Goal: Task Accomplishment & Management: Use online tool/utility

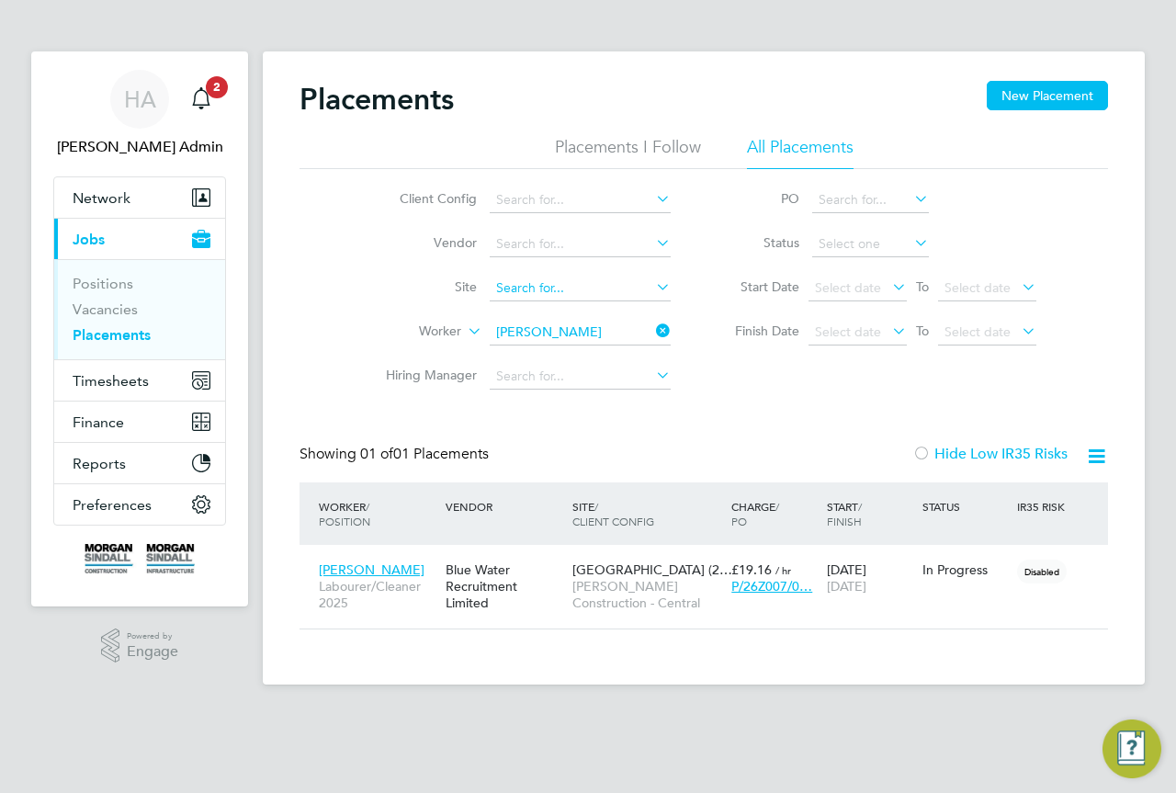
scroll to position [17, 86]
click at [652, 328] on icon at bounding box center [652, 331] width 0 height 26
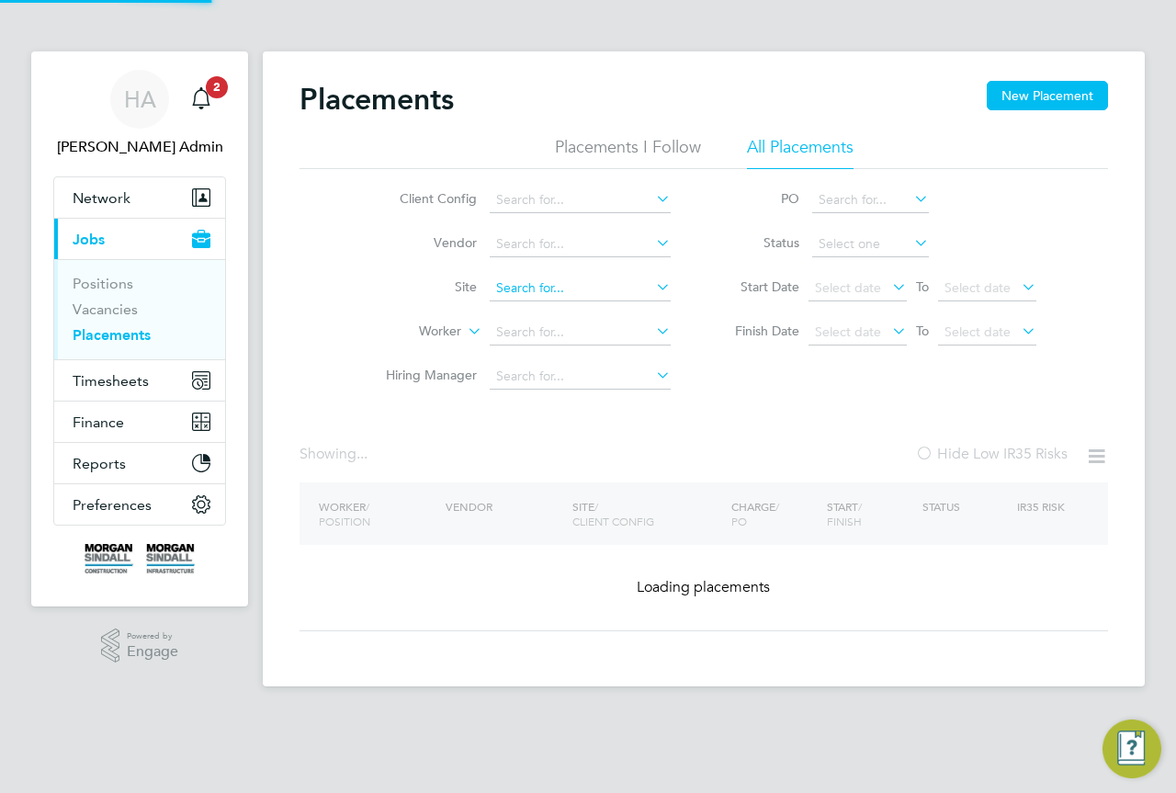
click at [571, 282] on input at bounding box center [580, 289] width 181 height 26
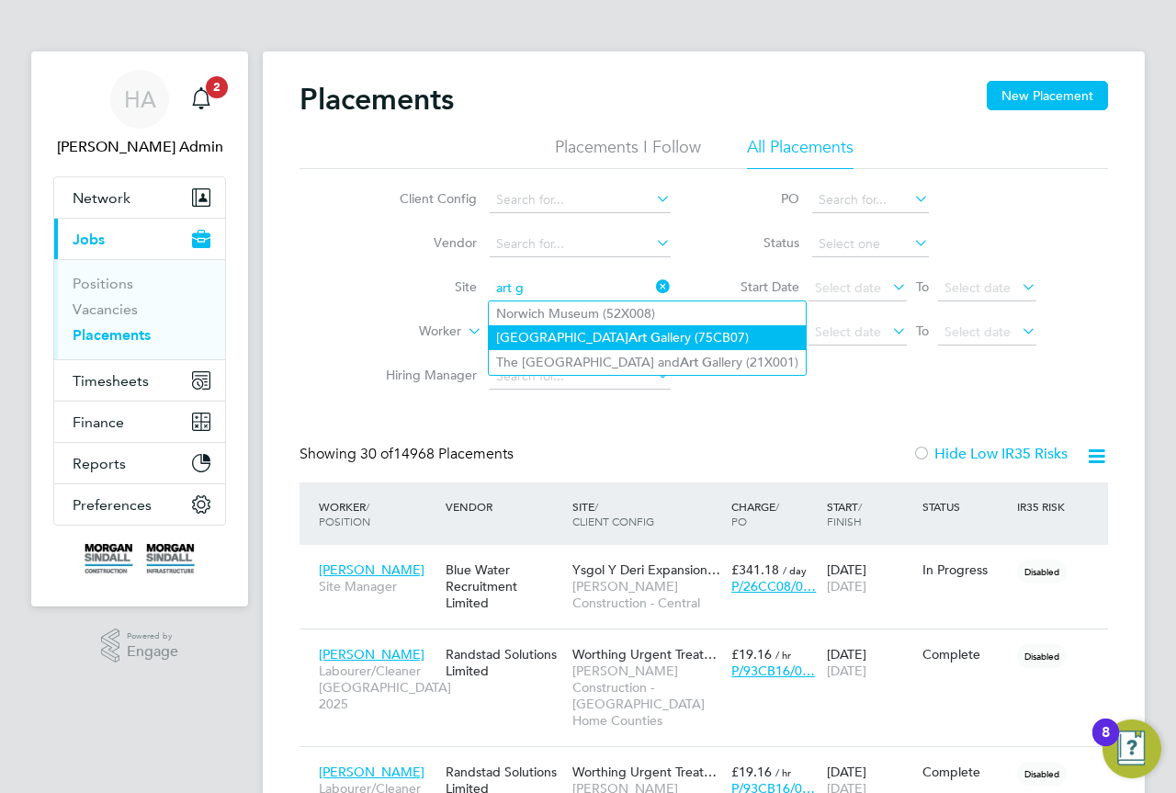
click at [628, 339] on b "Art" at bounding box center [637, 338] width 18 height 16
type input "Southampton Art Gallery (75CB07)"
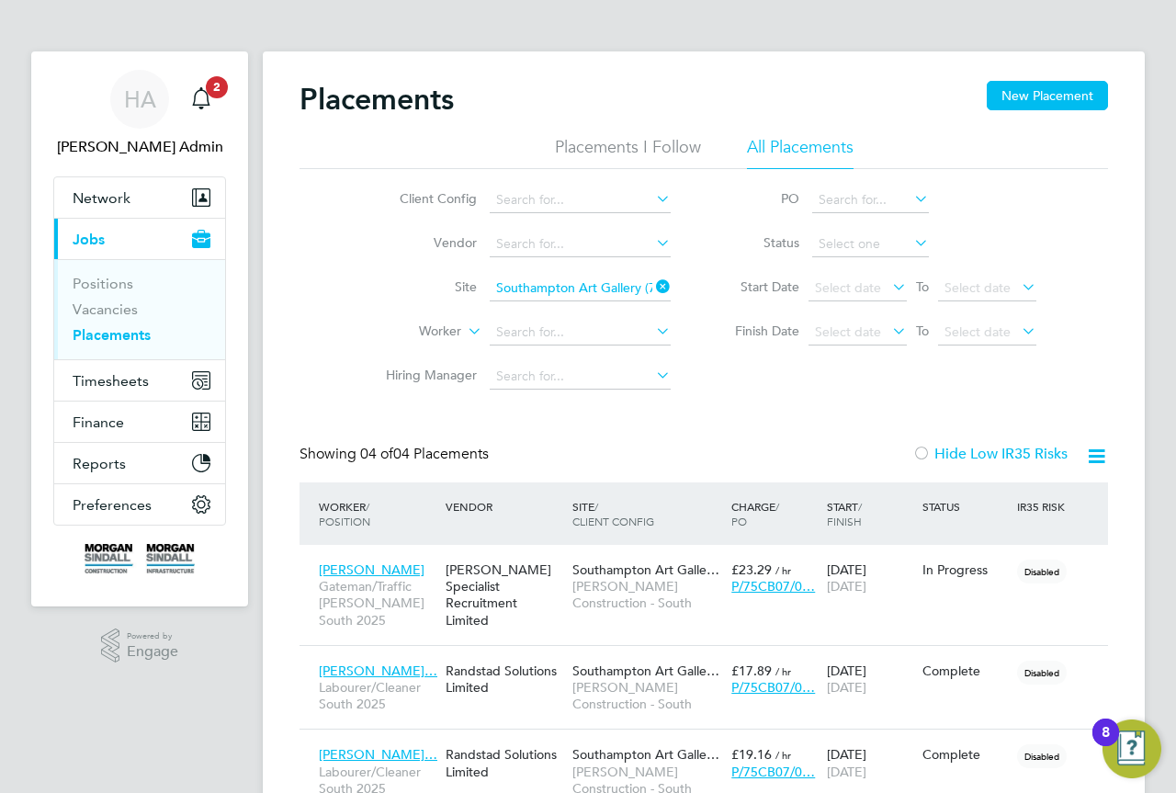
click at [652, 278] on icon at bounding box center [652, 287] width 0 height 26
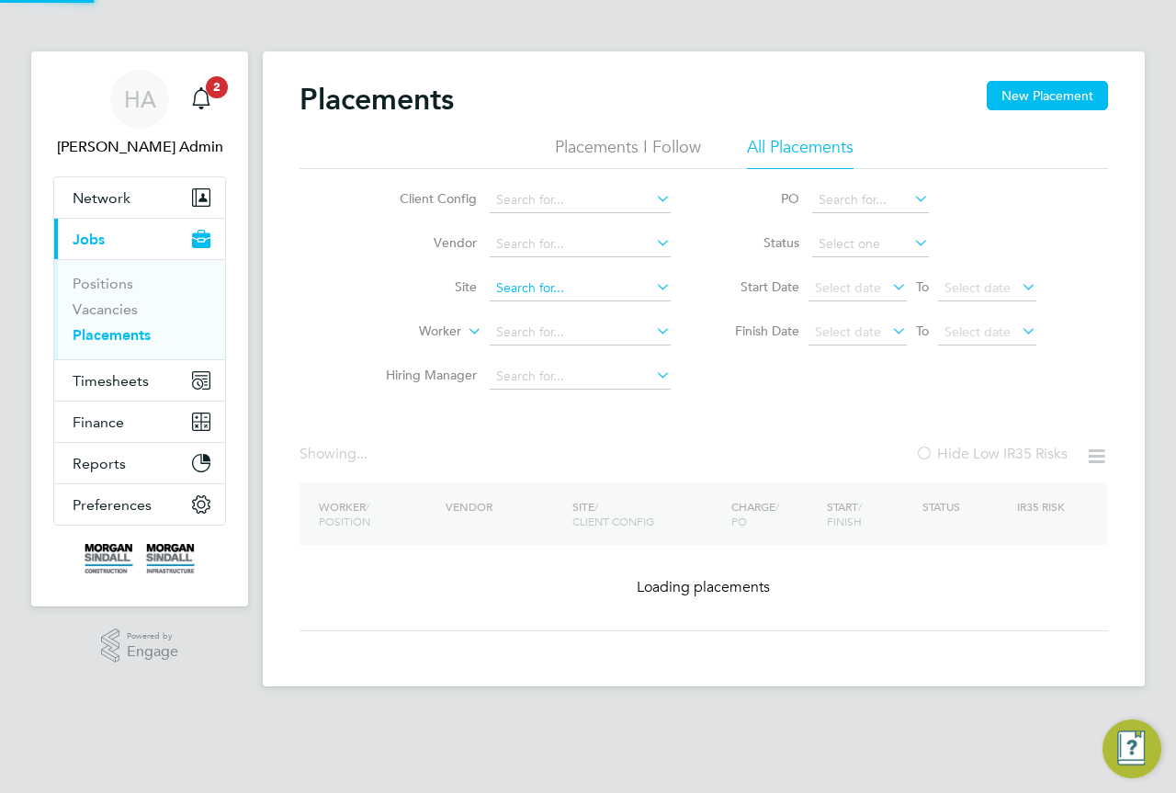
click at [608, 287] on input at bounding box center [580, 289] width 181 height 26
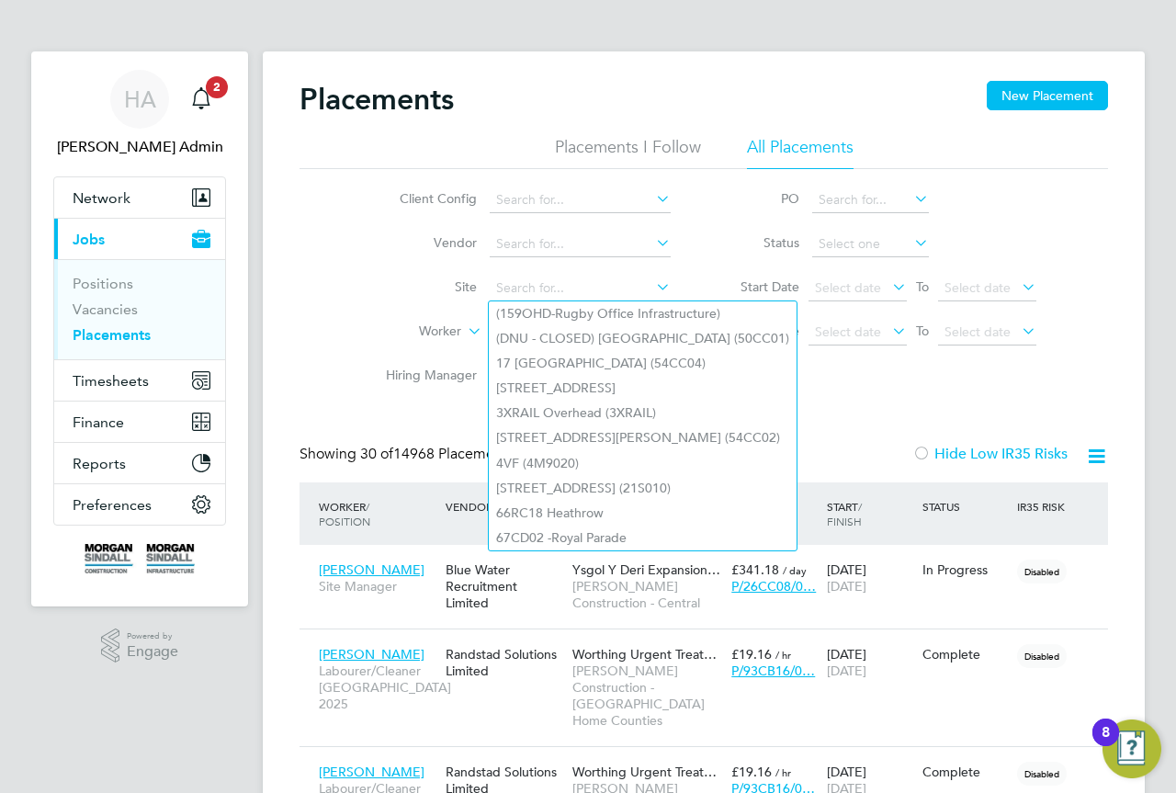
click at [360, 294] on li "Site" at bounding box center [520, 288] width 345 height 44
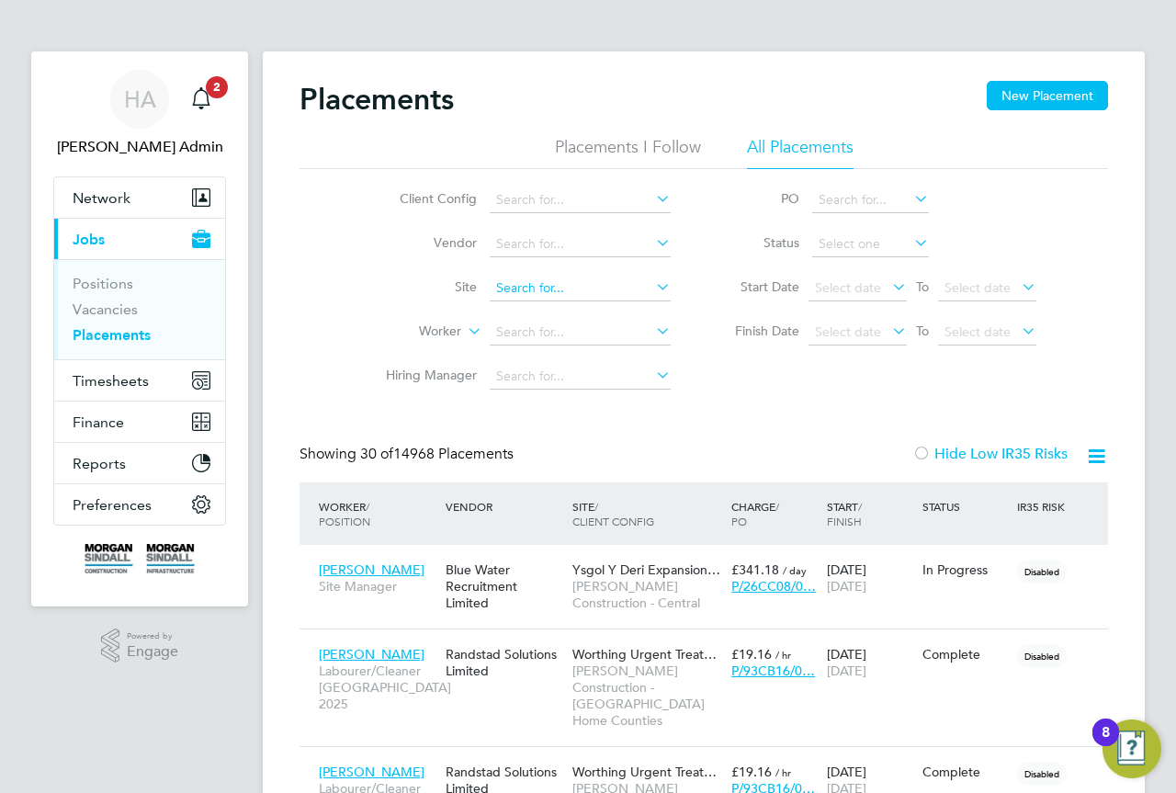
click at [524, 290] on input at bounding box center [580, 289] width 181 height 26
click at [582, 313] on li "[GEOGRAPHIC_DATA] ( 50CB05 )" at bounding box center [591, 313] width 205 height 25
type input "[GEOGRAPHIC_DATA] (50CB05)"
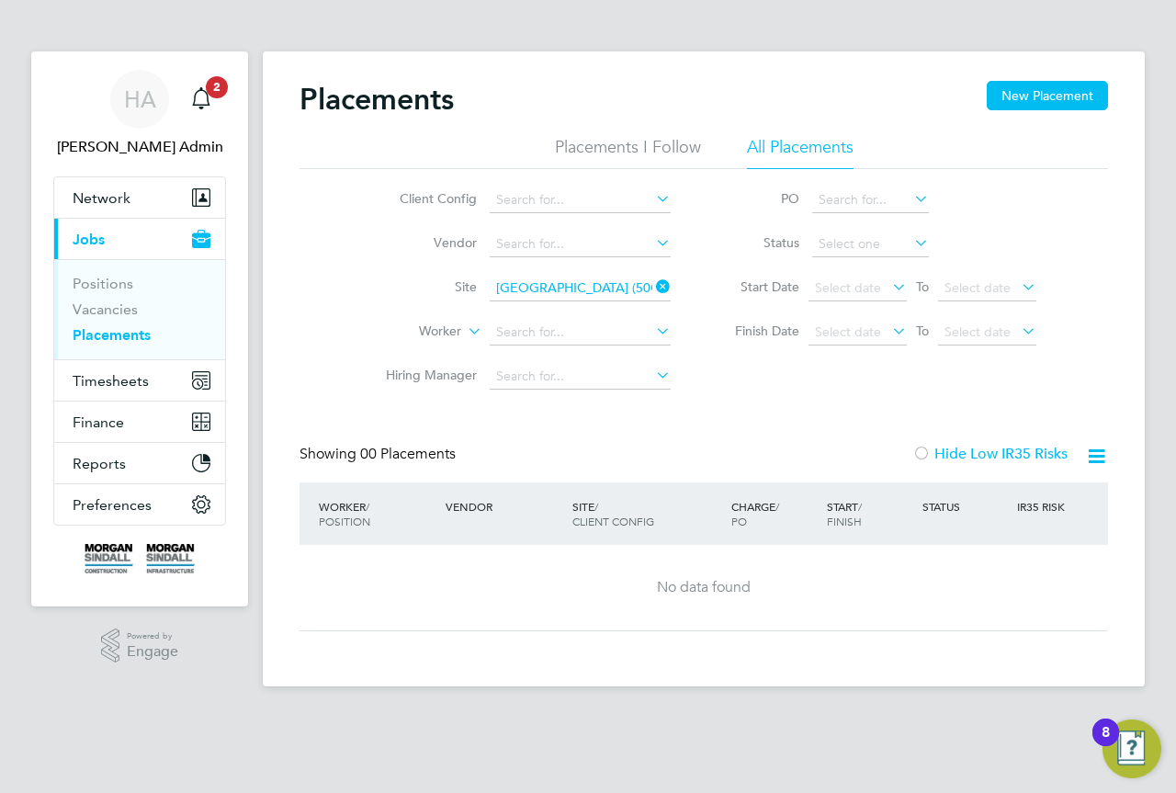
click at [652, 288] on icon at bounding box center [652, 287] width 0 height 26
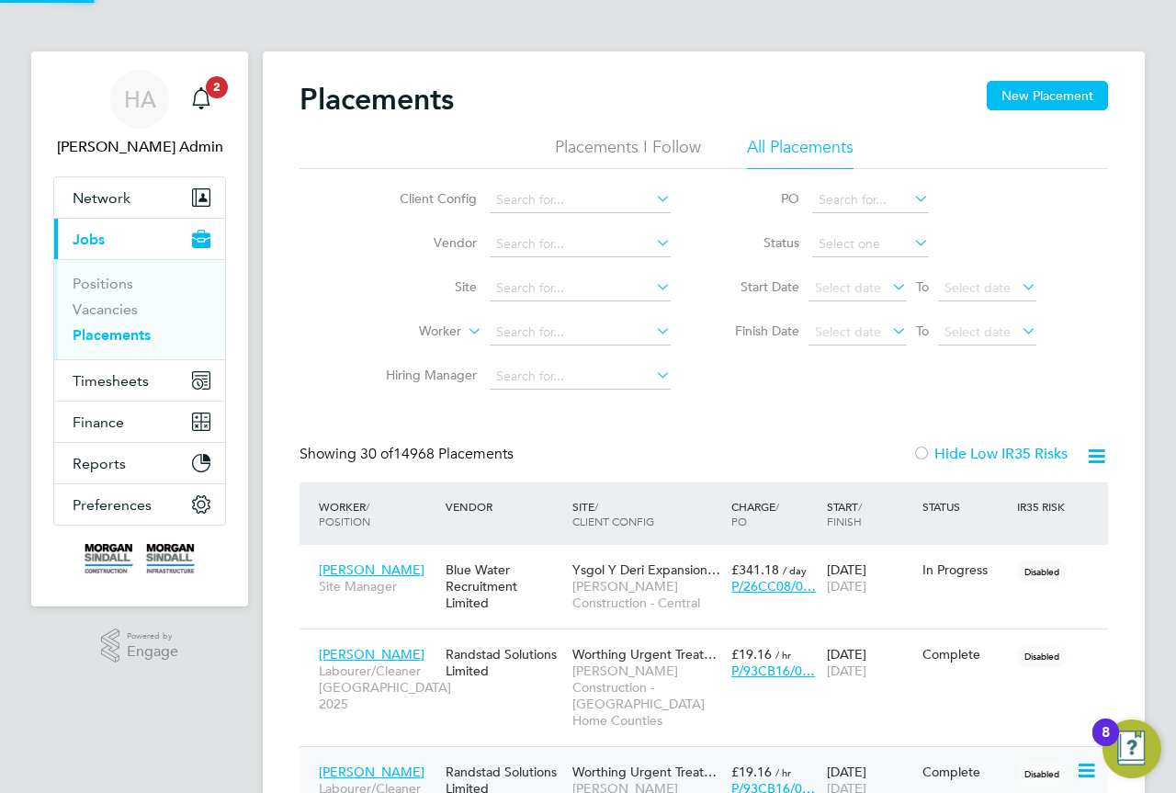
scroll to position [86, 160]
click at [538, 294] on input at bounding box center [580, 289] width 181 height 26
click at [556, 301] on li "[GEOGRAPHIC_DATA] ( 93CB14 )" at bounding box center [591, 313] width 205 height 25
type input "[GEOGRAPHIC_DATA] (93CB14)"
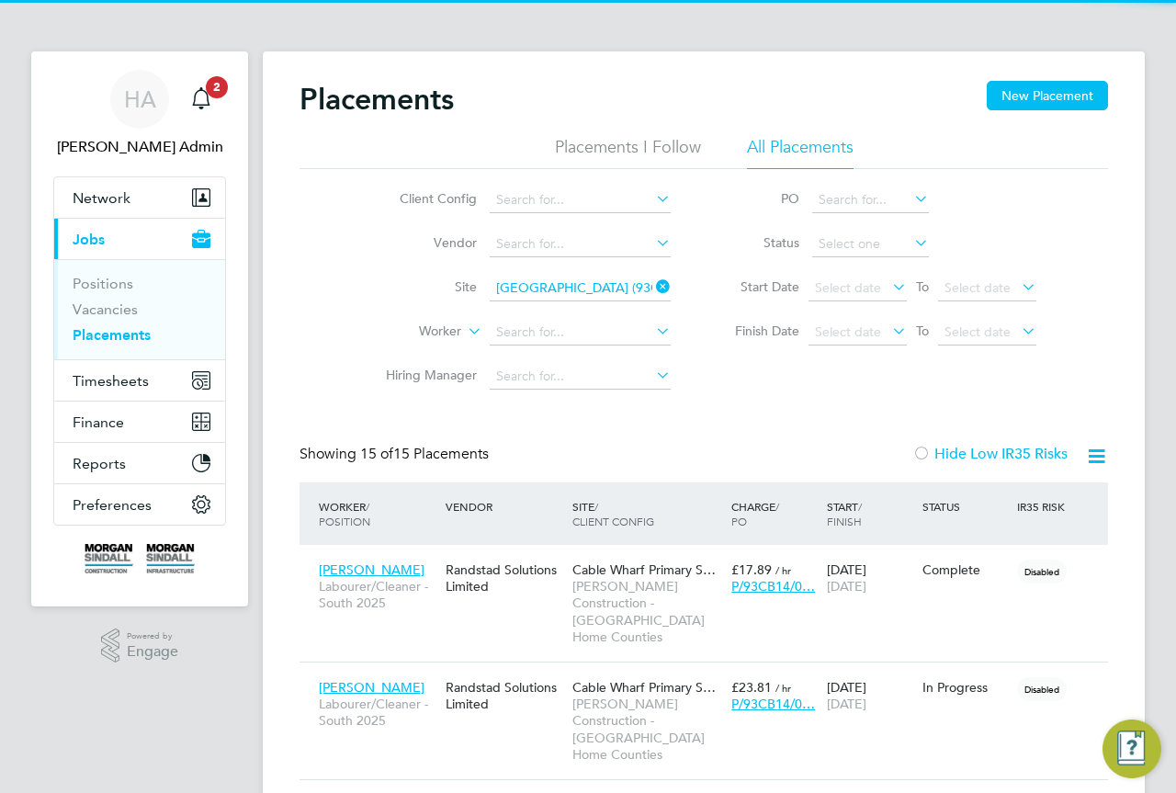
scroll to position [86, 160]
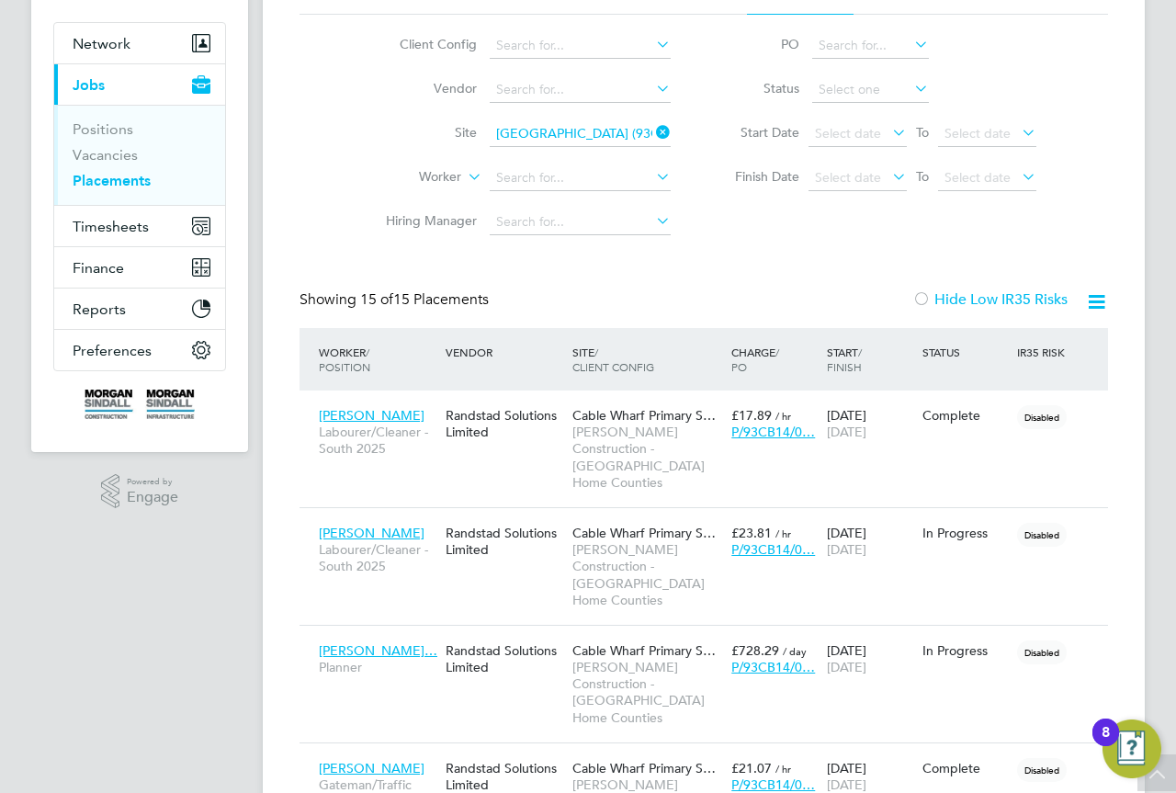
click at [652, 130] on icon at bounding box center [652, 132] width 0 height 26
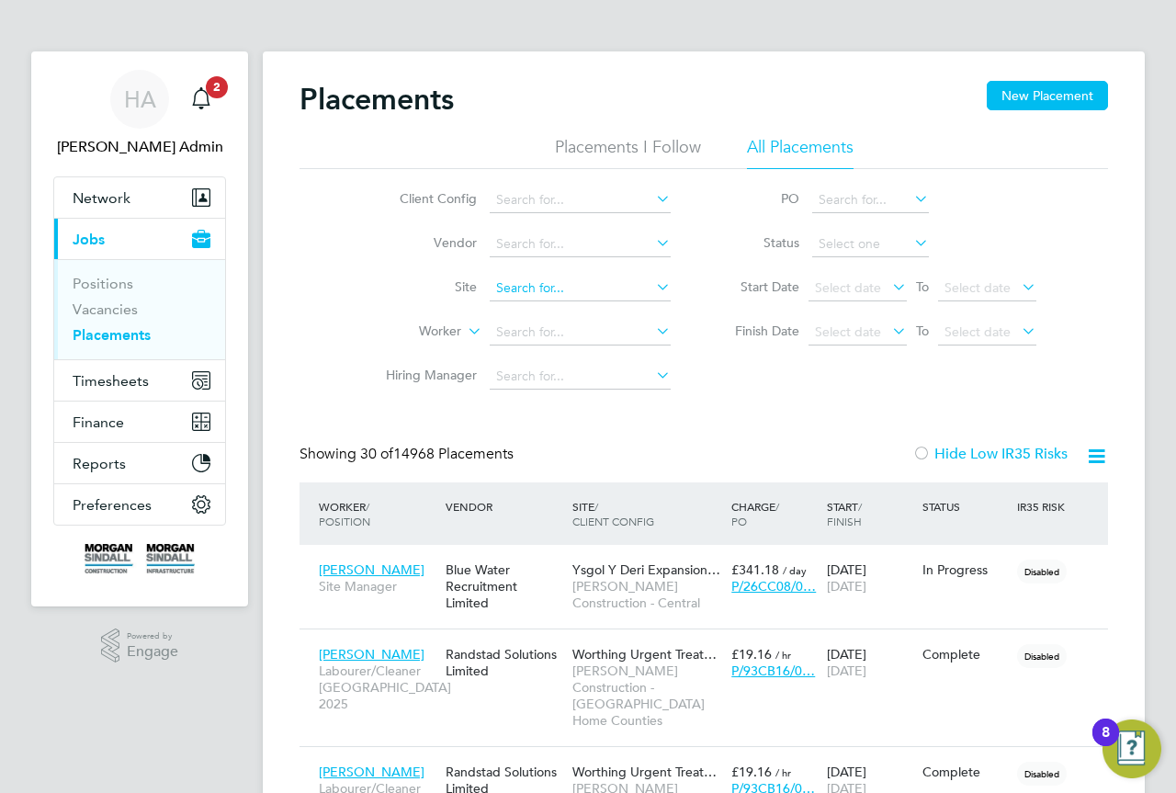
click at [527, 299] on input at bounding box center [580, 289] width 181 height 26
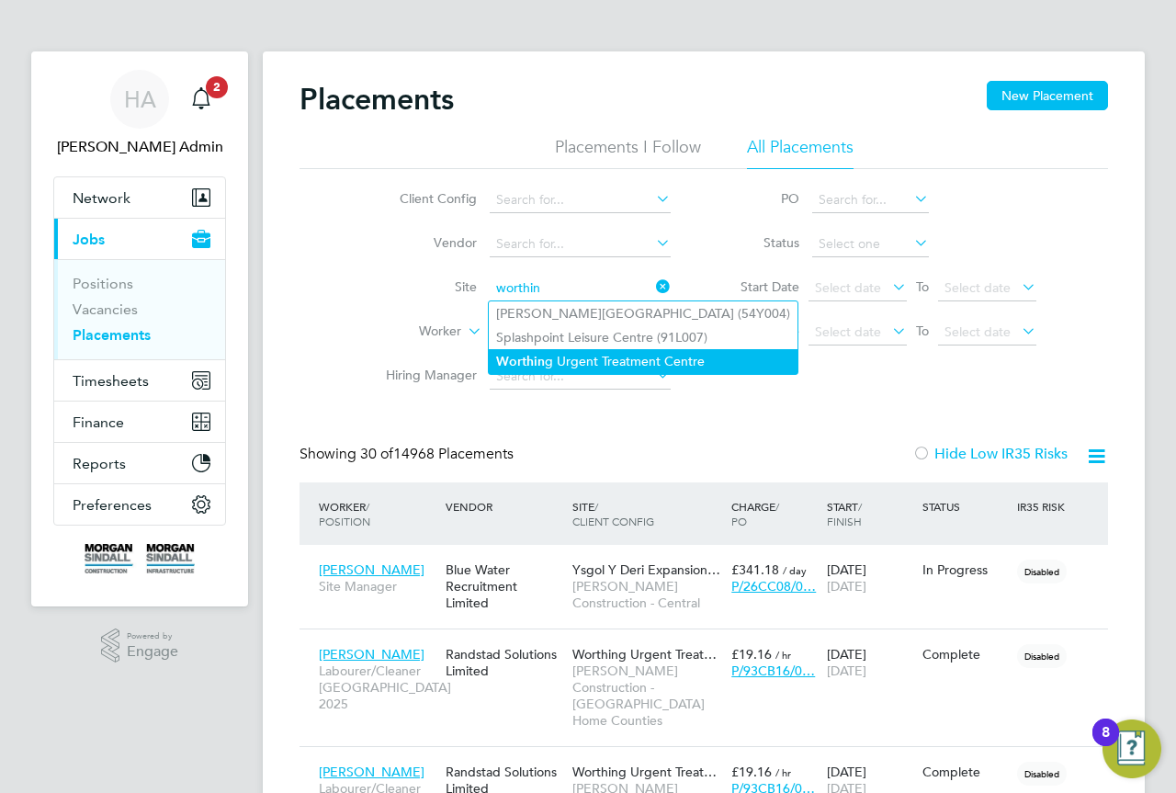
click at [557, 356] on li "Worthin g Urgent Treatment Centre" at bounding box center [643, 361] width 309 height 25
type input "Worthing Urgent Treatment Centre"
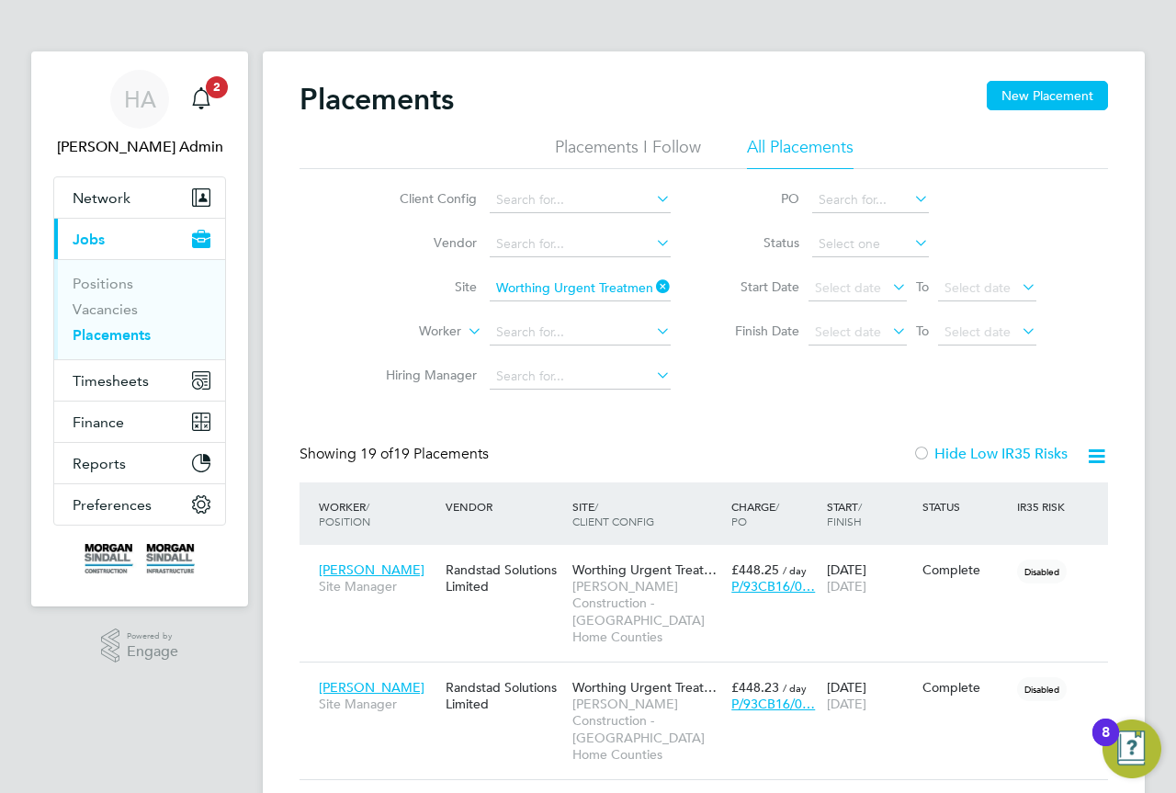
click at [652, 279] on icon at bounding box center [652, 287] width 0 height 26
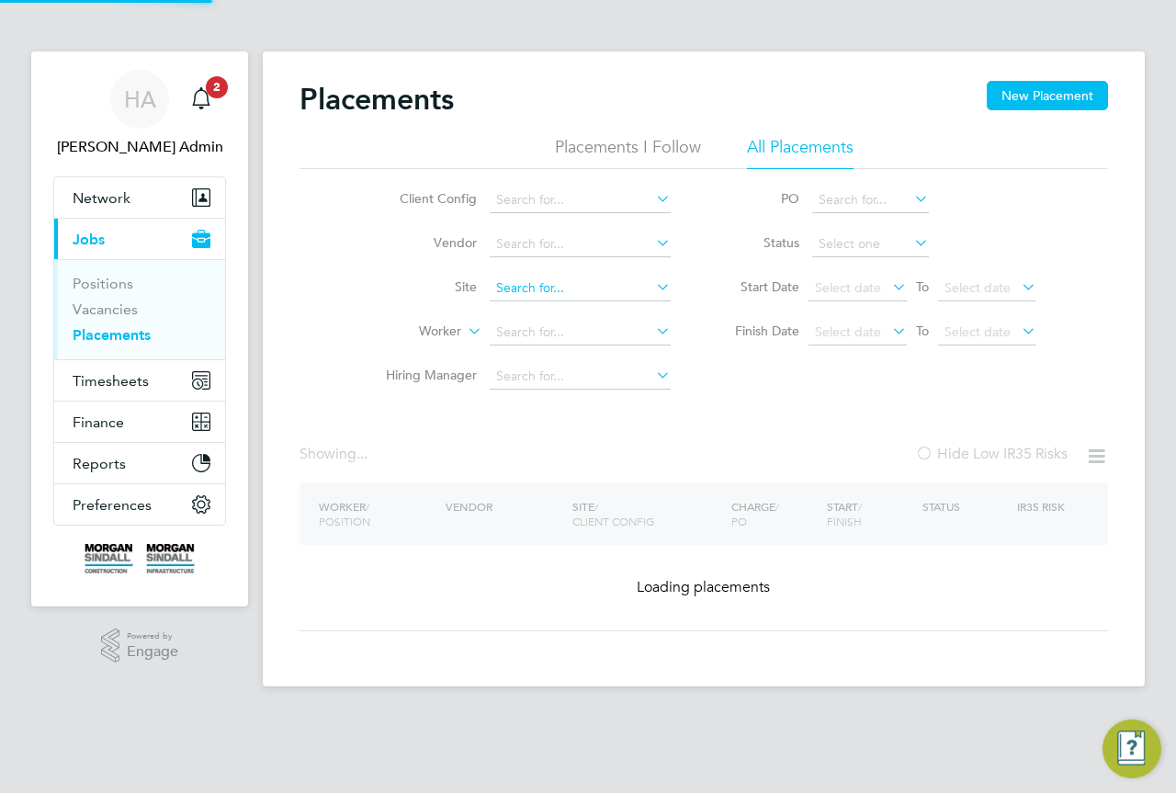
click at [586, 294] on input at bounding box center [580, 289] width 181 height 26
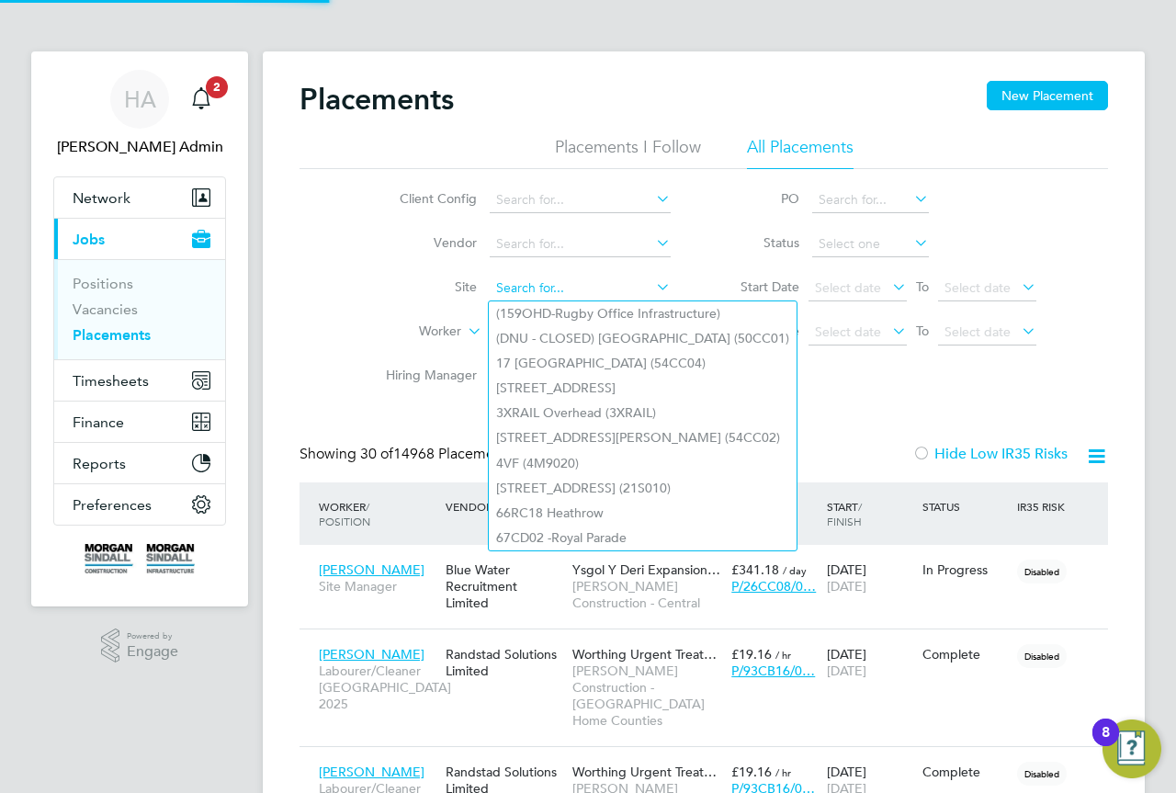
scroll to position [86, 160]
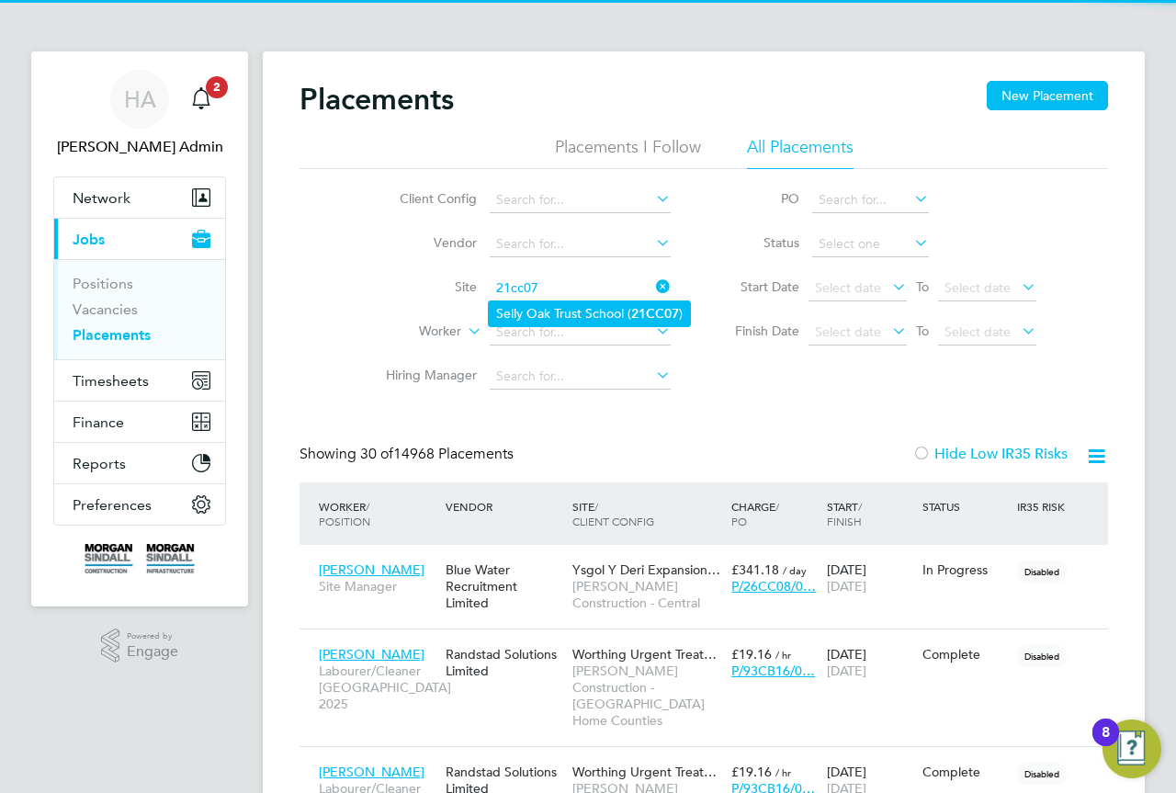
click at [600, 307] on li "Selly Oak Trust School ( 21CC07 )" at bounding box center [589, 313] width 201 height 25
type input "Selly Oak Trust School (21CC07)"
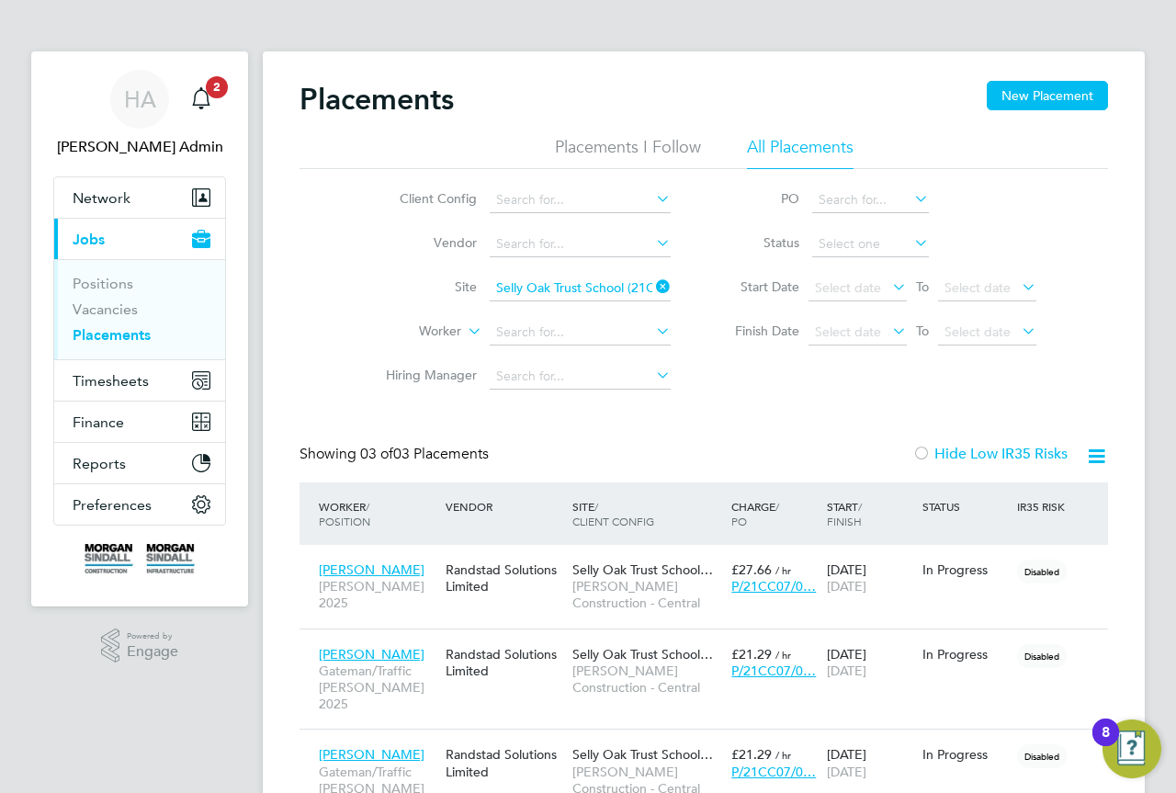
click at [652, 288] on icon at bounding box center [652, 287] width 0 height 26
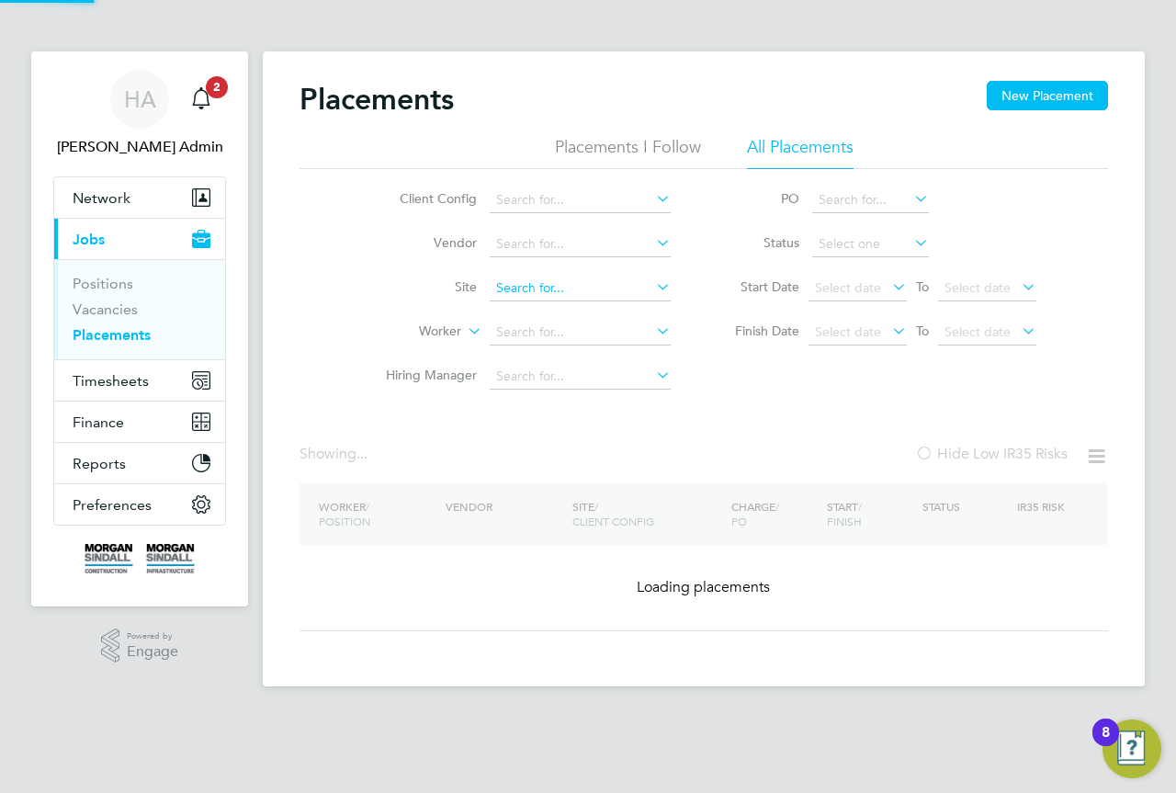
click at [599, 296] on input at bounding box center [580, 289] width 181 height 26
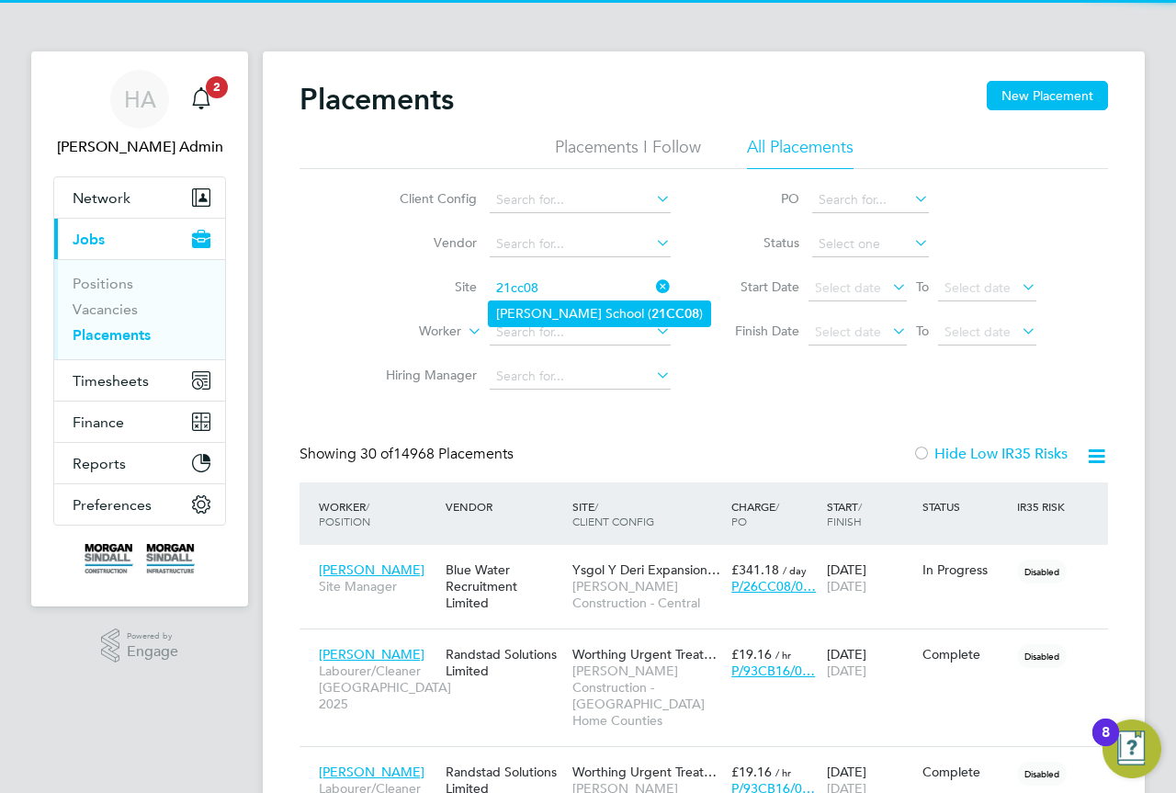
click at [651, 313] on b "21CC08" at bounding box center [675, 314] width 48 height 16
type input "[PERSON_NAME][GEOGRAPHIC_DATA] (21CC08)"
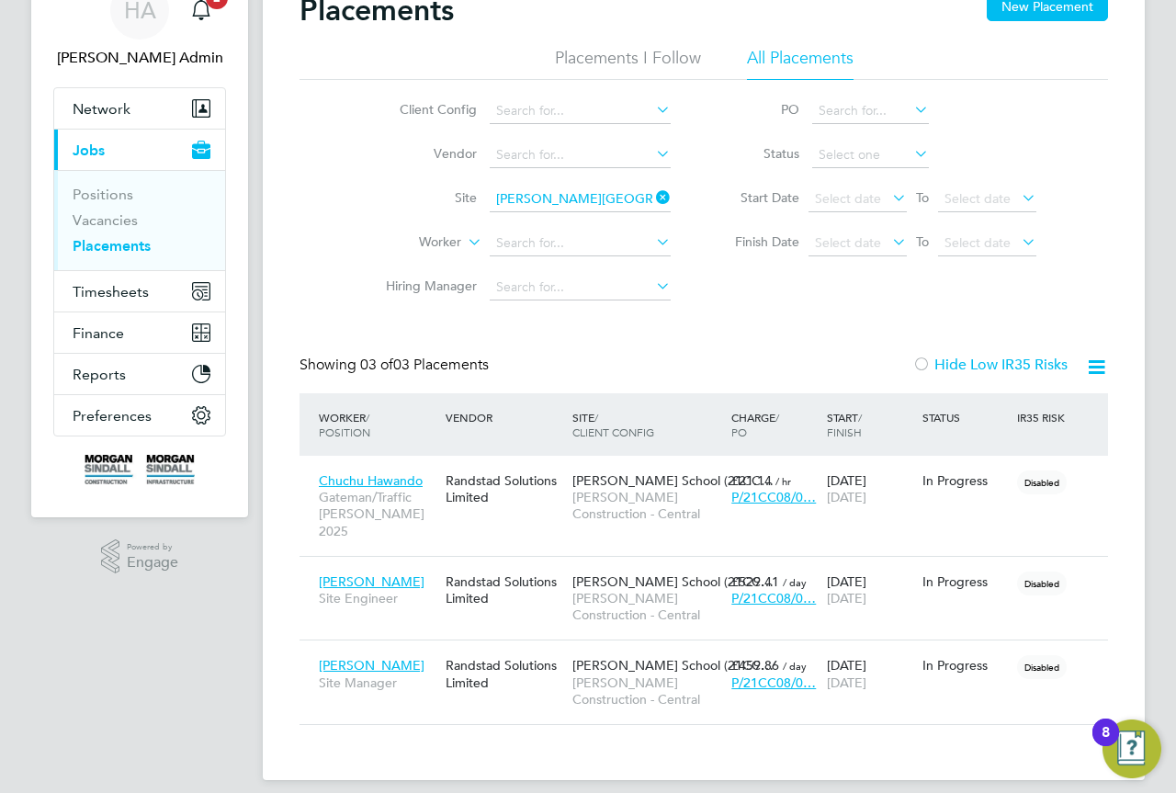
click at [652, 198] on icon at bounding box center [652, 198] width 0 height 26
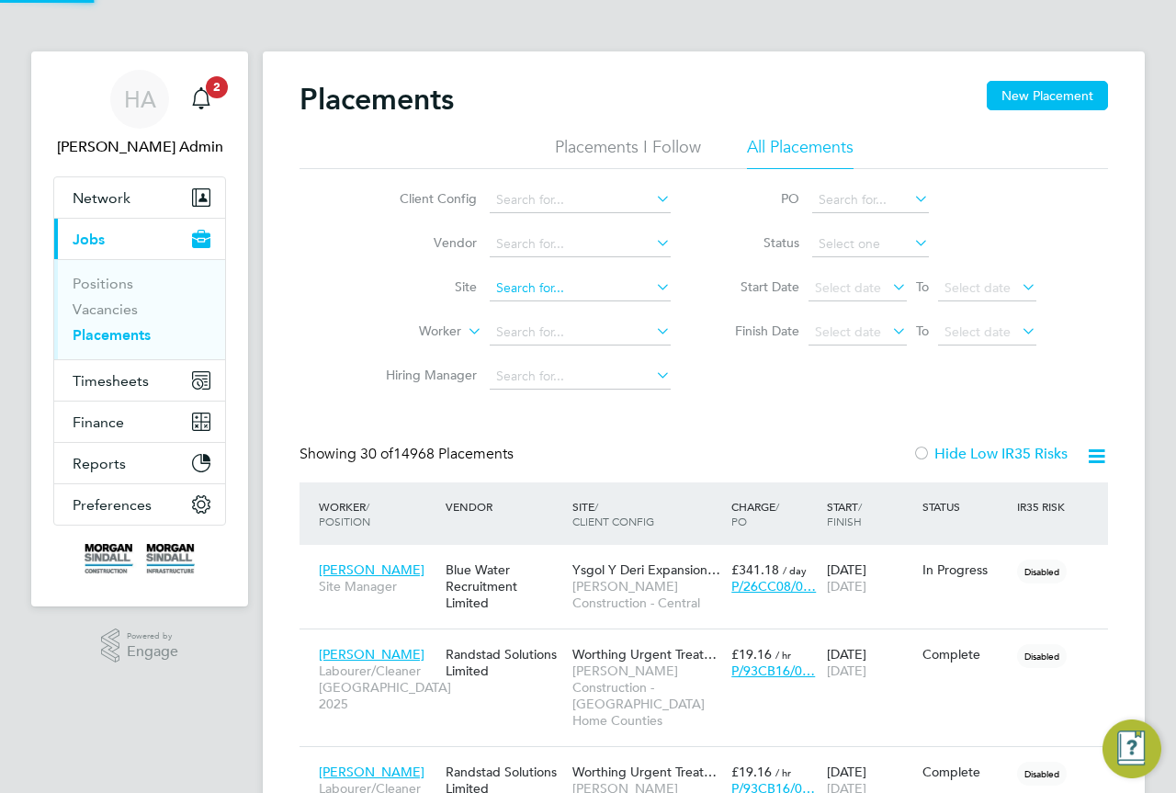
click at [560, 287] on input at bounding box center [580, 289] width 181 height 26
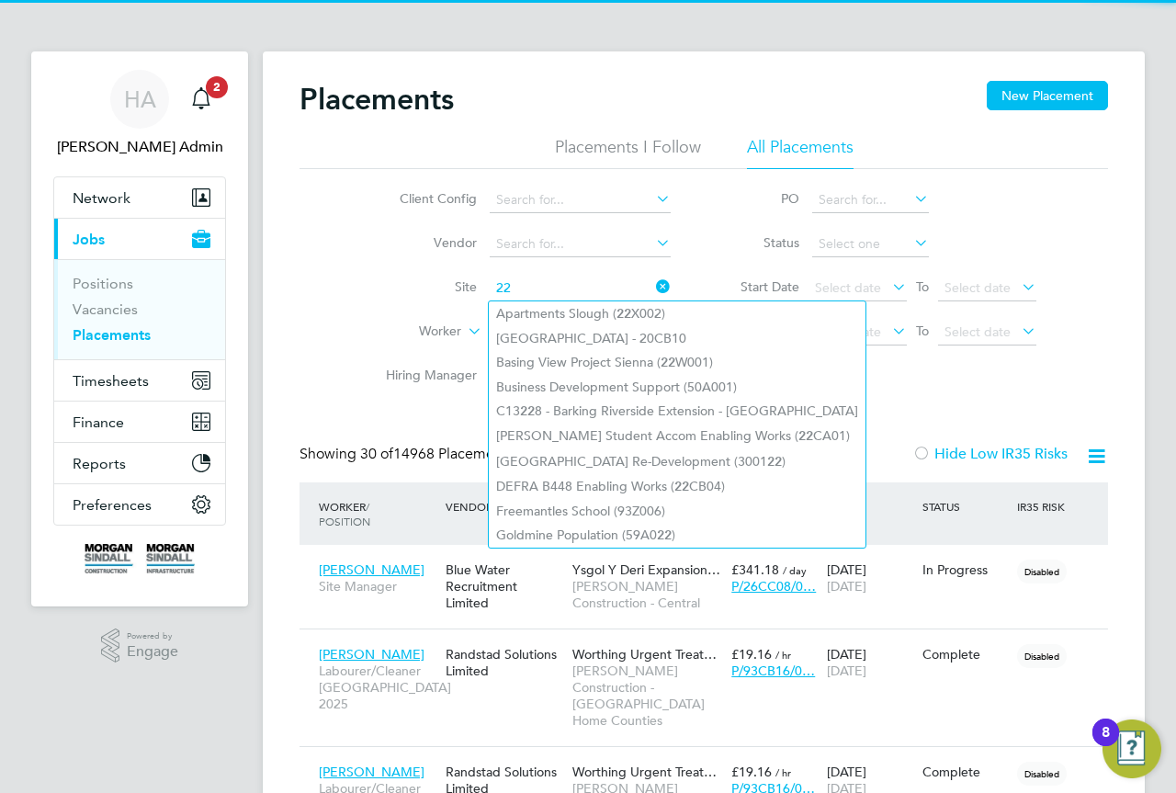
type input "2"
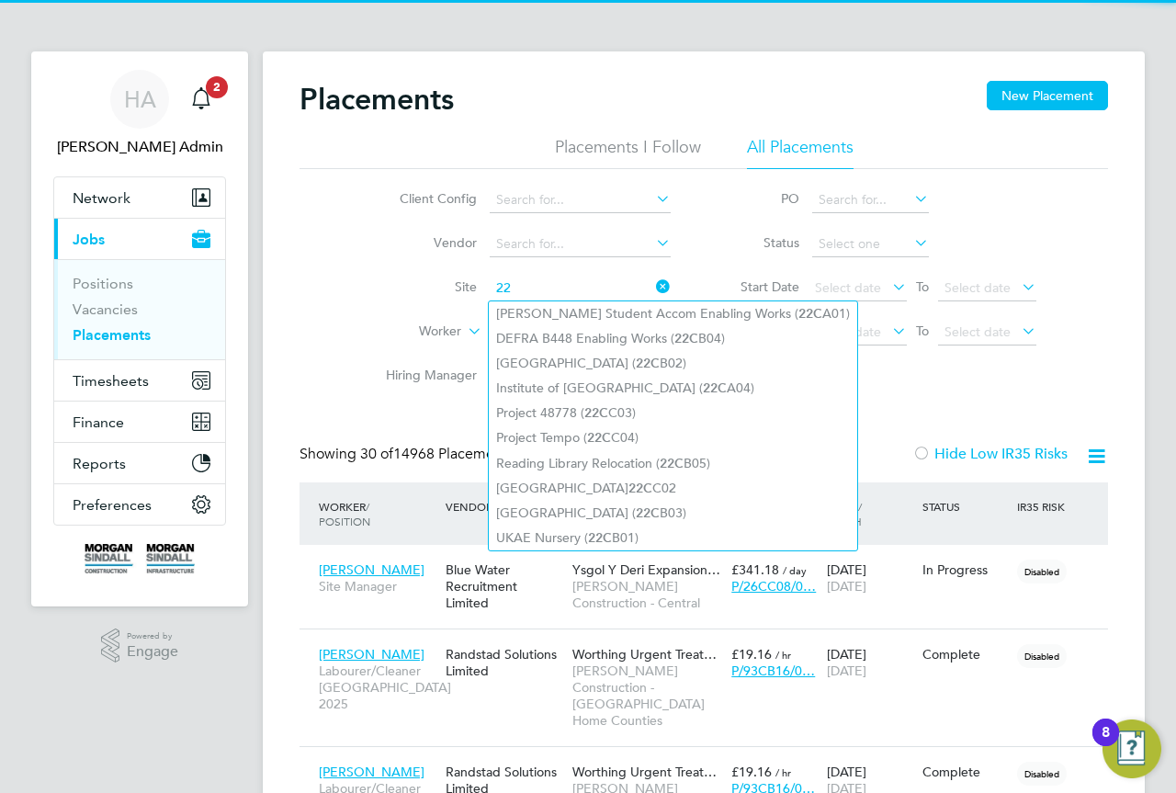
type input "2"
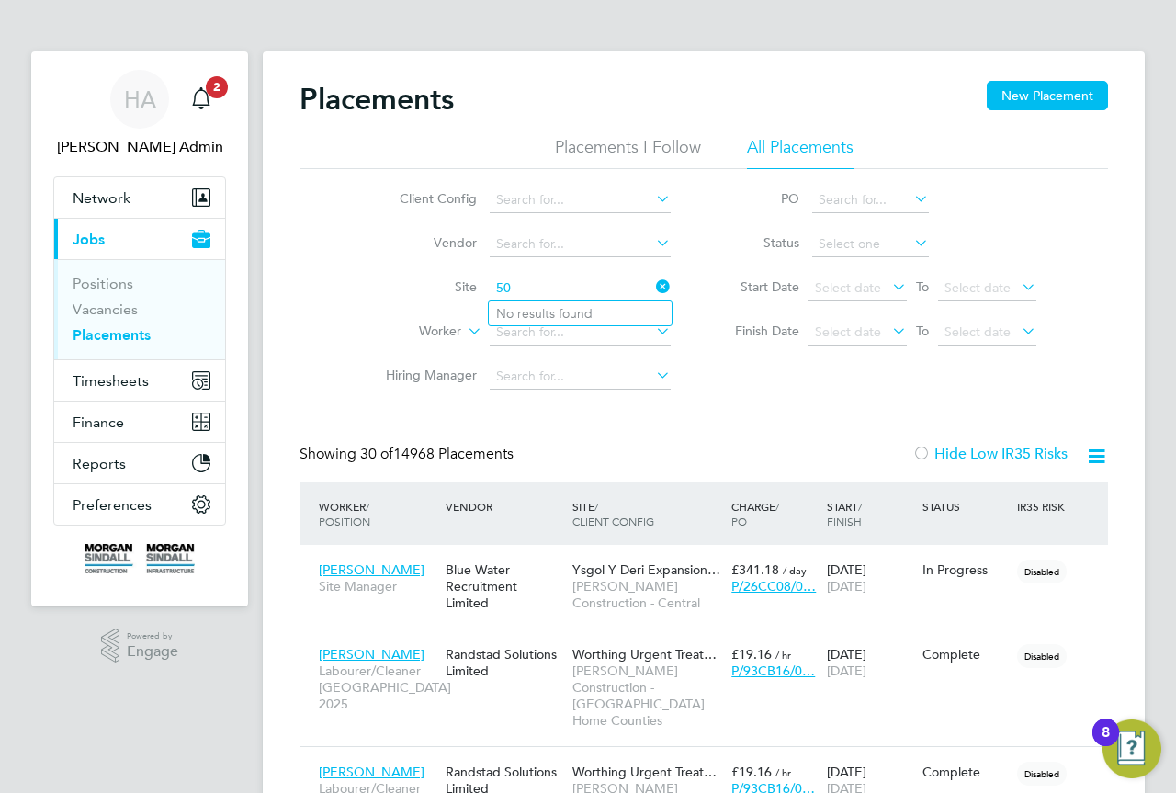
type input "5"
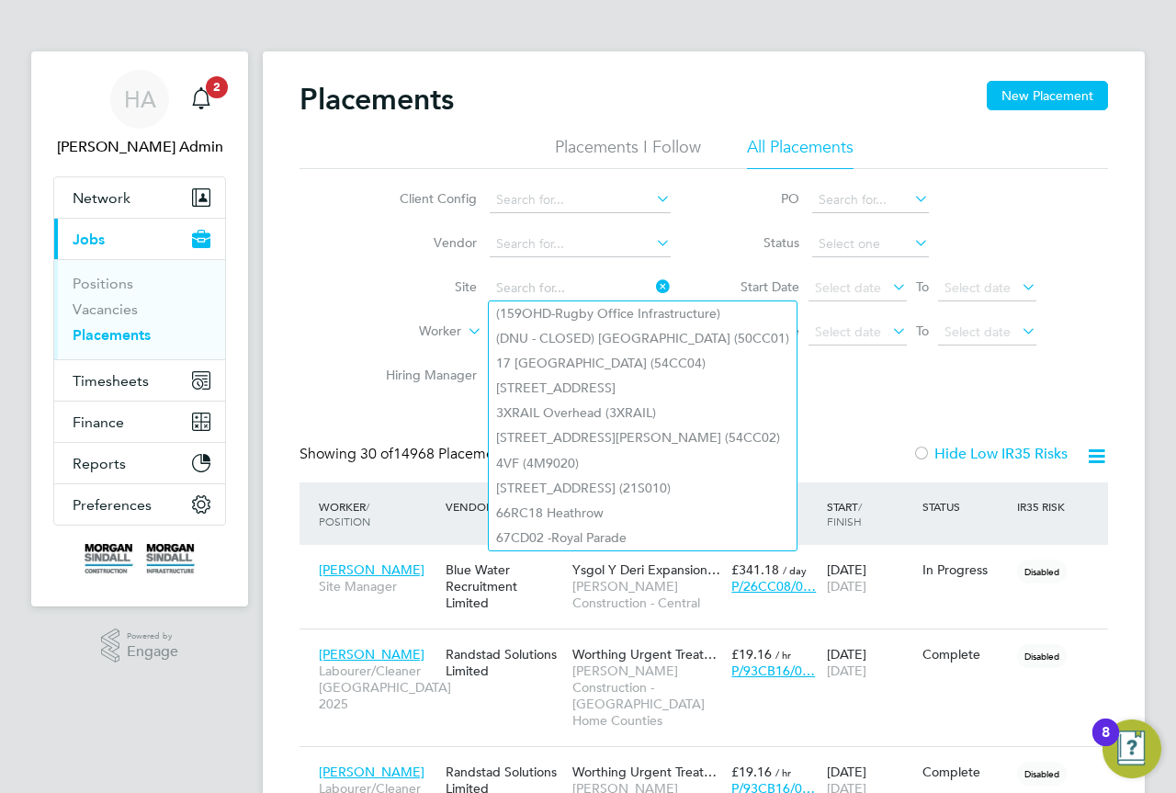
click at [401, 287] on label "Site" at bounding box center [424, 286] width 106 height 17
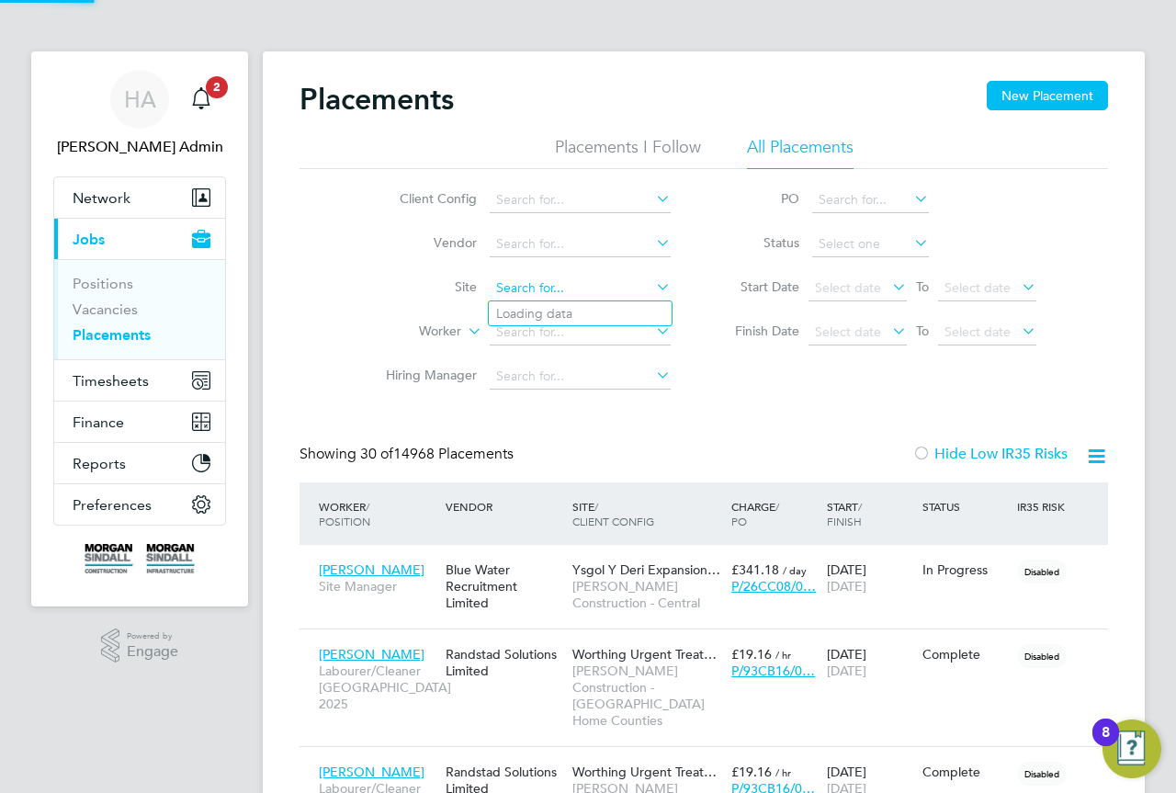
click at [548, 287] on input at bounding box center [580, 289] width 181 height 26
type input "4"
type input "5"
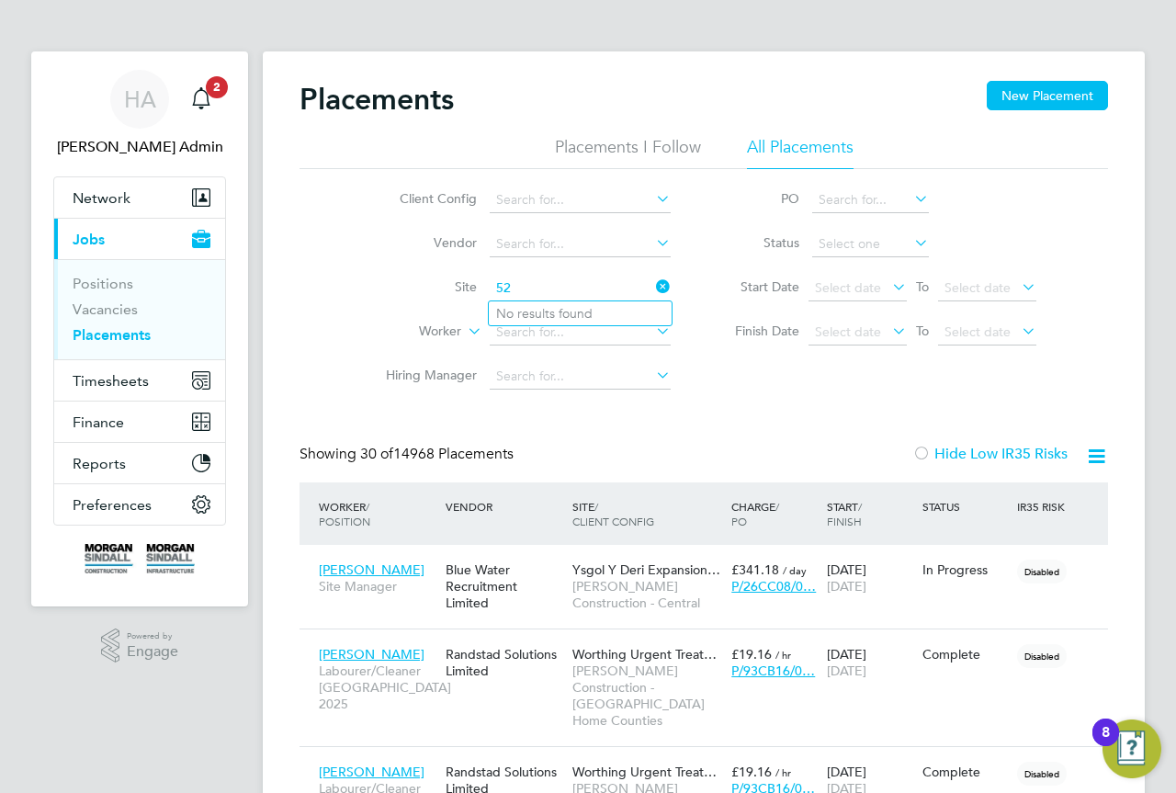
type input "5"
type input "3"
type input "1"
click at [90, 192] on span "Network" at bounding box center [102, 197] width 58 height 17
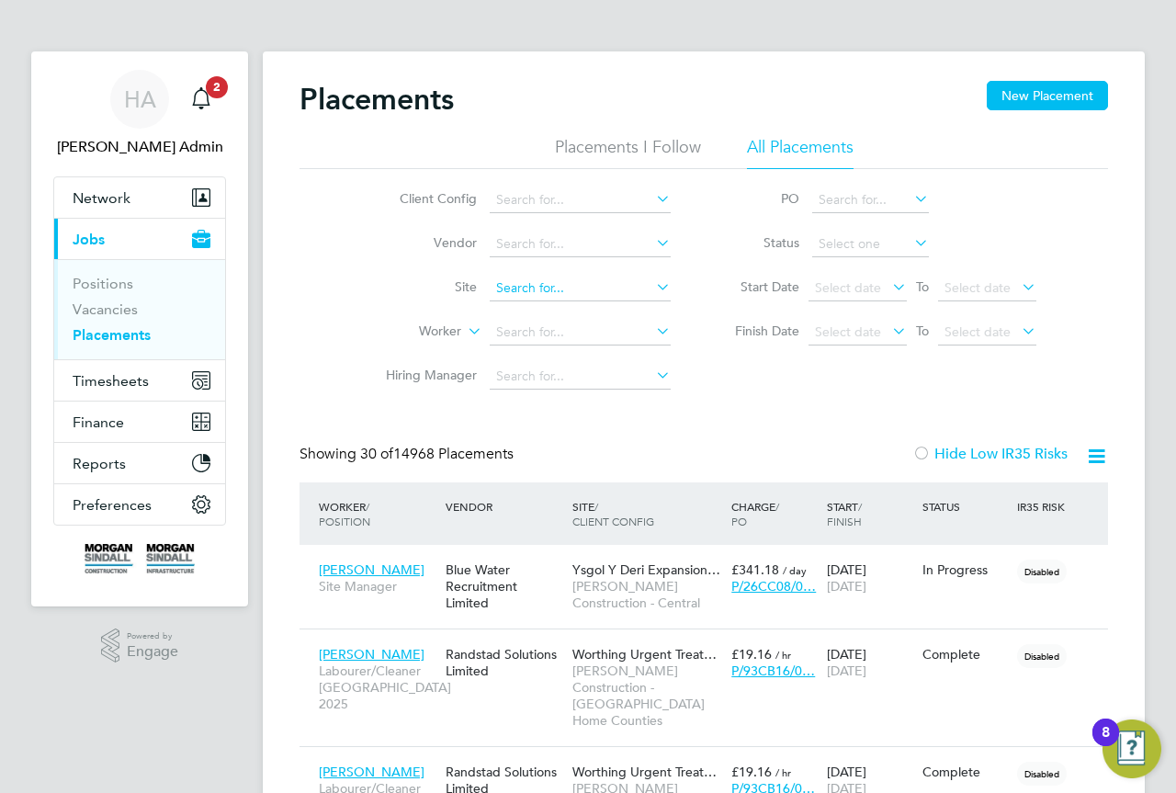
click at [543, 287] on input at bounding box center [580, 289] width 181 height 26
type input "1"
type input "4"
click at [552, 293] on input at bounding box center [580, 289] width 181 height 26
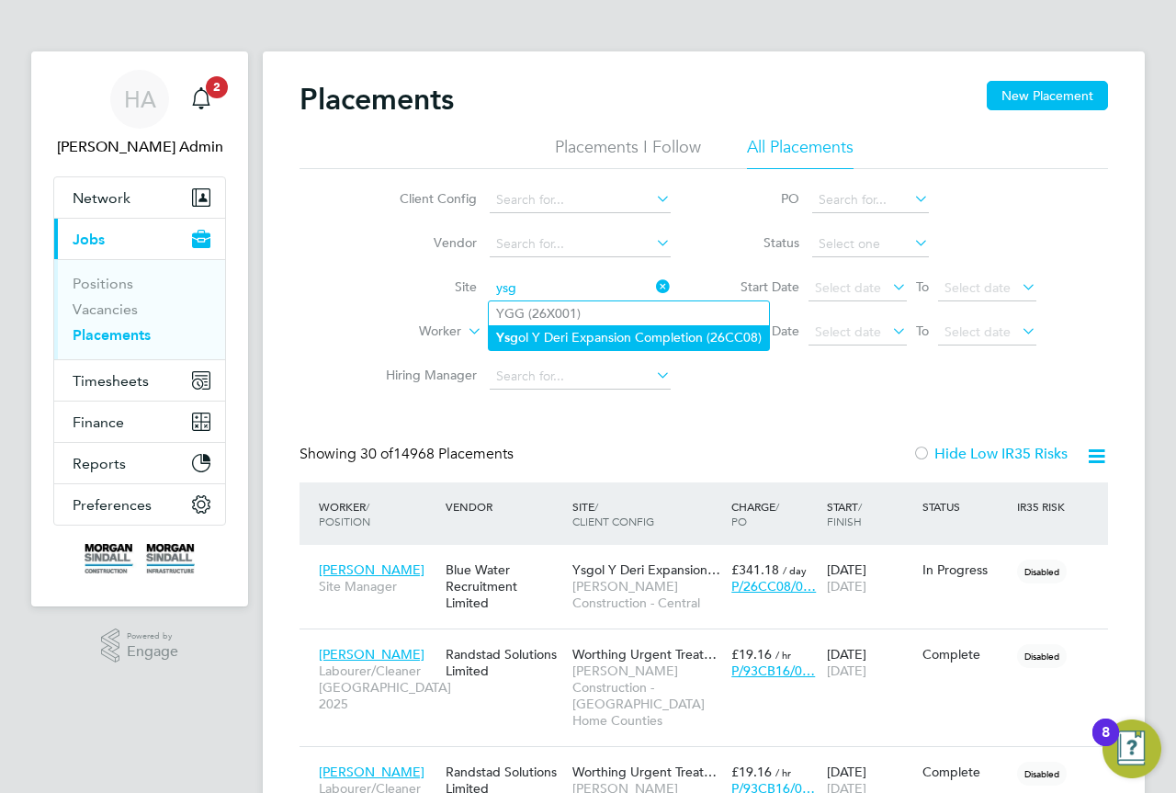
click at [556, 333] on li "Ysg ol Y Deri Expansion Completion (26CC08)" at bounding box center [629, 337] width 280 height 25
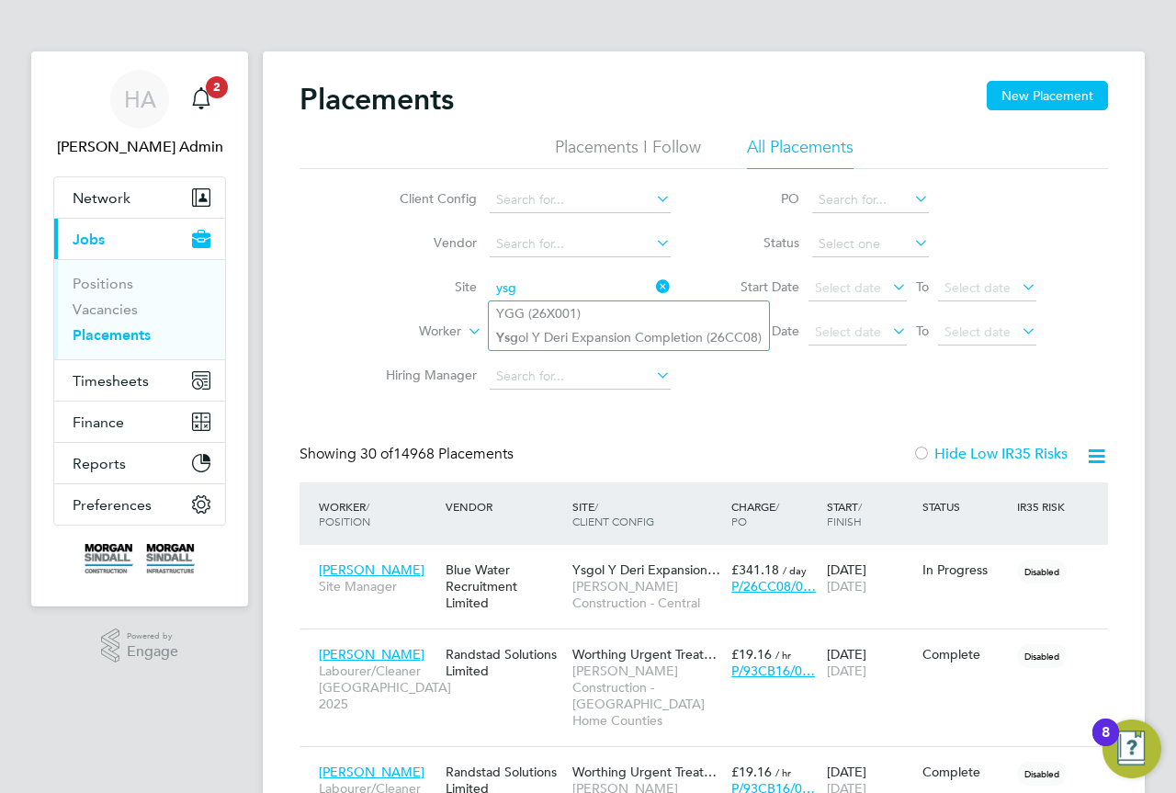
type input "Ysgol Y Deri Expansion Completion (26CC08)"
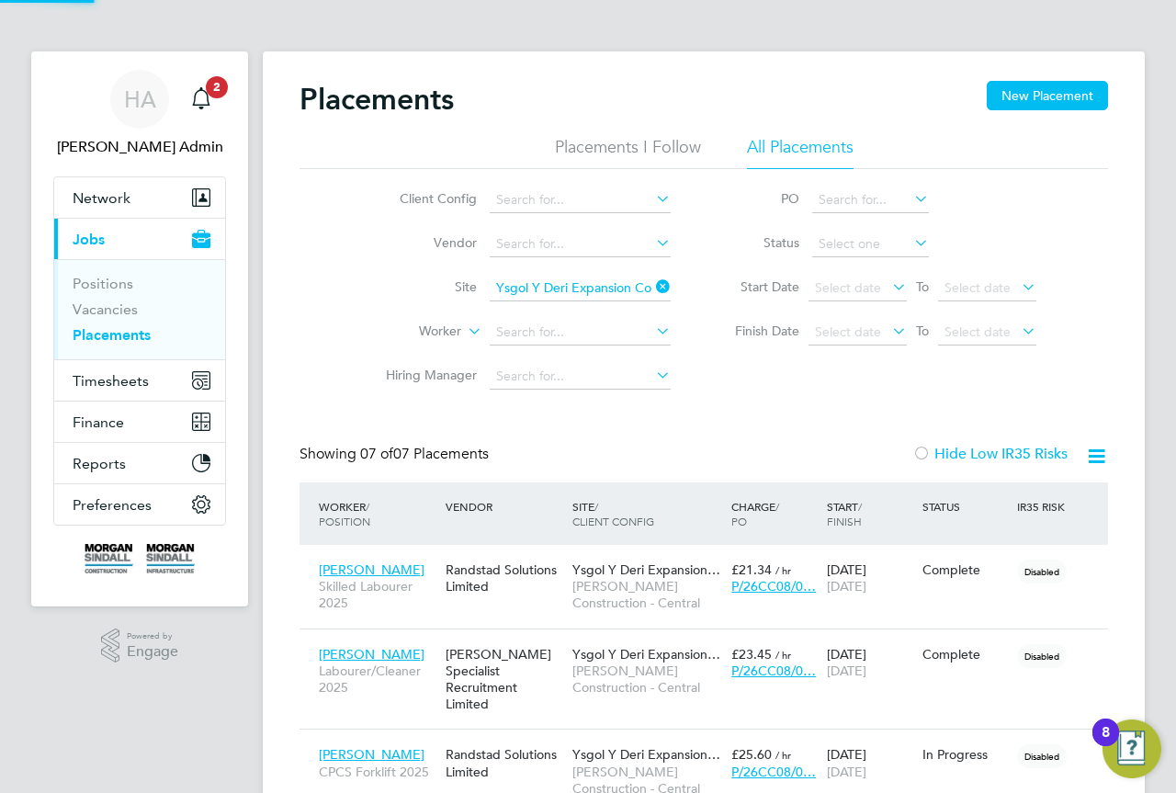
scroll to position [69, 160]
click at [652, 285] on icon at bounding box center [652, 287] width 0 height 26
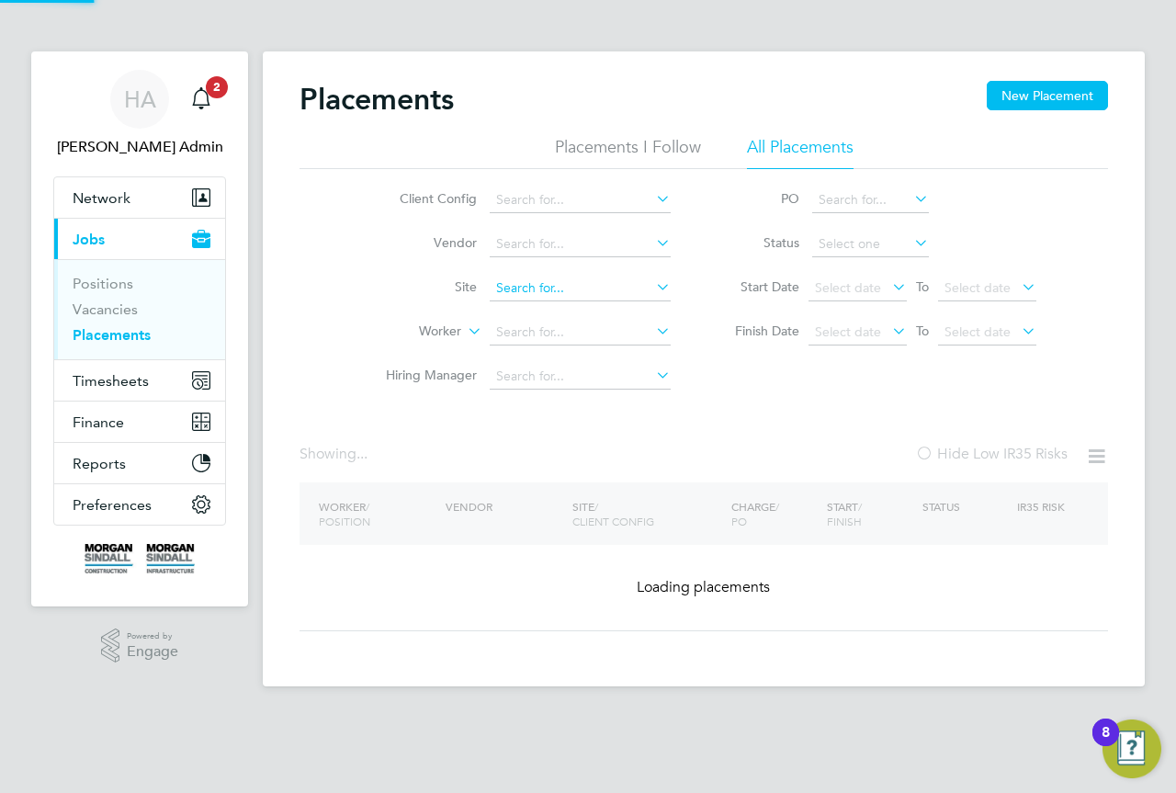
click at [611, 285] on input at bounding box center [580, 289] width 181 height 26
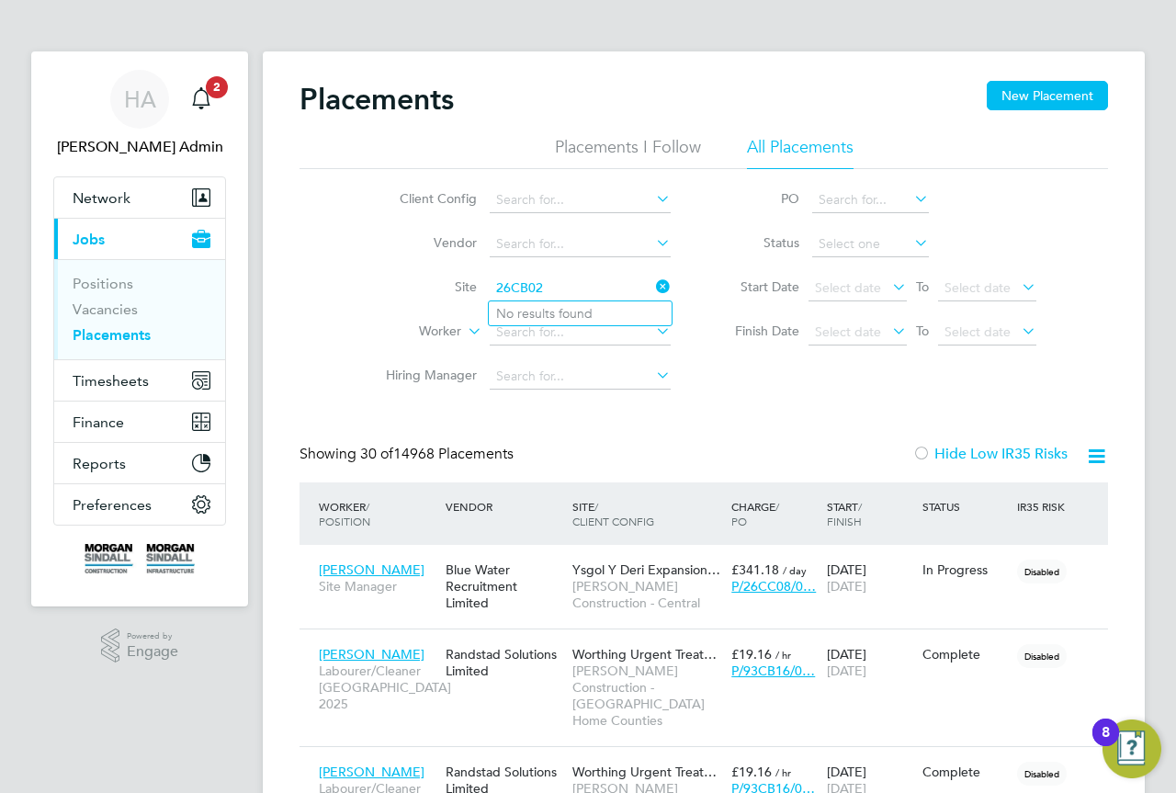
type input "26CB02"
click at [652, 286] on icon at bounding box center [652, 287] width 0 height 26
click at [596, 283] on input at bounding box center [580, 289] width 181 height 26
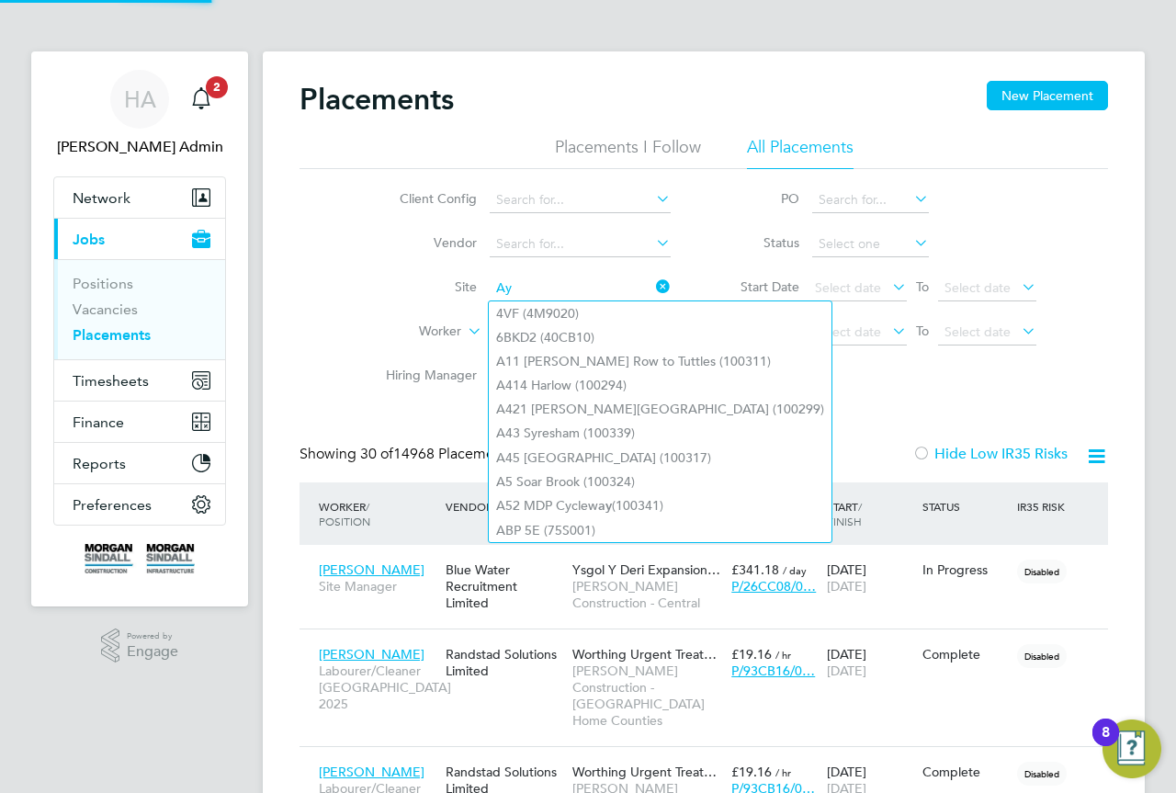
type input "A"
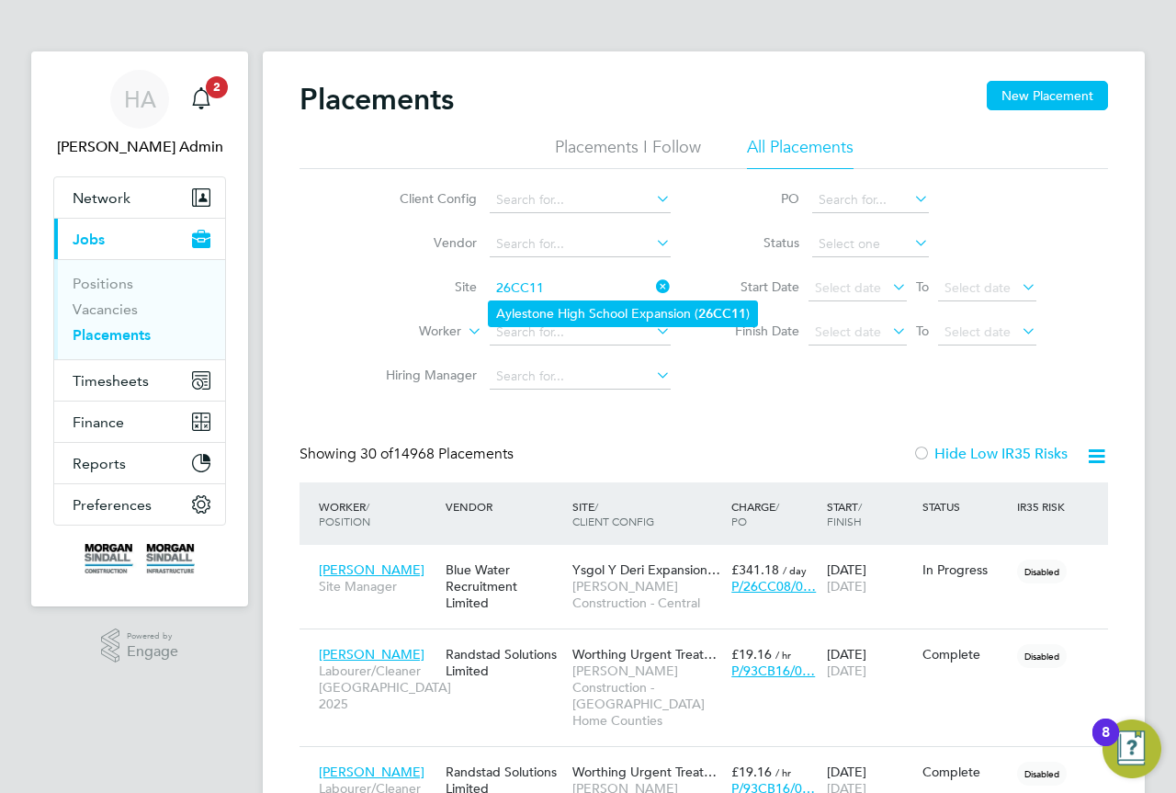
click at [590, 303] on li "Aylestone High School Expansion ( 26CC11 )" at bounding box center [623, 313] width 268 height 25
type input "Aylestone High School Expansion (26CC11)"
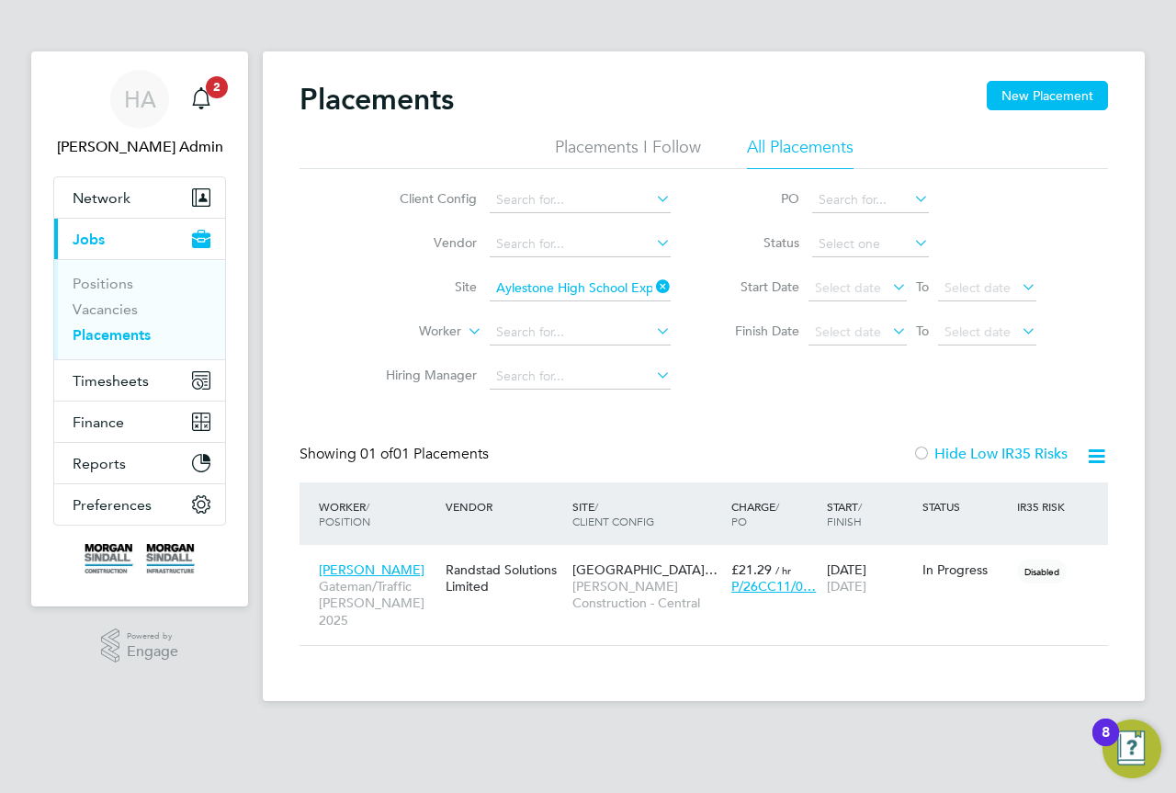
click at [590, 457] on div "Showing 01 of 01 Placements Hide Low IR35 Risks" at bounding box center [704, 464] width 808 height 38
click at [652, 284] on icon at bounding box center [652, 287] width 0 height 26
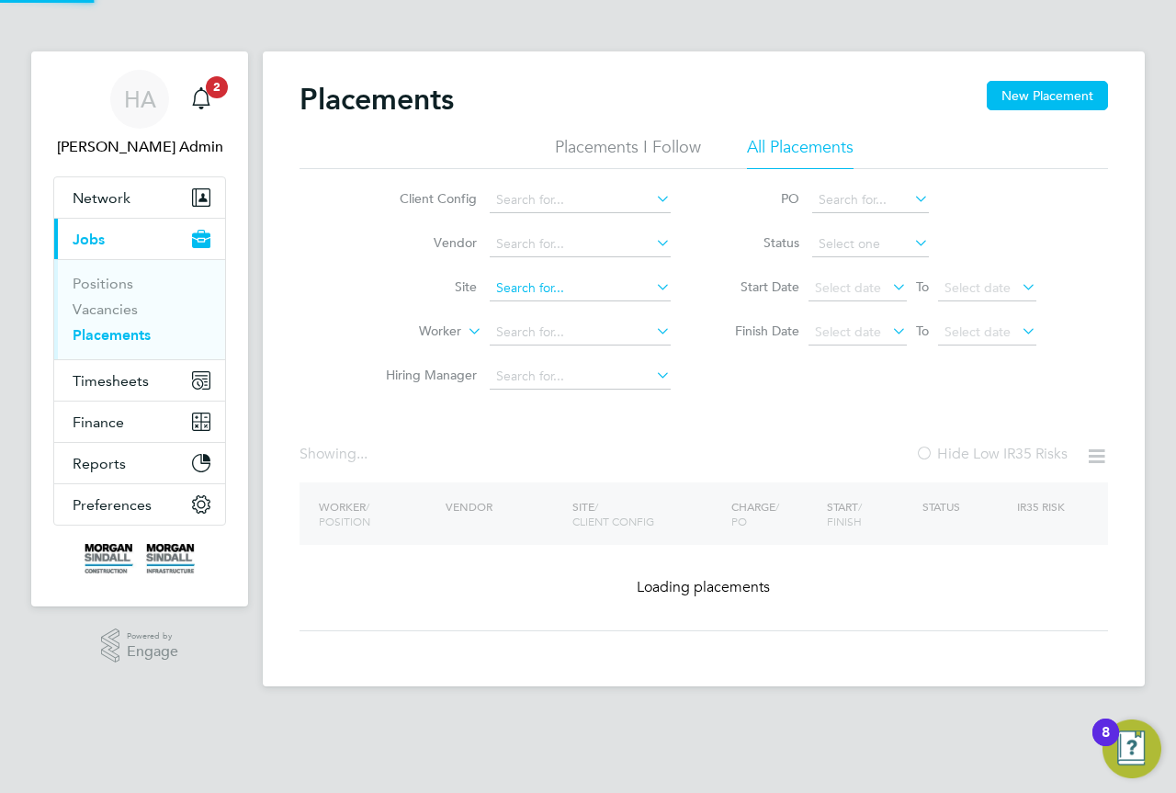
click at [604, 288] on input at bounding box center [580, 289] width 181 height 26
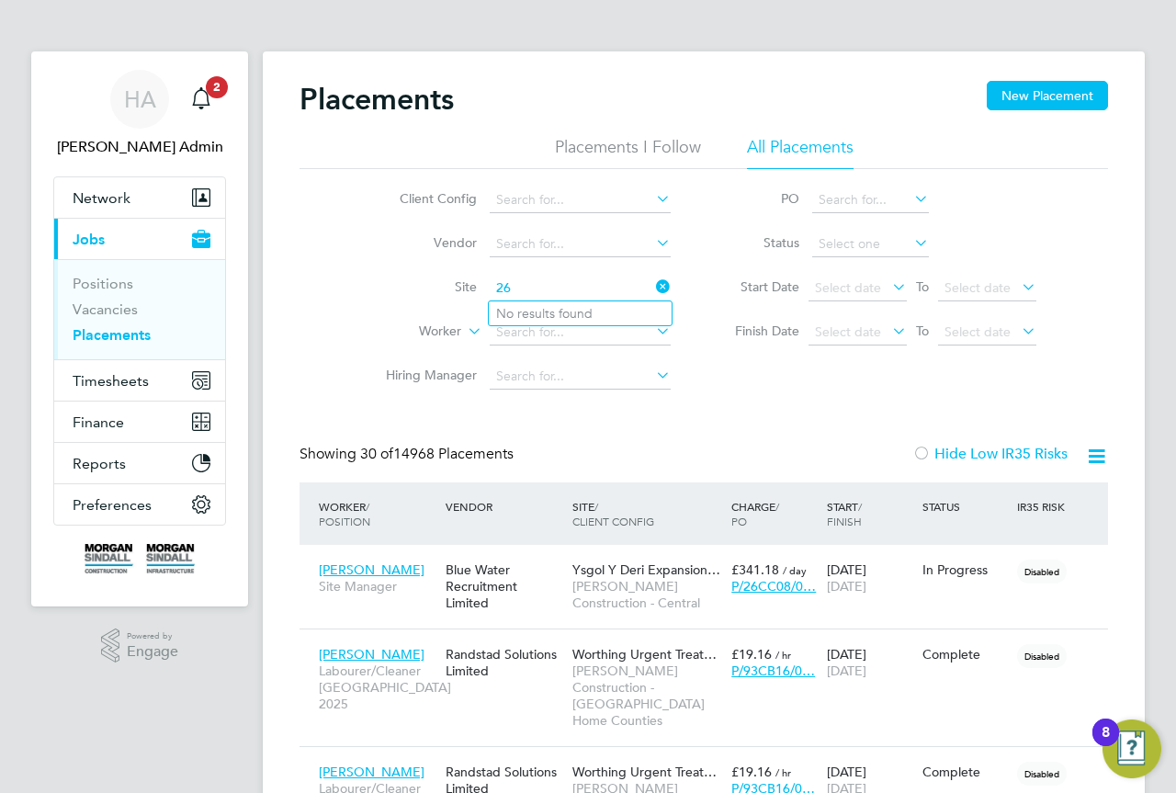
type input "2"
type input "T"
type input "2"
click at [542, 287] on input at bounding box center [580, 289] width 181 height 26
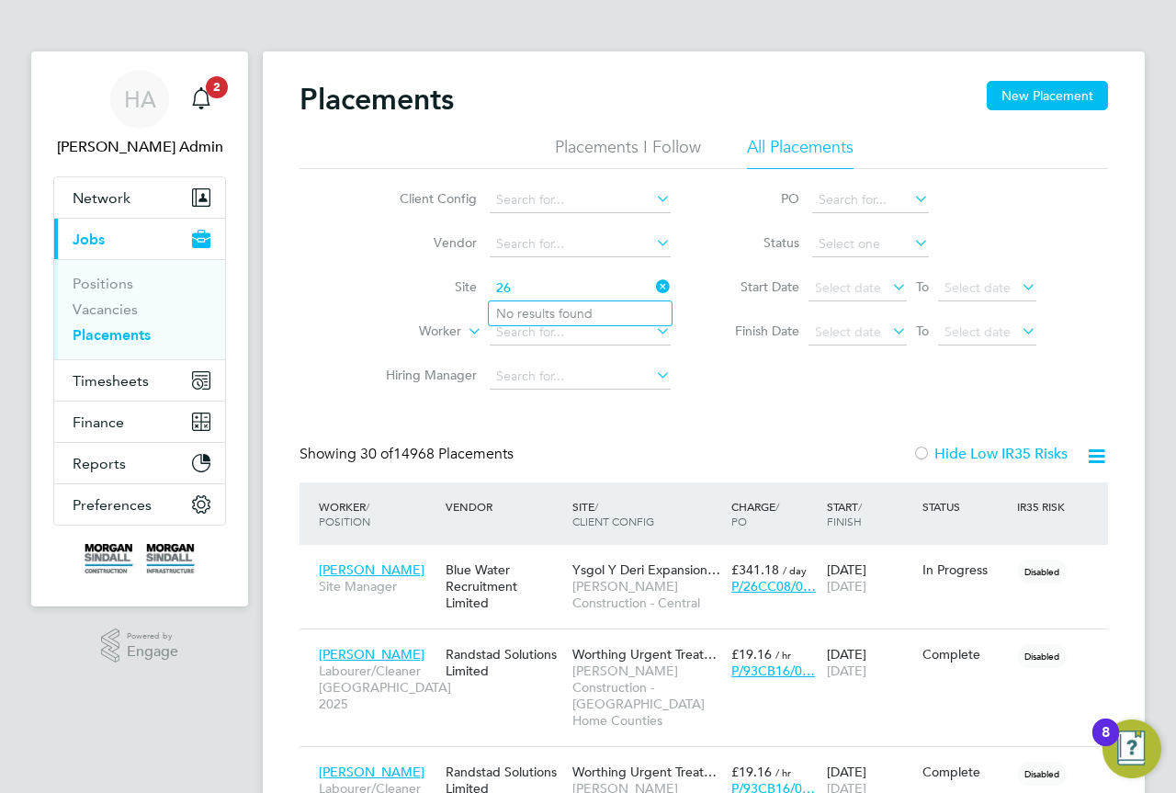
type input "2"
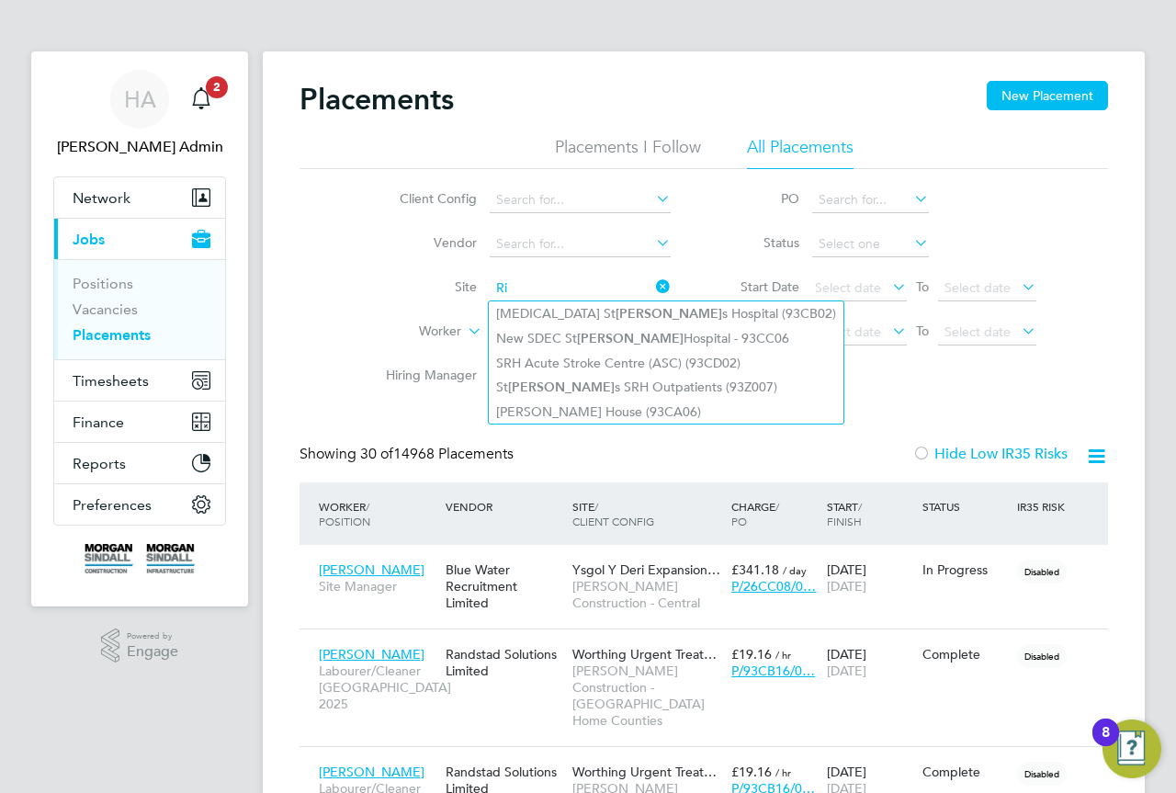
type input "R"
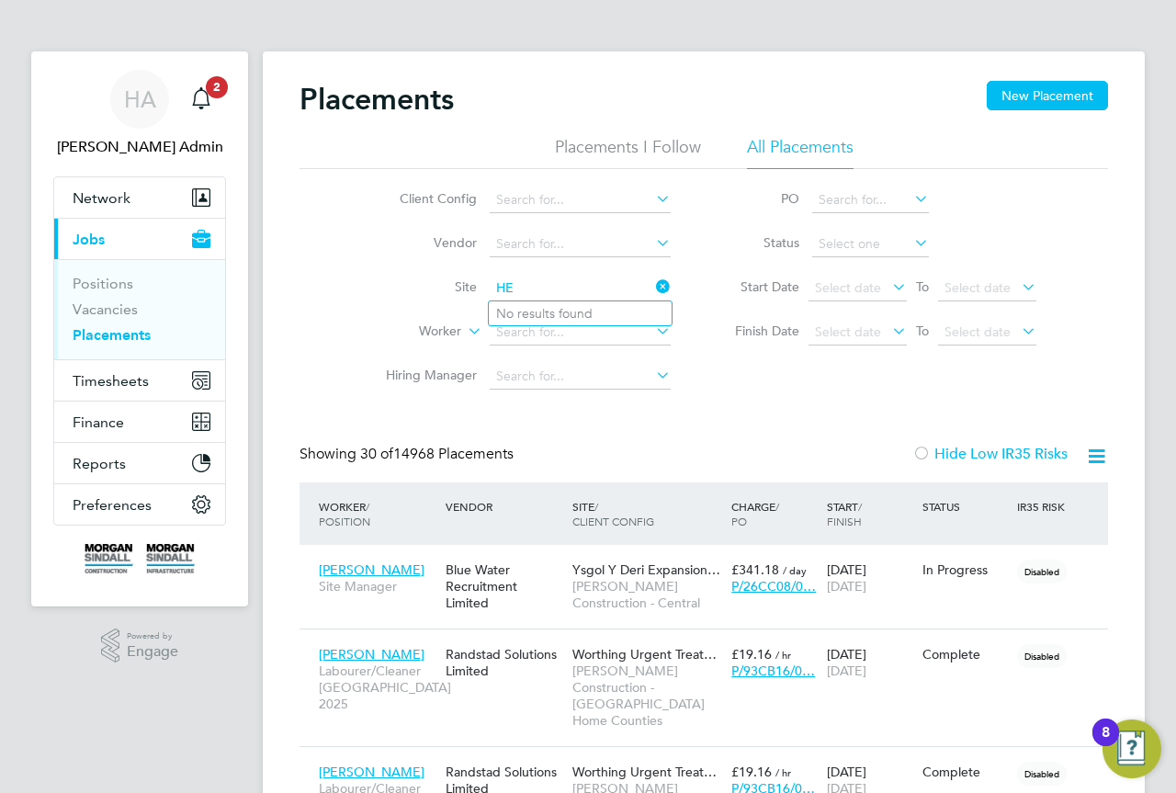
type input "H"
type input "7"
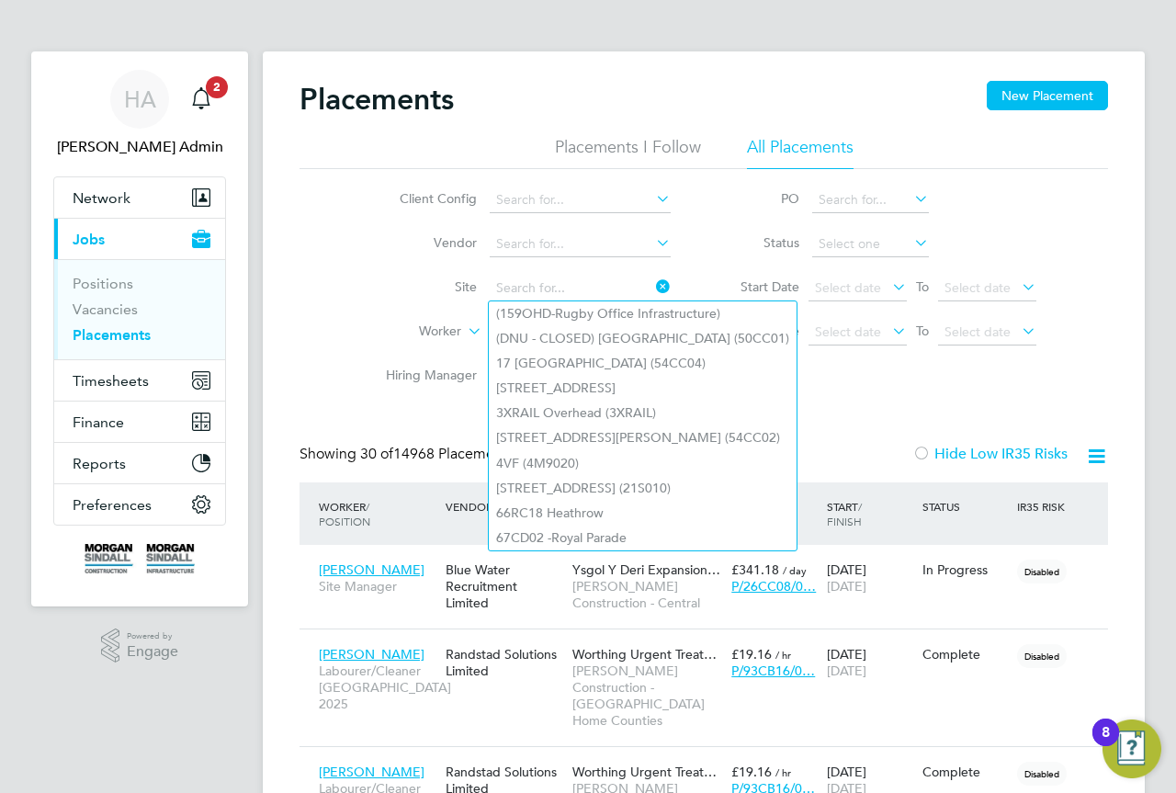
click at [337, 273] on div "Client Config Vendor Site Worker Hiring Manager PO Status Start Date Select dat…" at bounding box center [704, 284] width 808 height 230
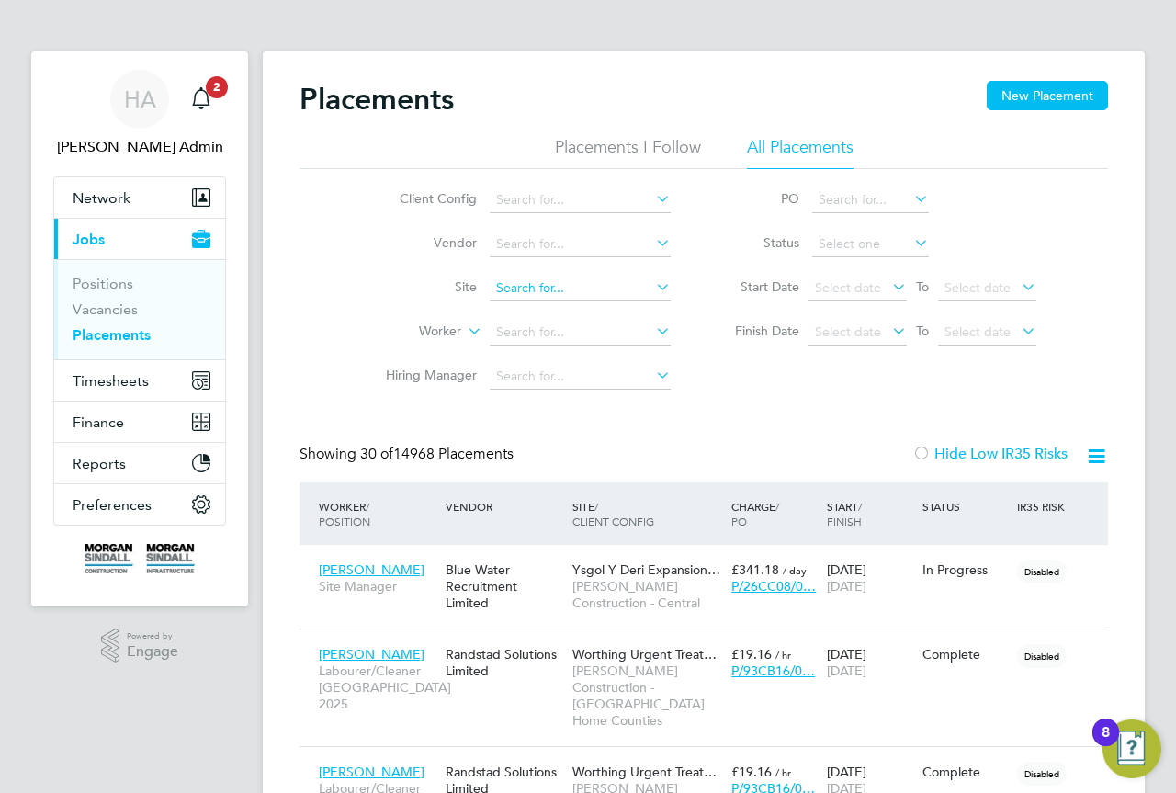
click at [553, 296] on input at bounding box center [580, 289] width 181 height 26
type input "6"
type input "P"
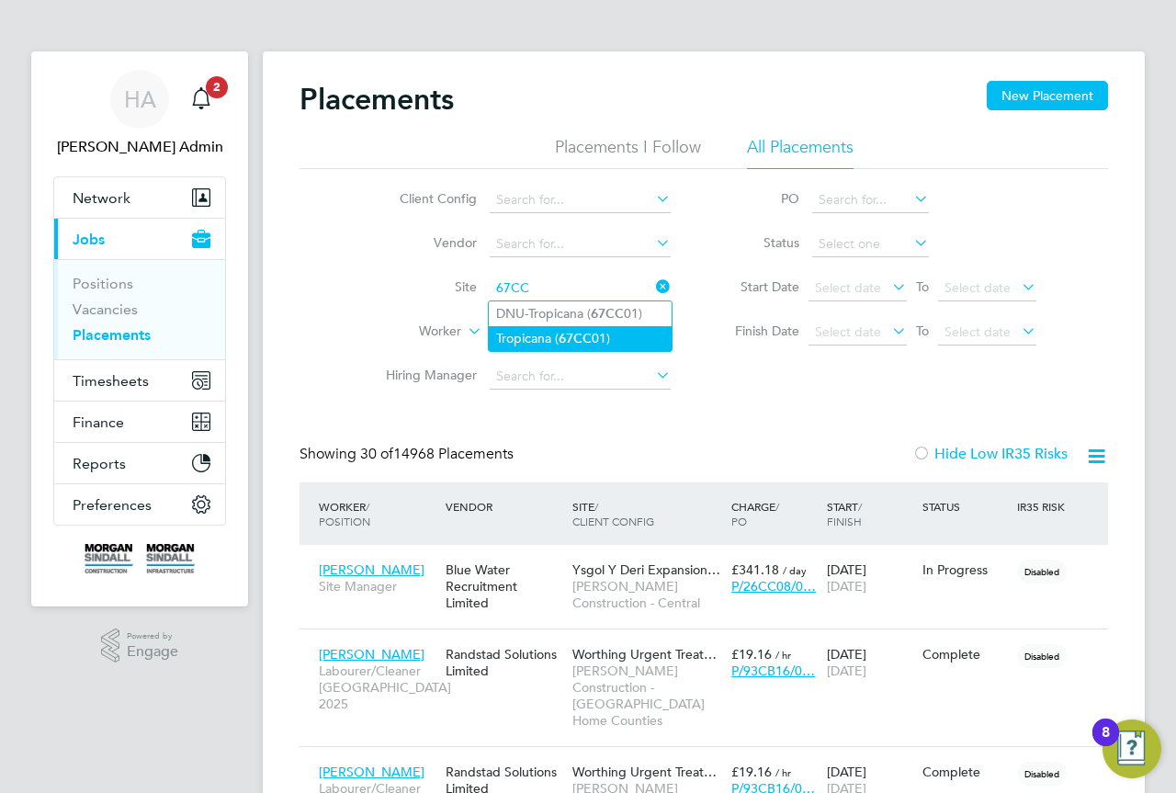
click at [610, 330] on li "Tropicana ( 67CC 01)" at bounding box center [580, 338] width 183 height 25
type input "Tropicana (67CC01)"
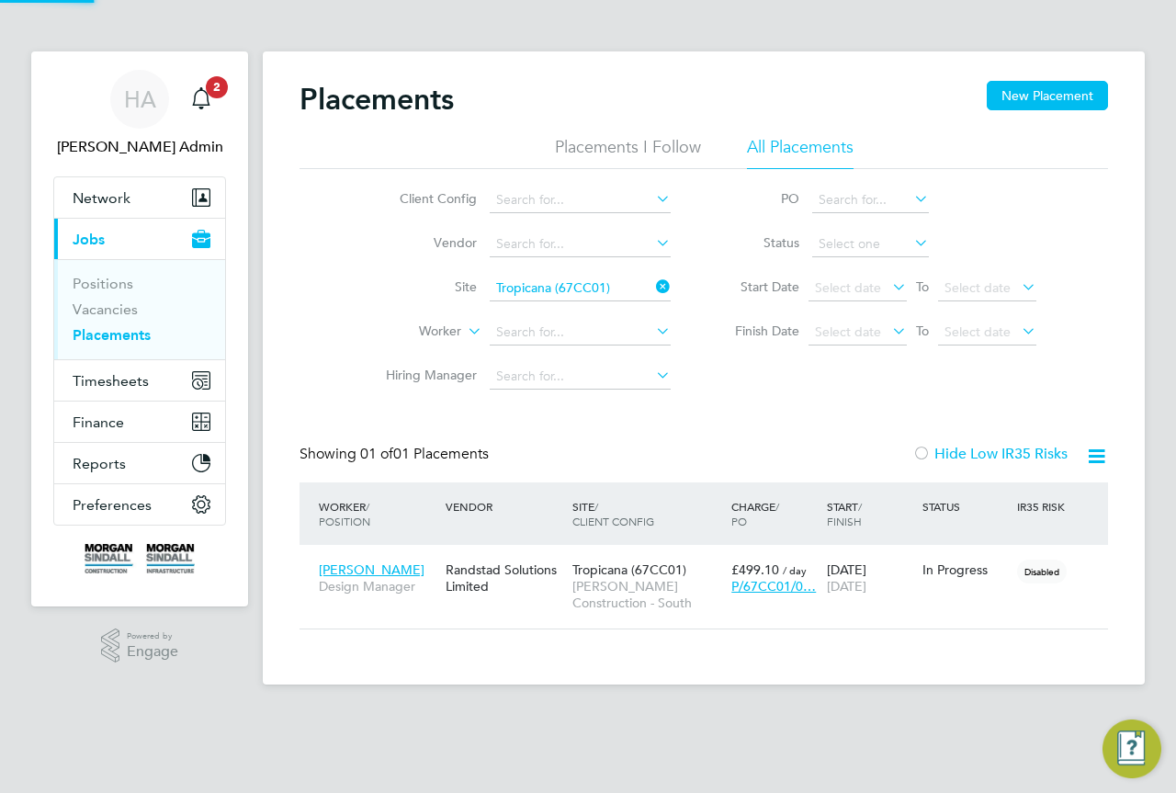
scroll to position [17, 86]
click at [652, 287] on icon at bounding box center [652, 287] width 0 height 26
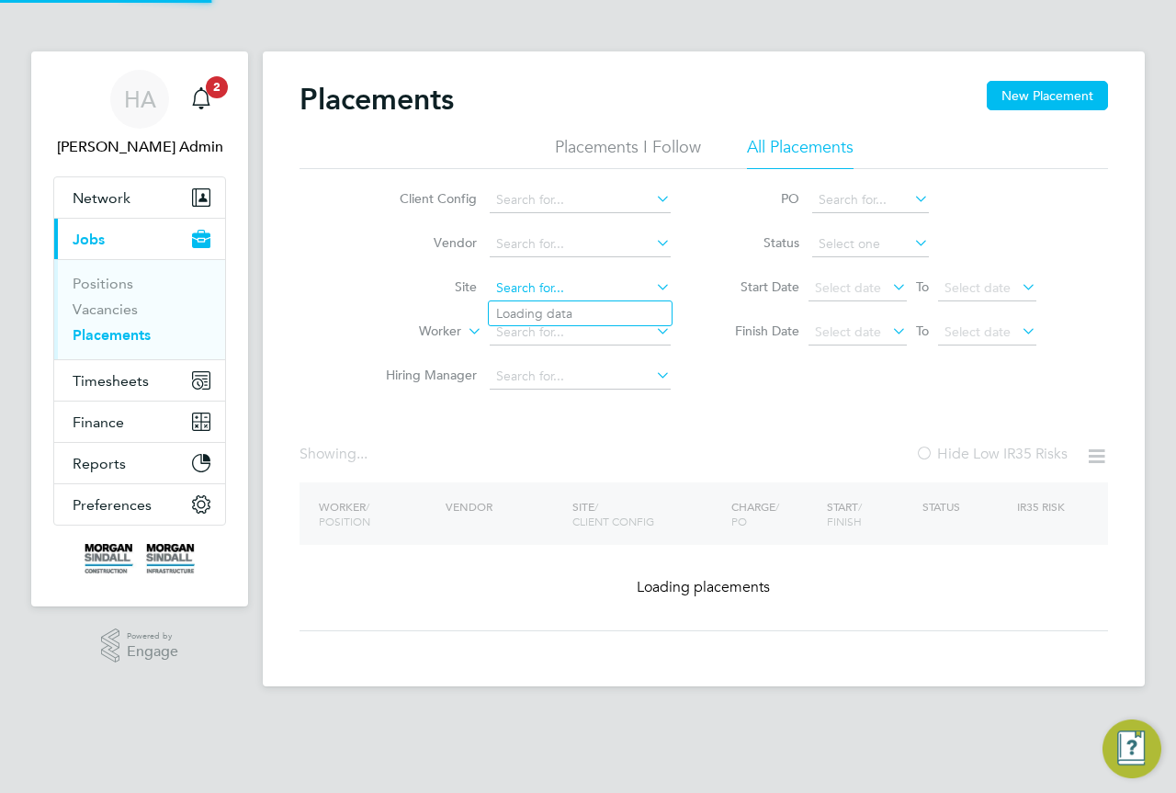
click at [593, 282] on input at bounding box center [580, 289] width 181 height 26
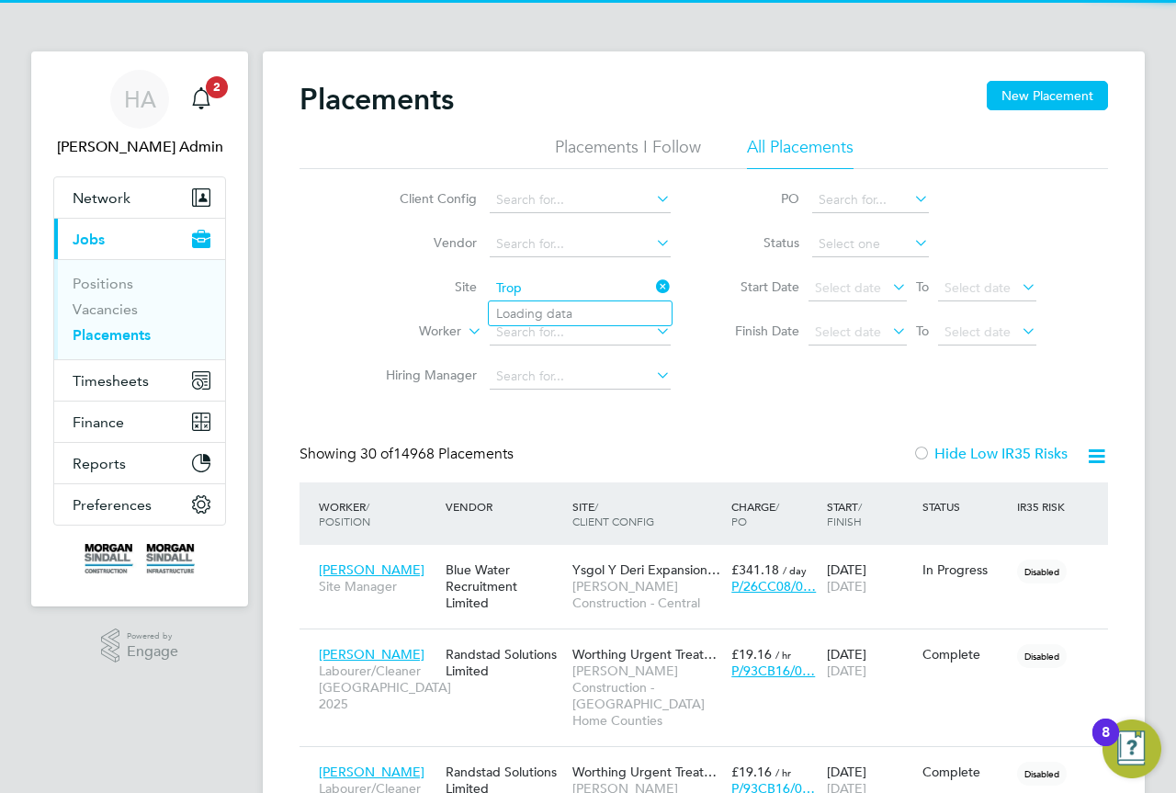
scroll to position [86, 160]
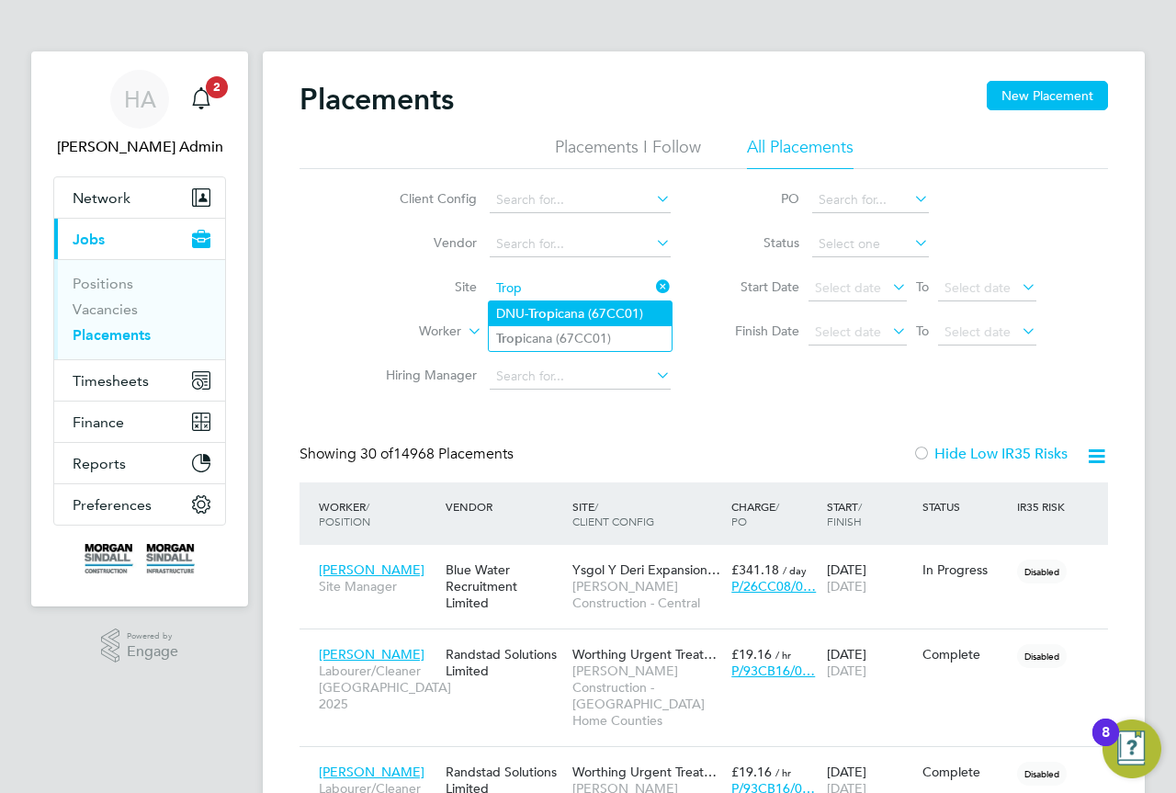
click at [521, 302] on li "DNU- Trop icana (67CC01)" at bounding box center [580, 313] width 183 height 25
type input "DNU-Tropicana (67CC01)"
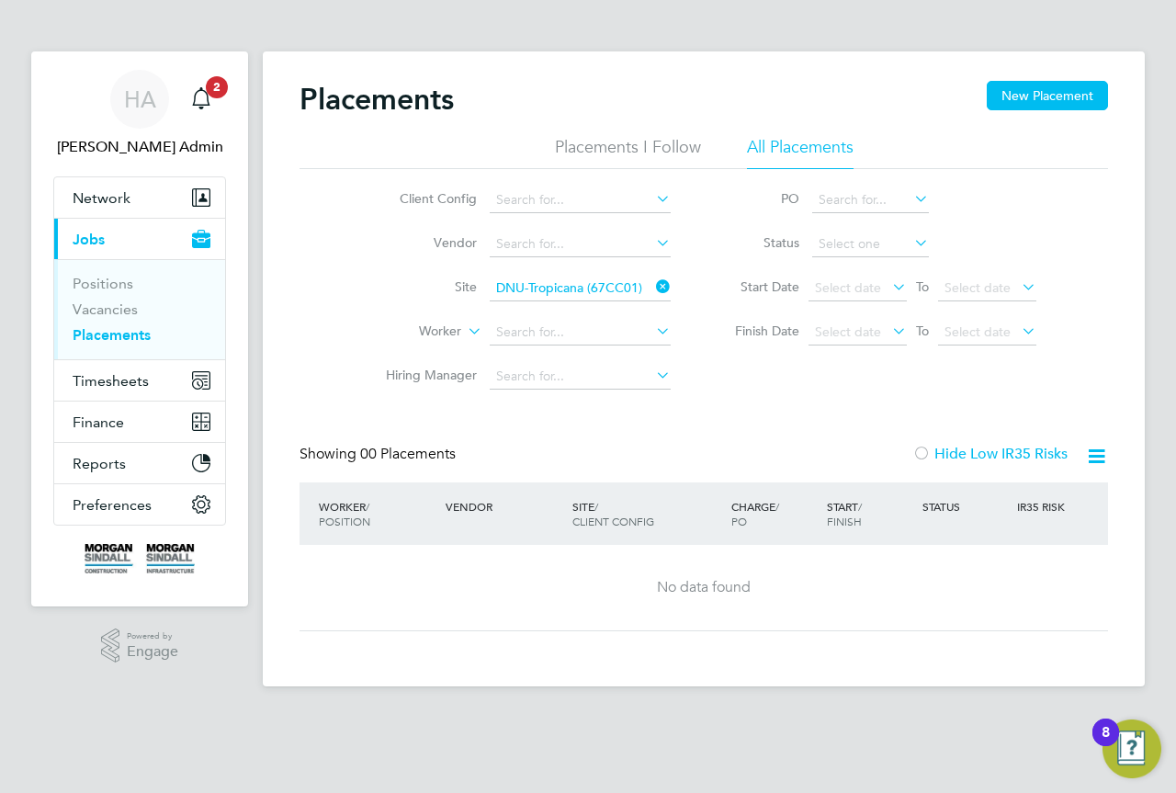
click at [652, 285] on icon at bounding box center [652, 287] width 0 height 26
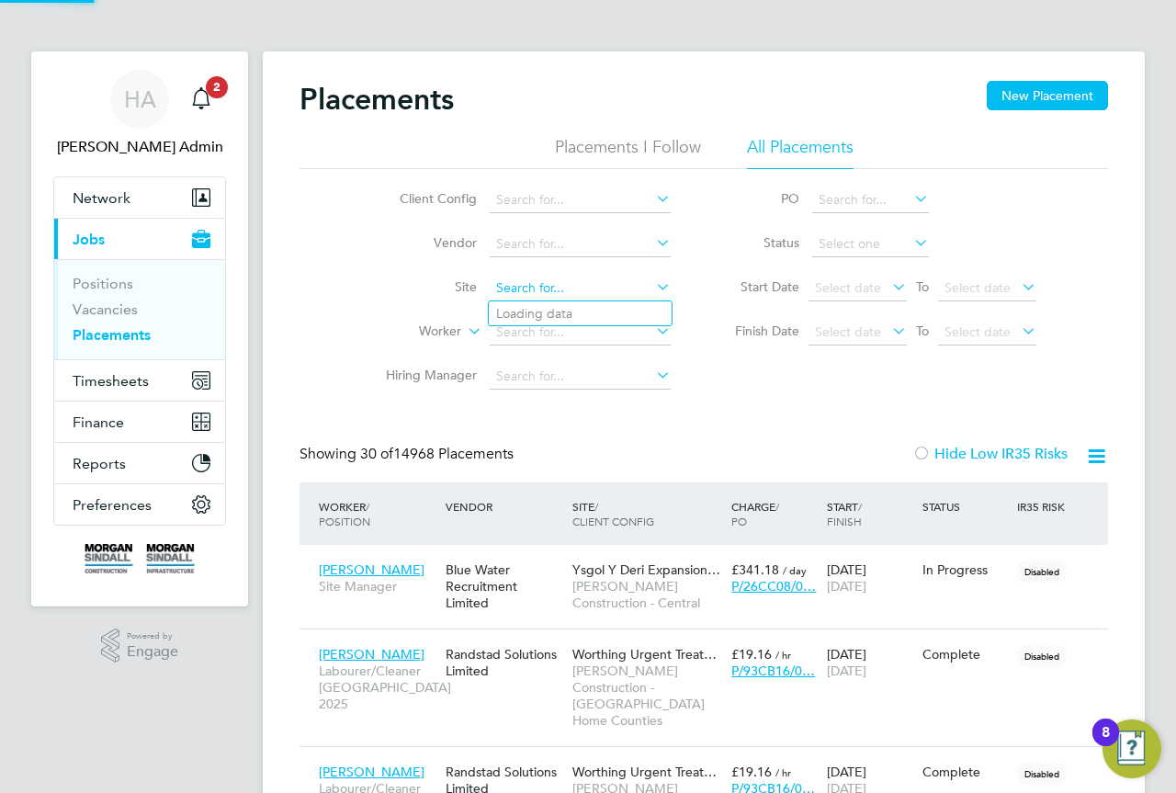
click at [536, 293] on input at bounding box center [580, 289] width 181 height 26
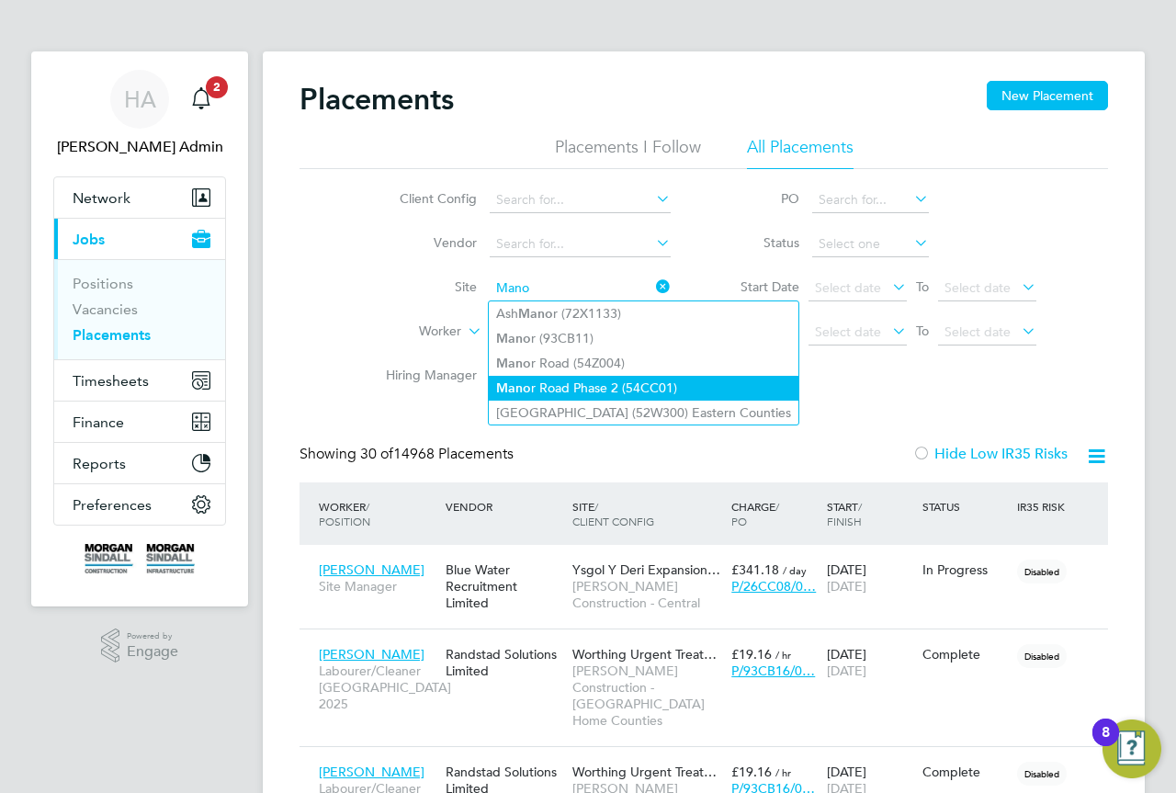
click at [694, 379] on li "Mano r Road Phase 2 (54CC01)" at bounding box center [644, 388] width 310 height 25
type input "[GEOGRAPHIC_DATA] Phase 2 (54CC01)"
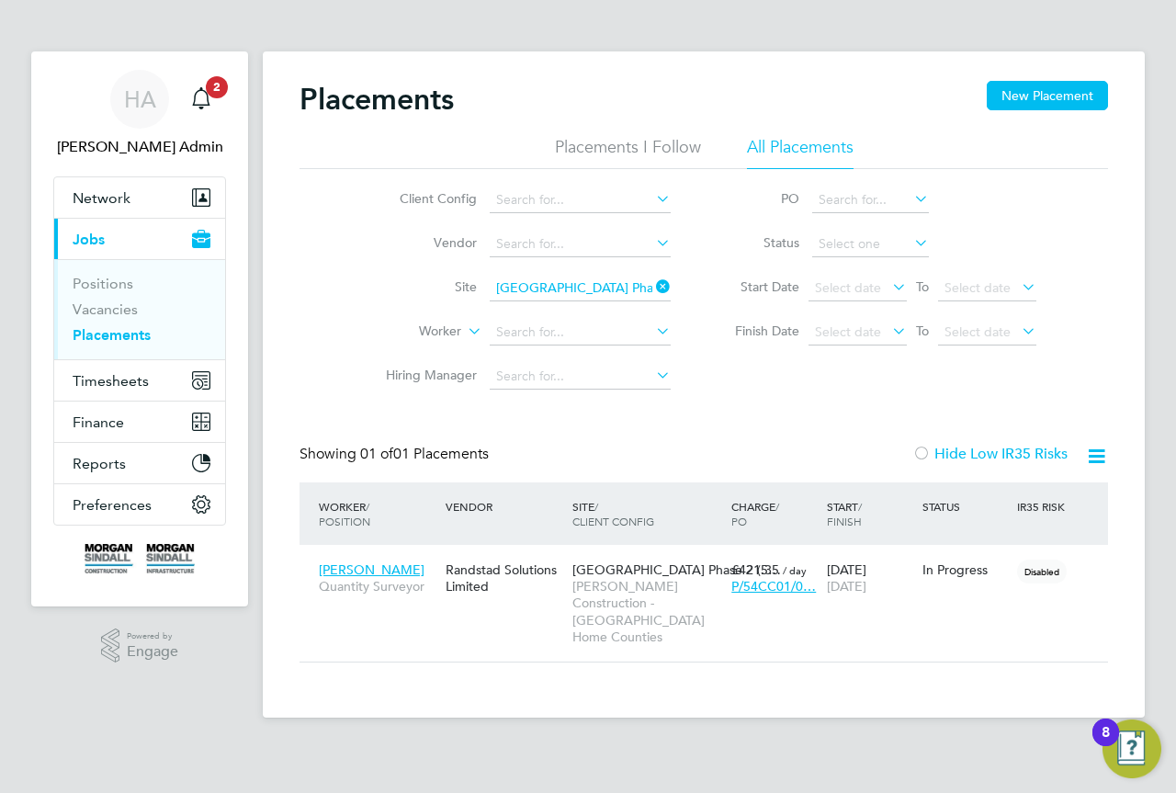
click at [652, 285] on icon at bounding box center [652, 287] width 0 height 26
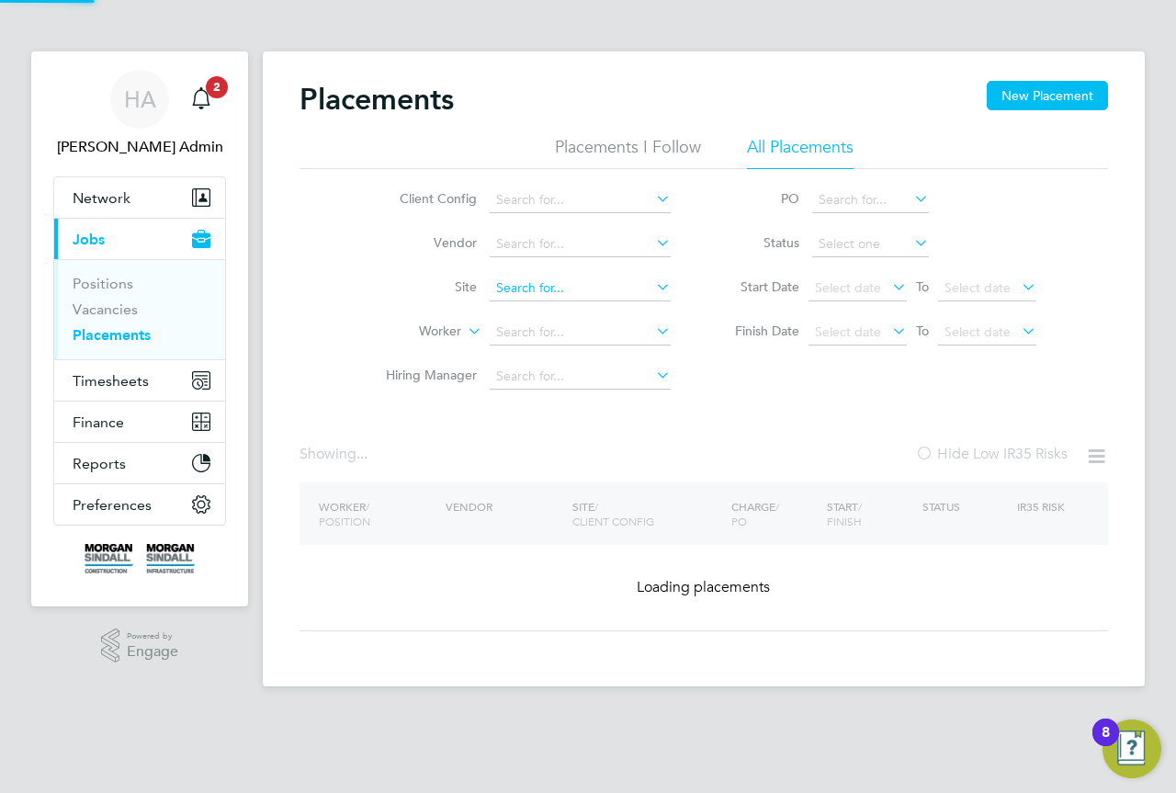
click at [593, 292] on input at bounding box center [580, 289] width 181 height 26
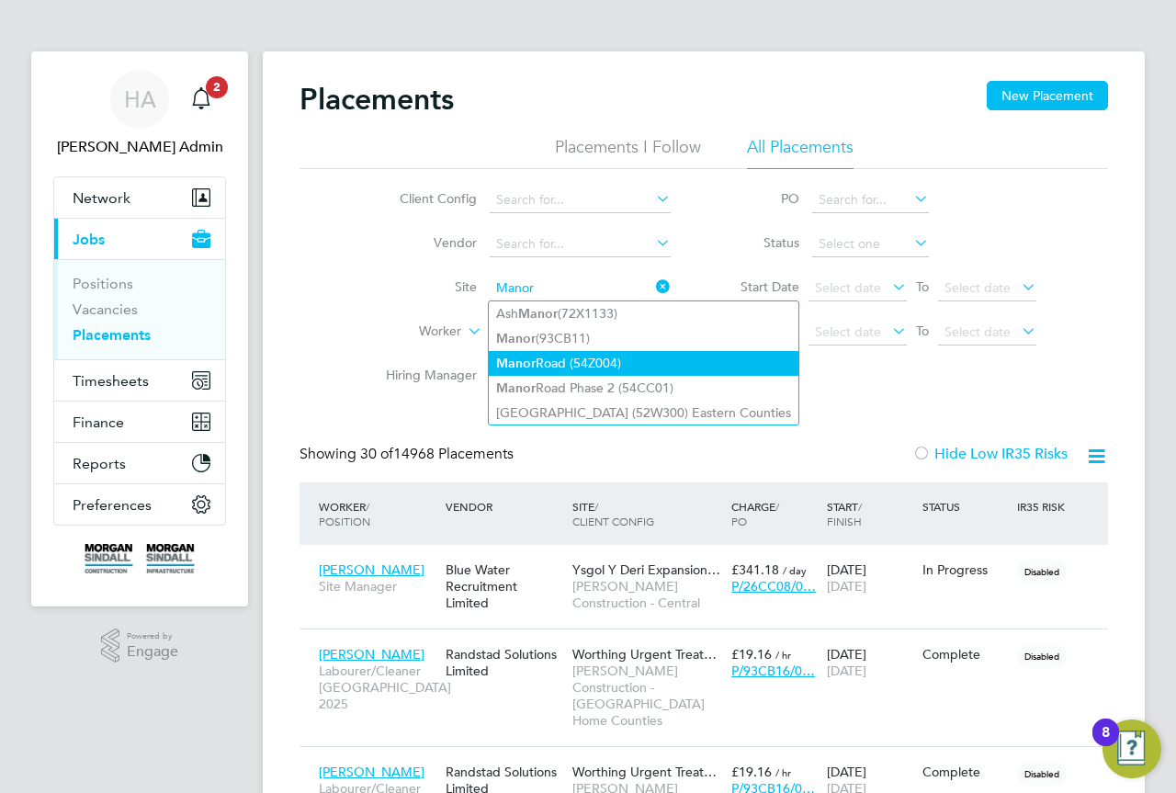
click at [646, 364] on li "[GEOGRAPHIC_DATA] (54Z004)" at bounding box center [644, 363] width 310 height 25
type input "[GEOGRAPHIC_DATA] (54Z004)"
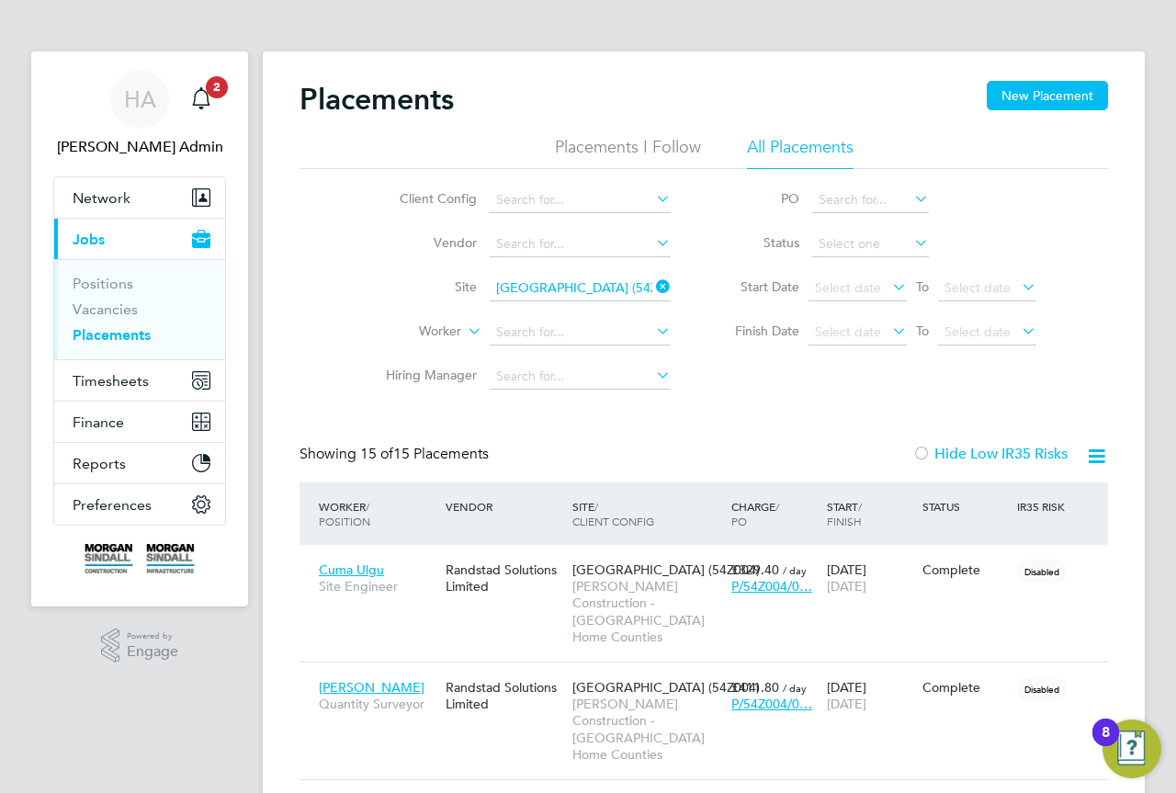
click at [652, 283] on icon at bounding box center [652, 287] width 0 height 26
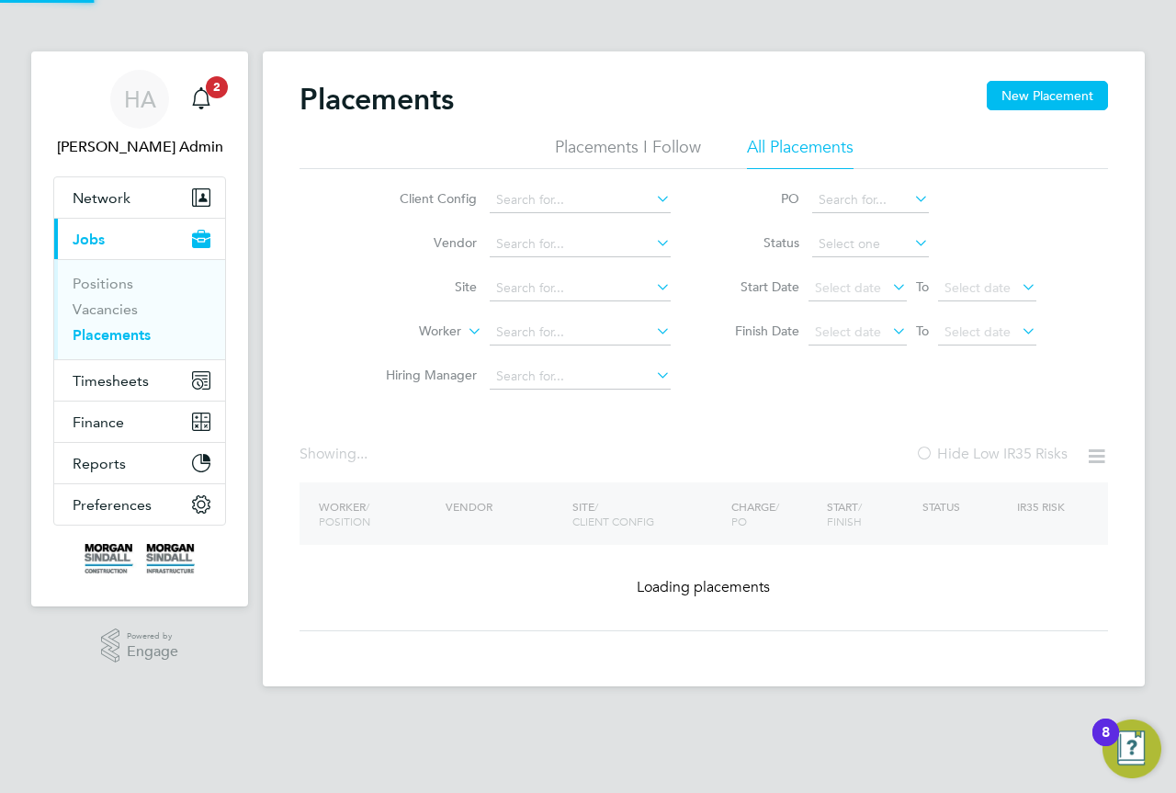
click at [627, 303] on li "Site" at bounding box center [520, 288] width 345 height 44
click at [617, 288] on input at bounding box center [580, 289] width 181 height 26
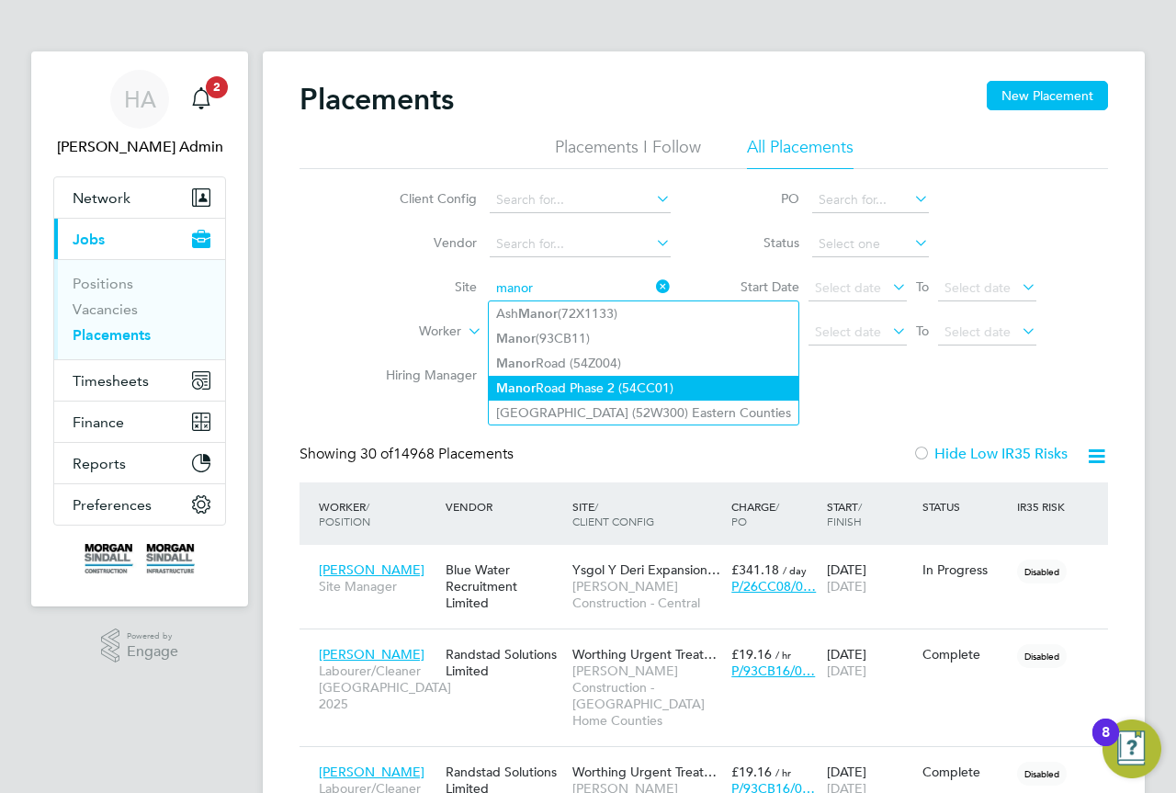
click at [605, 388] on li "[GEOGRAPHIC_DATA] Phase 2 (54CC01)" at bounding box center [644, 388] width 310 height 25
type input "[GEOGRAPHIC_DATA] Phase 2 (54CC01)"
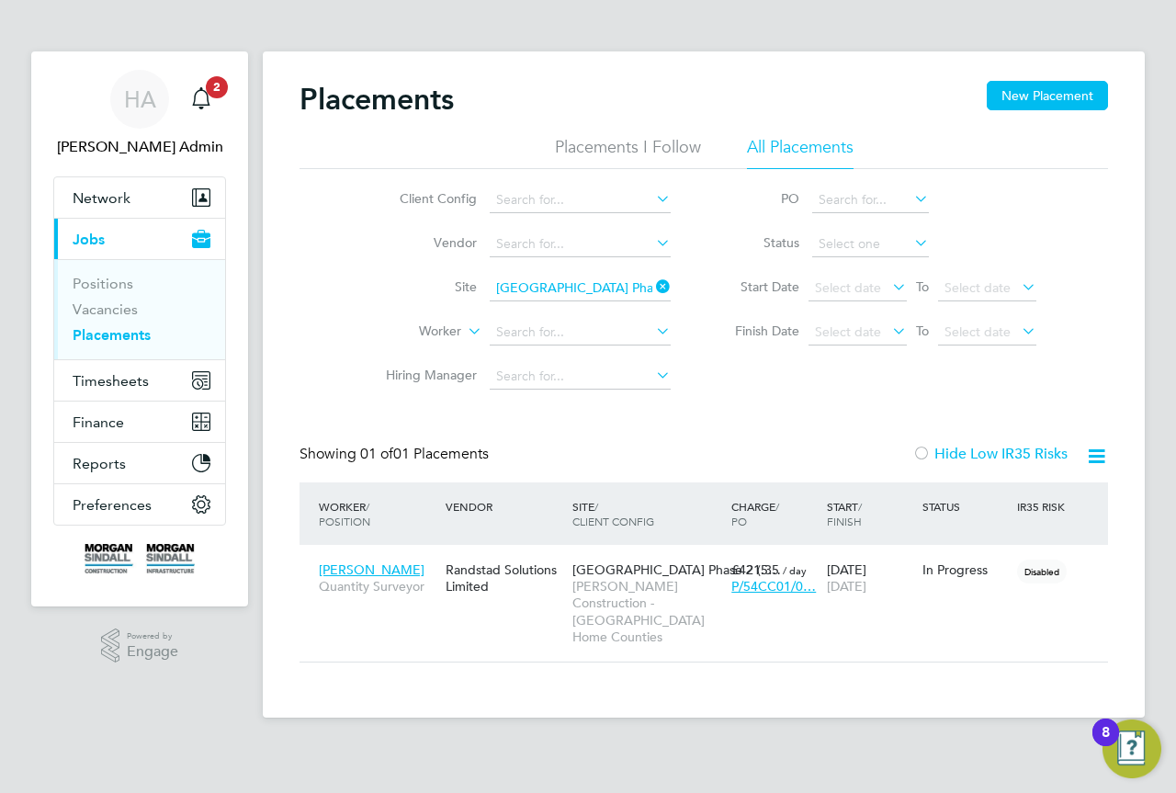
click at [652, 286] on icon at bounding box center [652, 287] width 0 height 26
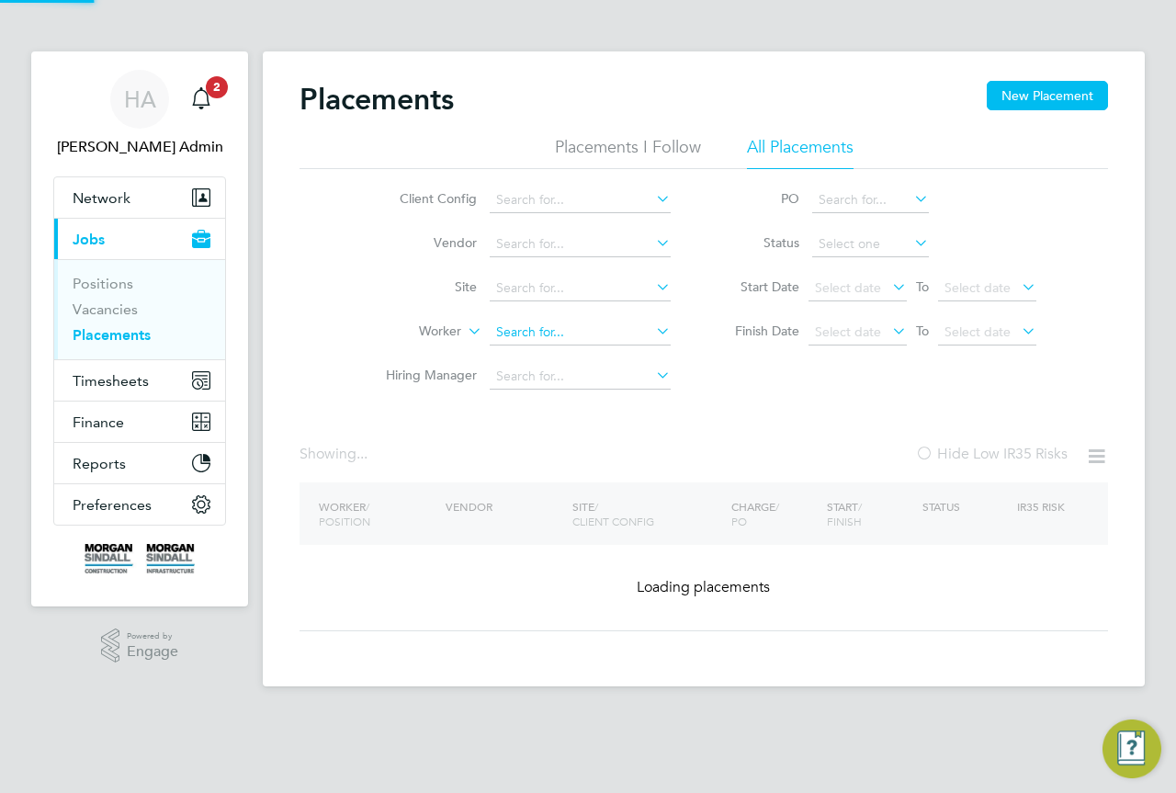
click at [509, 330] on input at bounding box center [580, 333] width 181 height 26
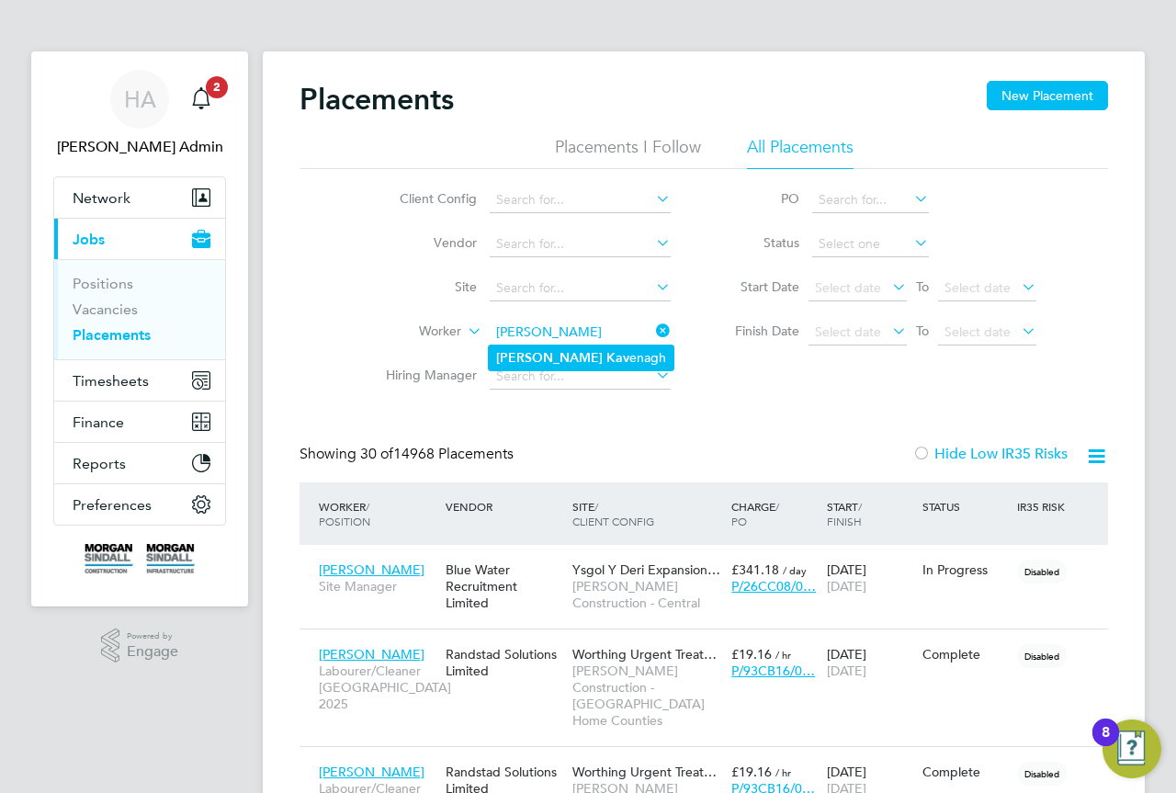
click at [625, 352] on li "[PERSON_NAME] enagh" at bounding box center [581, 357] width 185 height 25
type input "[PERSON_NAME]"
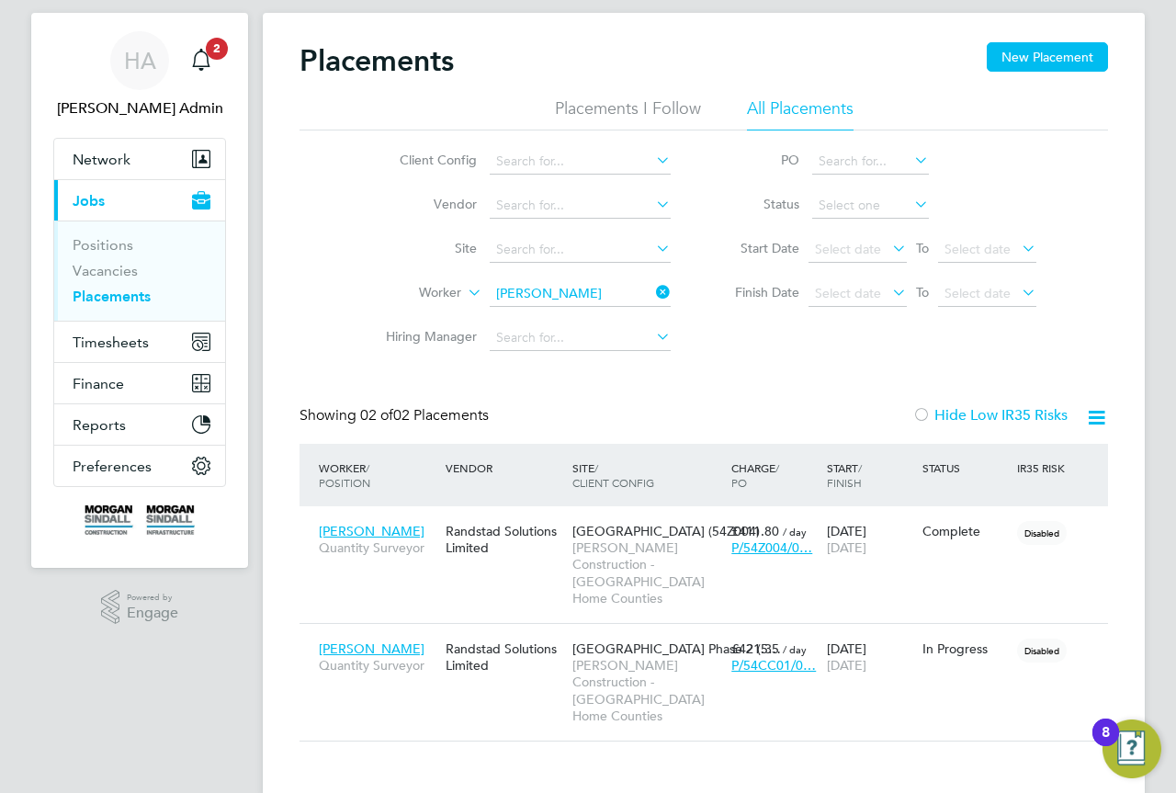
click at [652, 297] on icon at bounding box center [652, 292] width 0 height 26
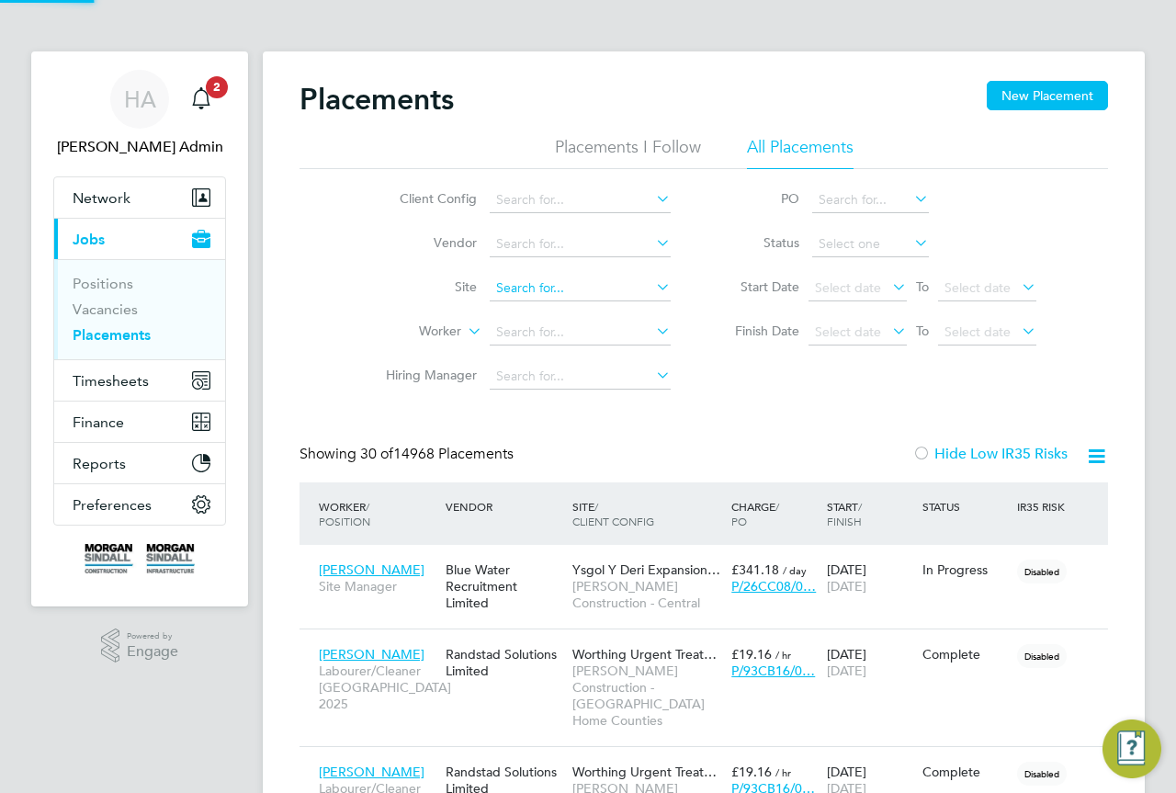
click at [545, 281] on input at bounding box center [580, 289] width 181 height 26
type input "V"
click at [640, 408] on li "[GEOGRAPHIC_DATA] (53Y007)" at bounding box center [623, 413] width 268 height 25
type input "[GEOGRAPHIC_DATA] (53Y007)"
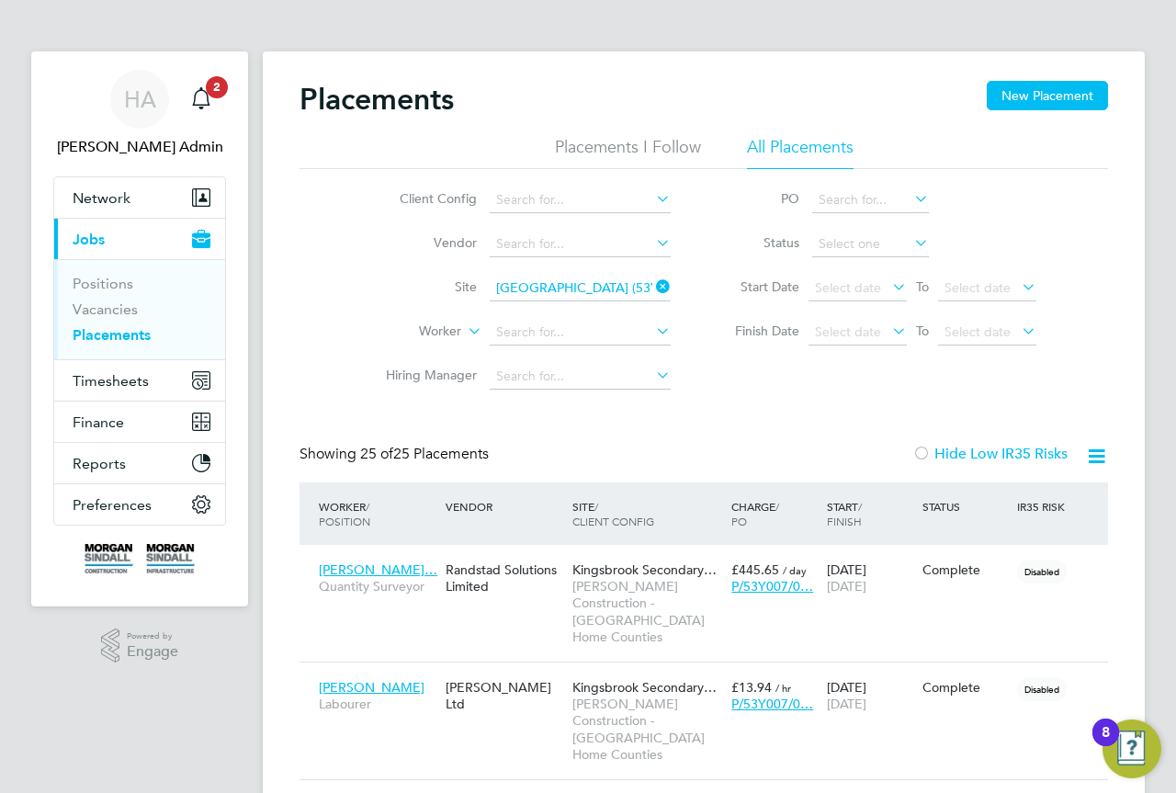
click at [652, 285] on icon at bounding box center [652, 287] width 0 height 26
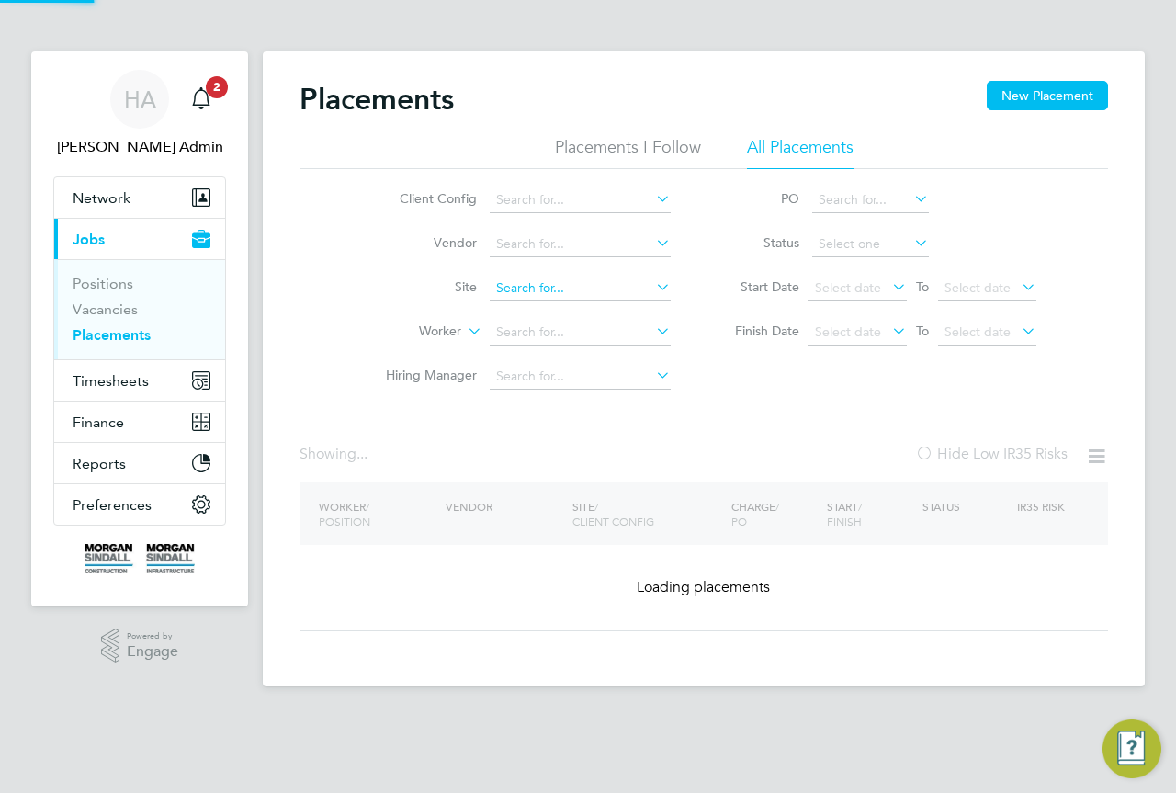
click at [593, 283] on input at bounding box center [580, 289] width 181 height 26
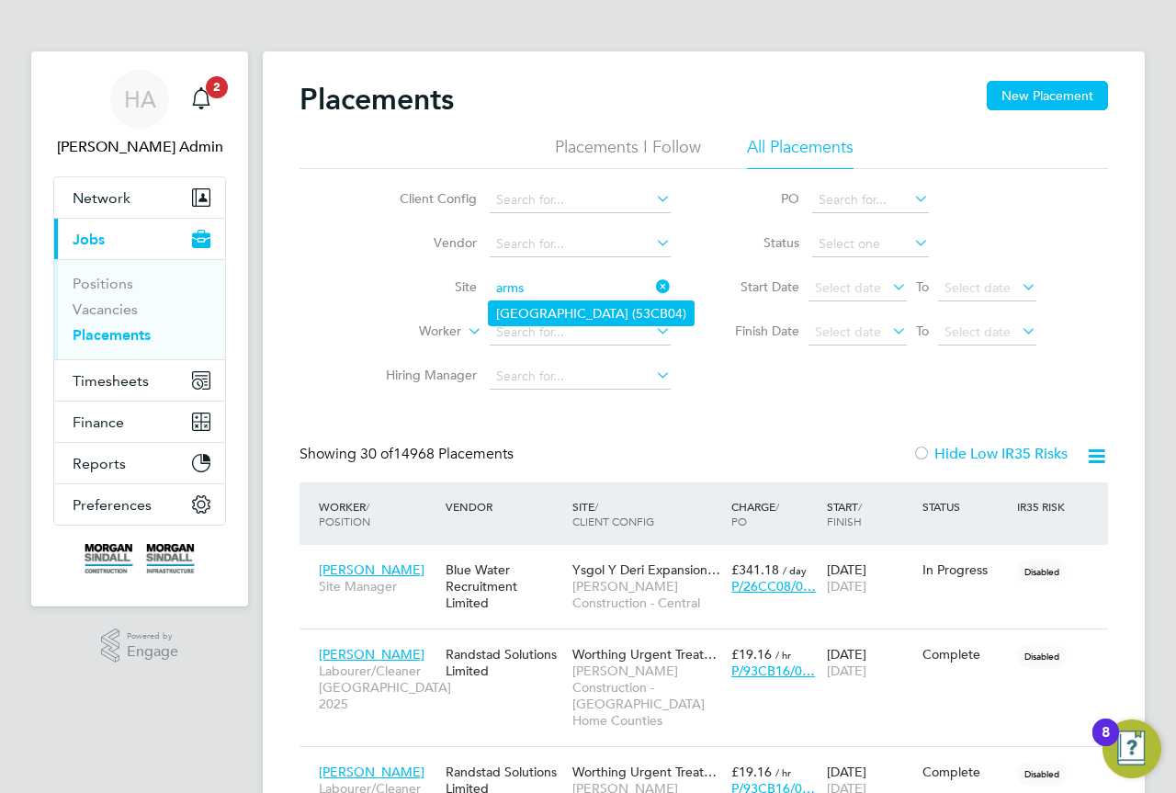
click at [596, 303] on li "[GEOGRAPHIC_DATA] (53CB04)" at bounding box center [591, 313] width 205 height 24
type input "[GEOGRAPHIC_DATA] (53CB04)"
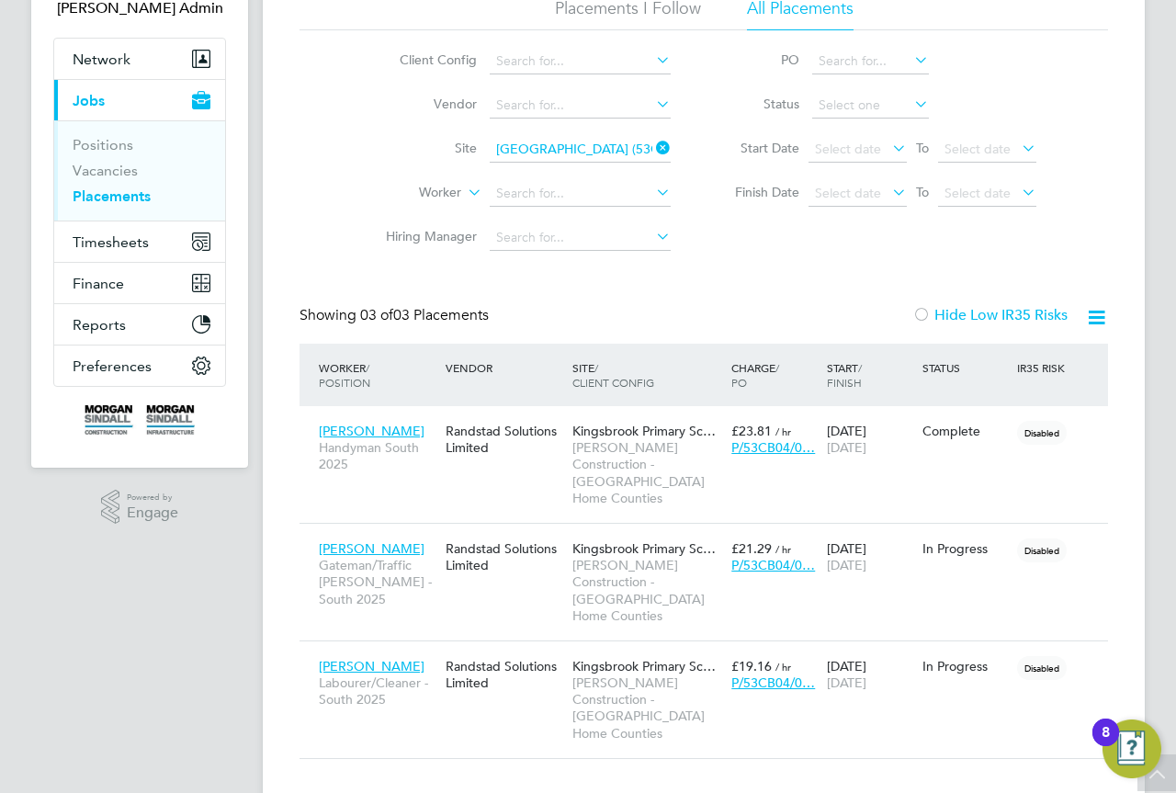
click at [652, 148] on icon at bounding box center [652, 148] width 0 height 26
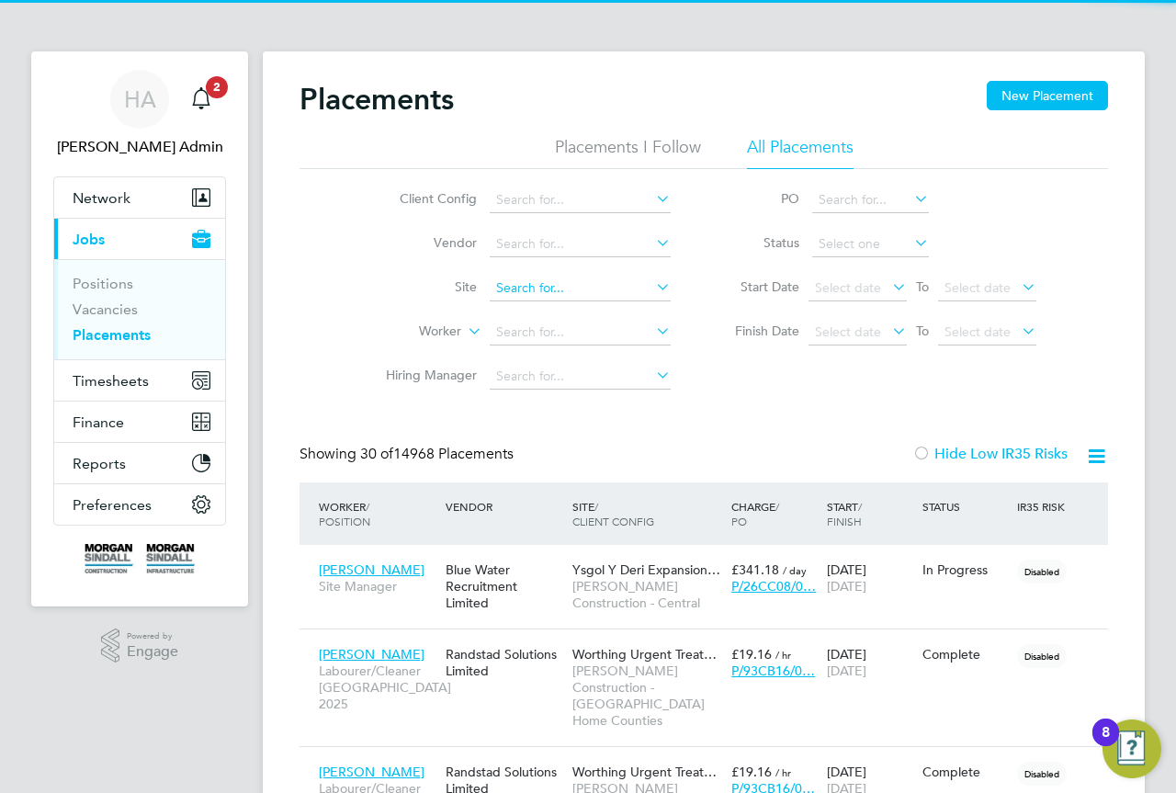
click at [547, 288] on input at bounding box center [580, 289] width 181 height 26
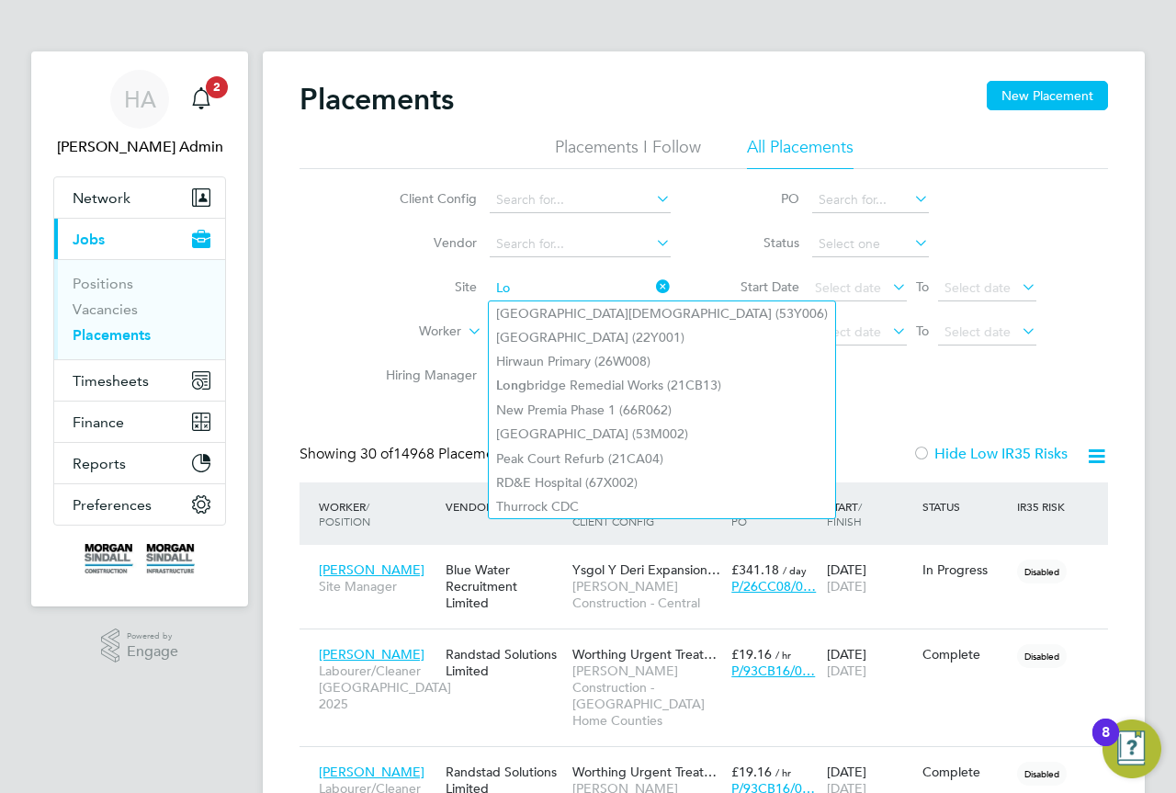
type input "L"
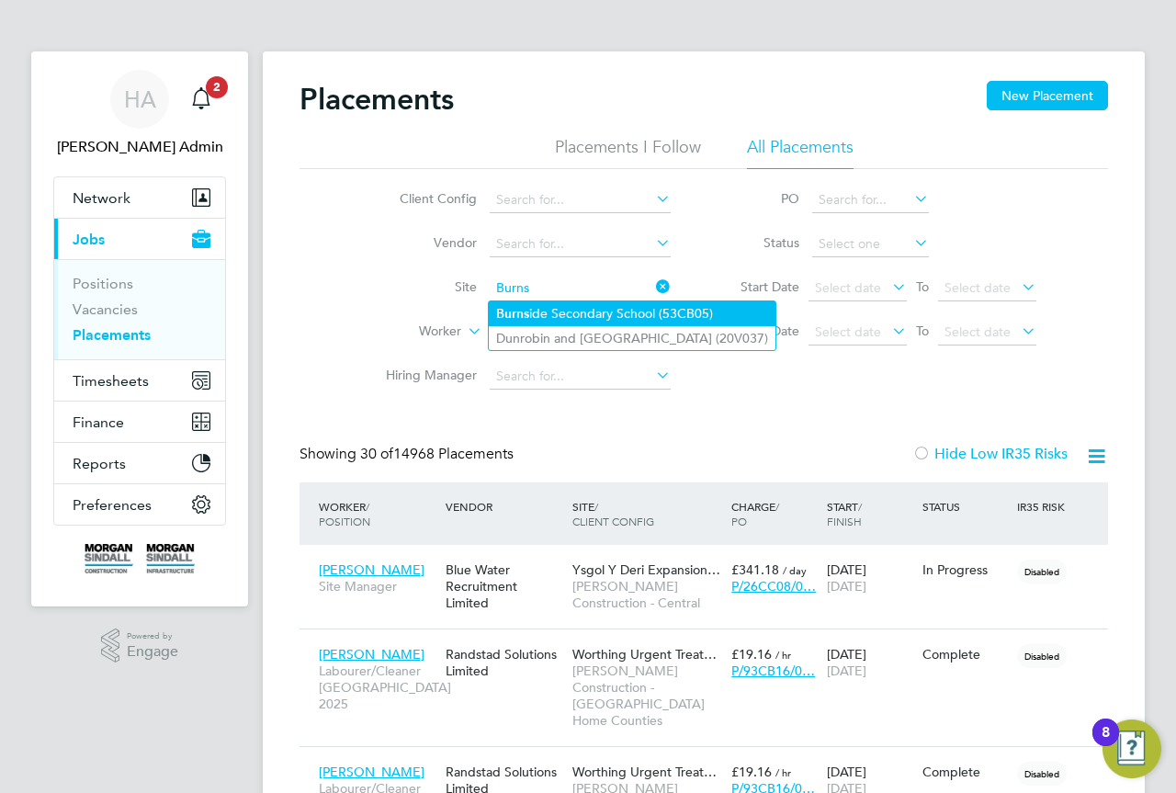
click at [556, 304] on li "[GEOGRAPHIC_DATA] (53CB05)" at bounding box center [632, 313] width 287 height 25
type input "[PERSON_NAME][GEOGRAPHIC_DATA] (53CB05)"
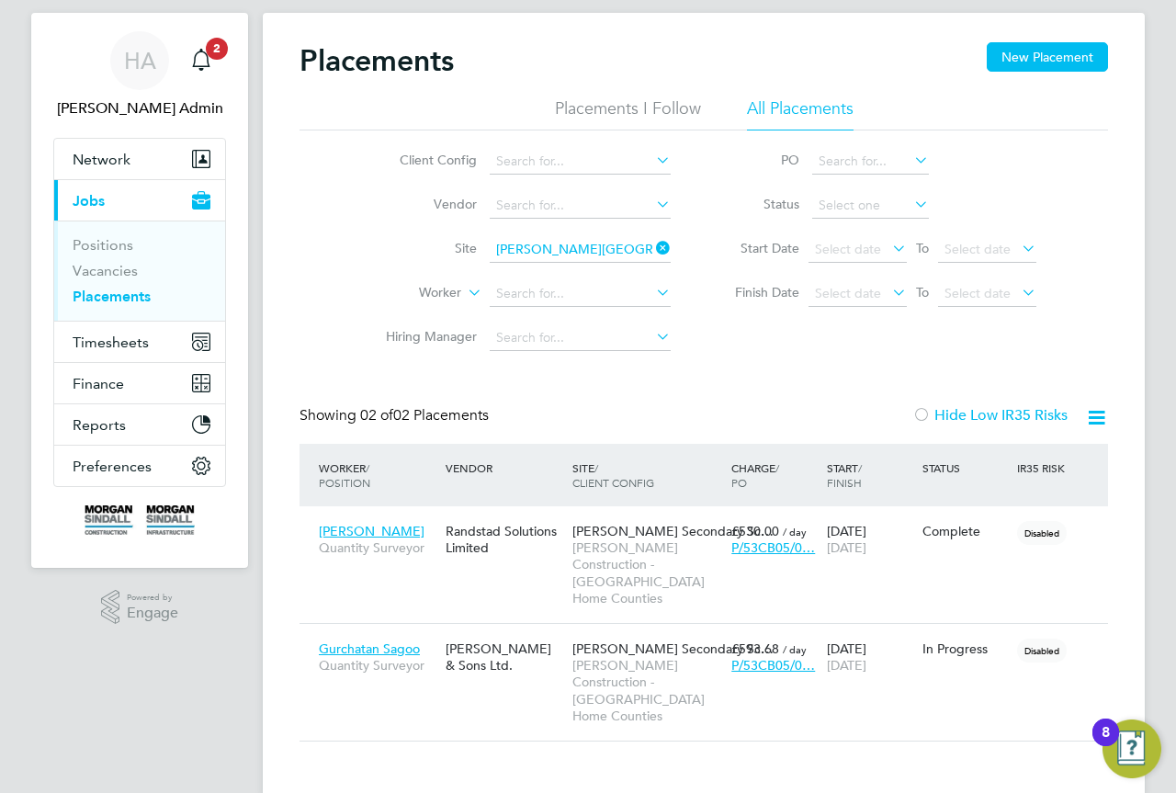
click at [652, 243] on icon at bounding box center [652, 248] width 0 height 26
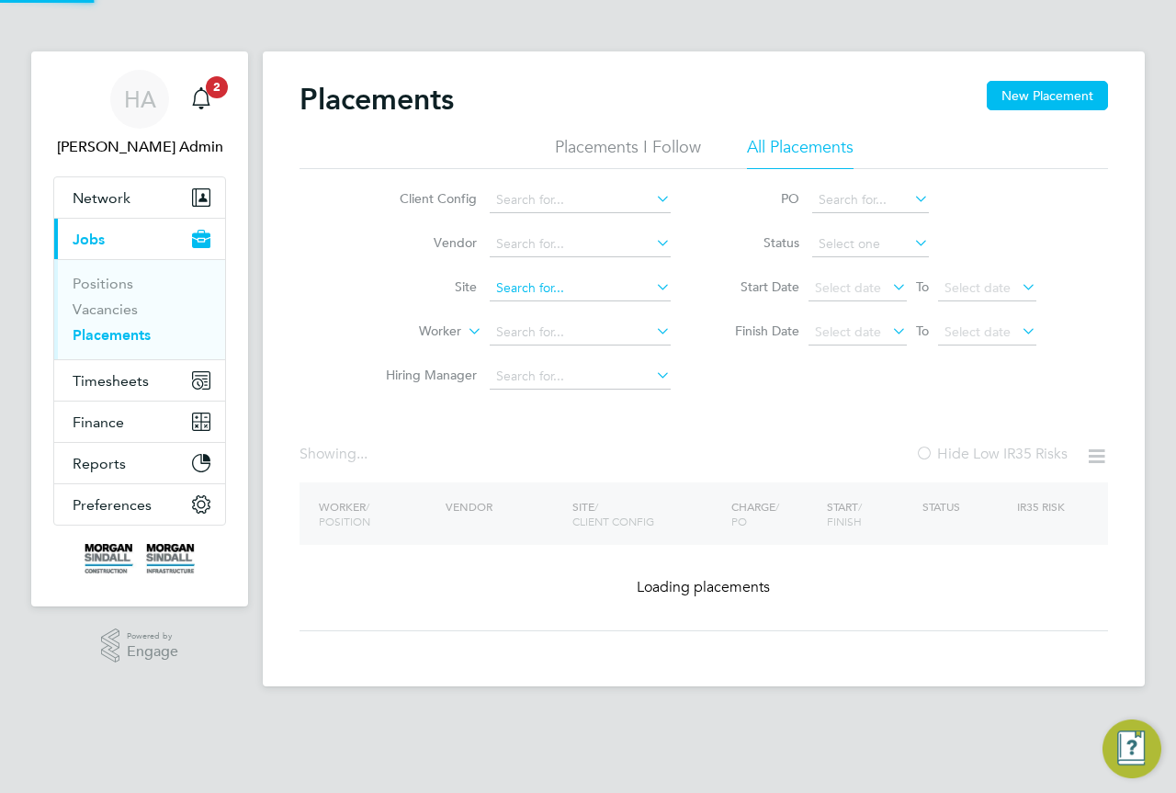
click at [582, 286] on input at bounding box center [580, 289] width 181 height 26
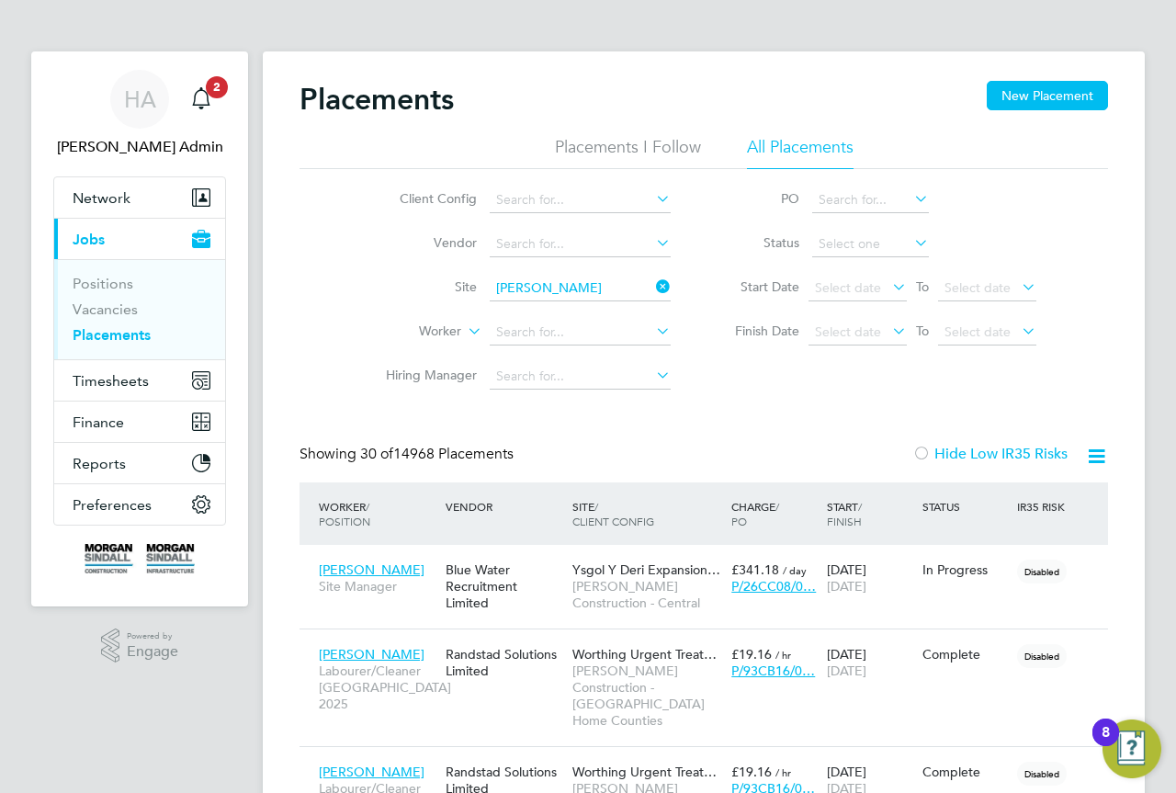
click at [660, 404] on li "[PERSON_NAME] age Leisure Centre (53CC07)" at bounding box center [729, 409] width 480 height 25
type input "[GEOGRAPHIC_DATA] (53CC07)"
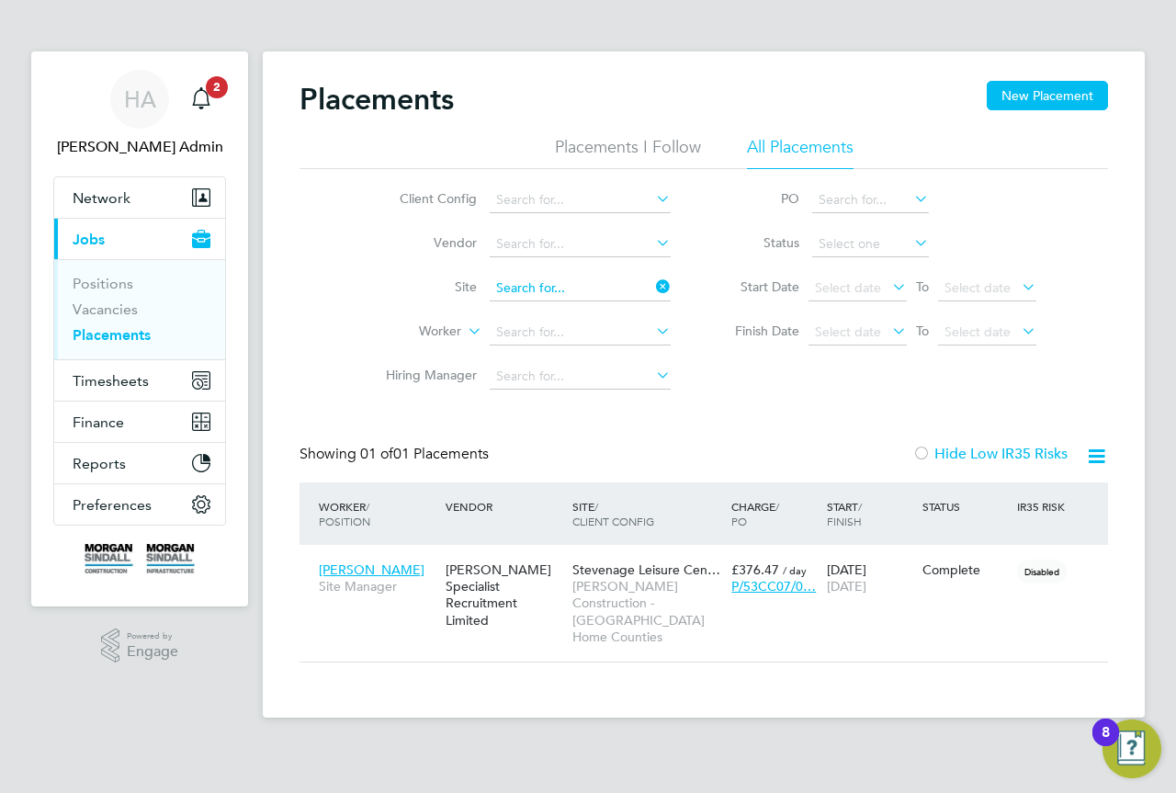
click at [620, 289] on input at bounding box center [580, 289] width 181 height 26
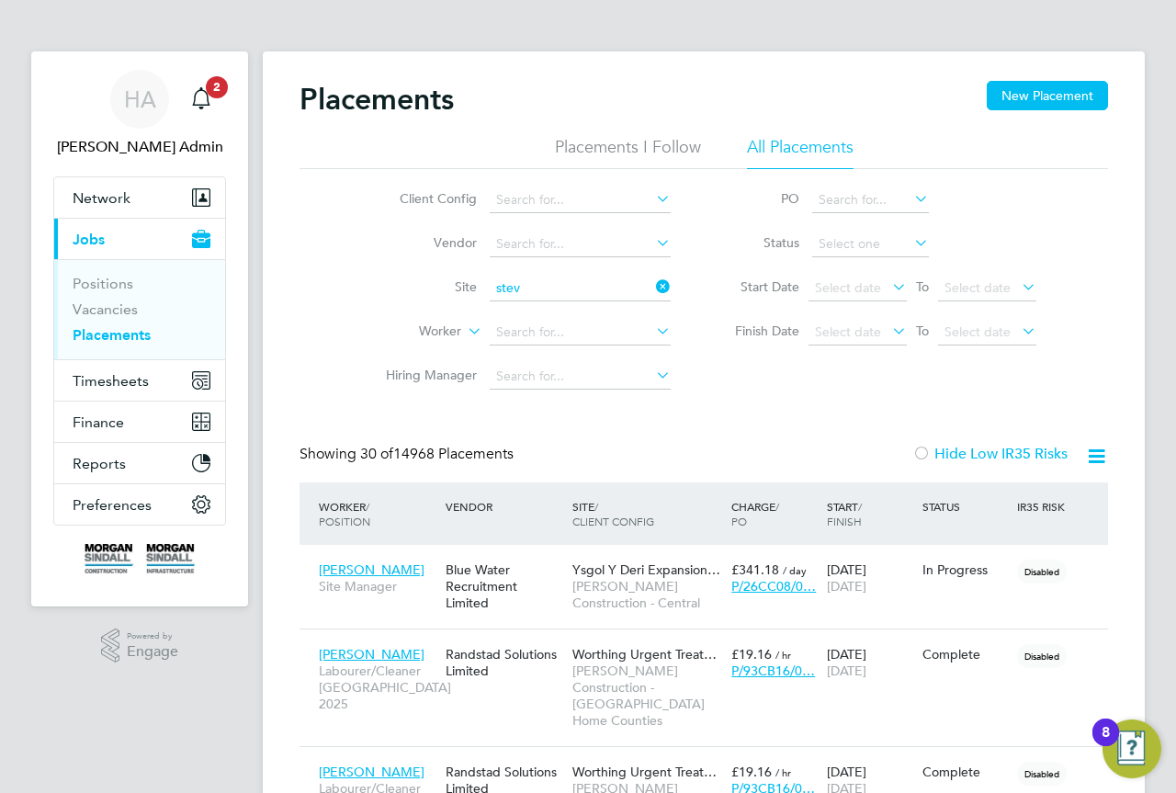
click at [702, 402] on li "[PERSON_NAME][GEOGRAPHIC_DATA] (53CC07)" at bounding box center [729, 409] width 480 height 25
type input "[GEOGRAPHIC_DATA] (53CC07)"
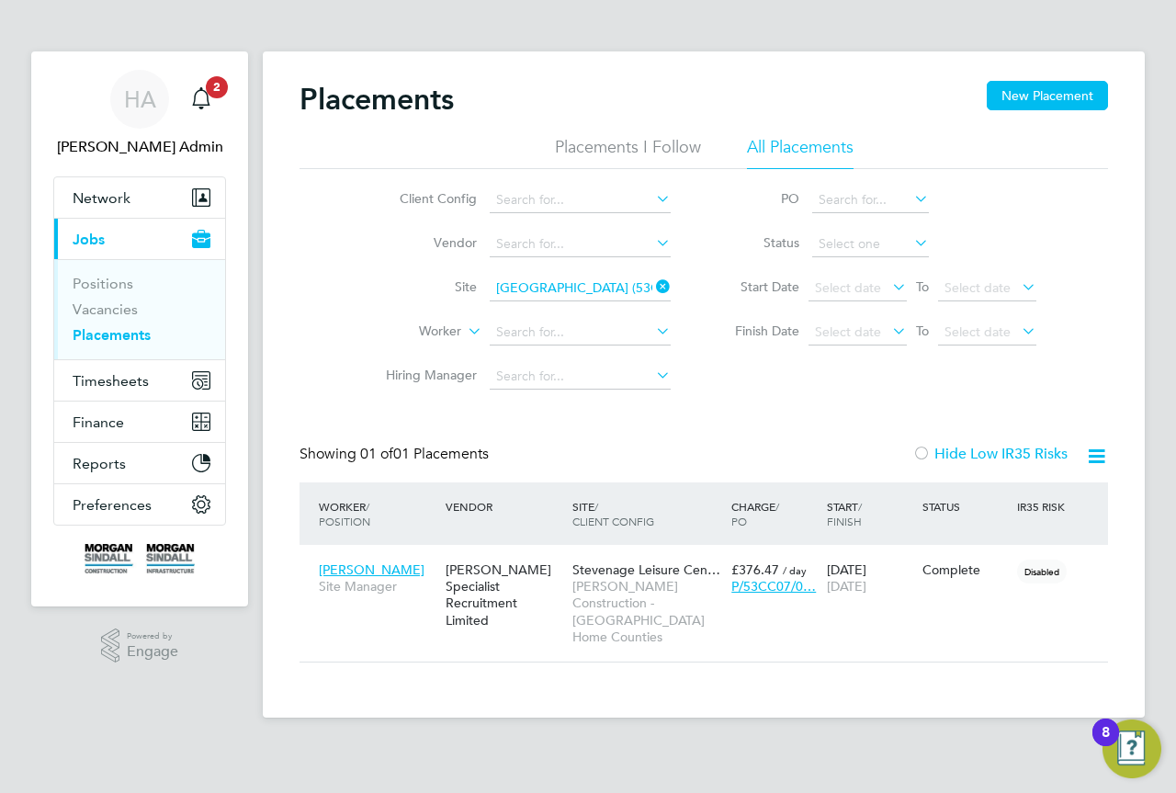
click at [652, 281] on icon at bounding box center [652, 287] width 0 height 26
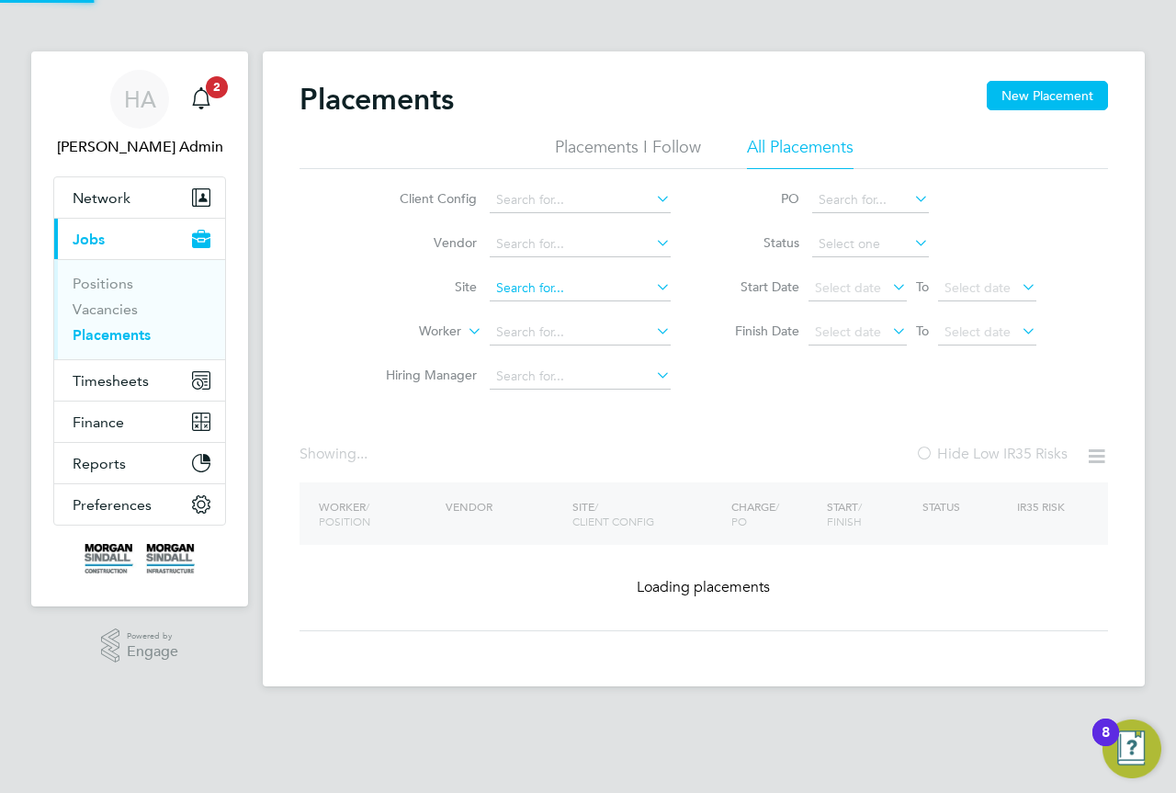
click at [622, 291] on input at bounding box center [580, 289] width 181 height 26
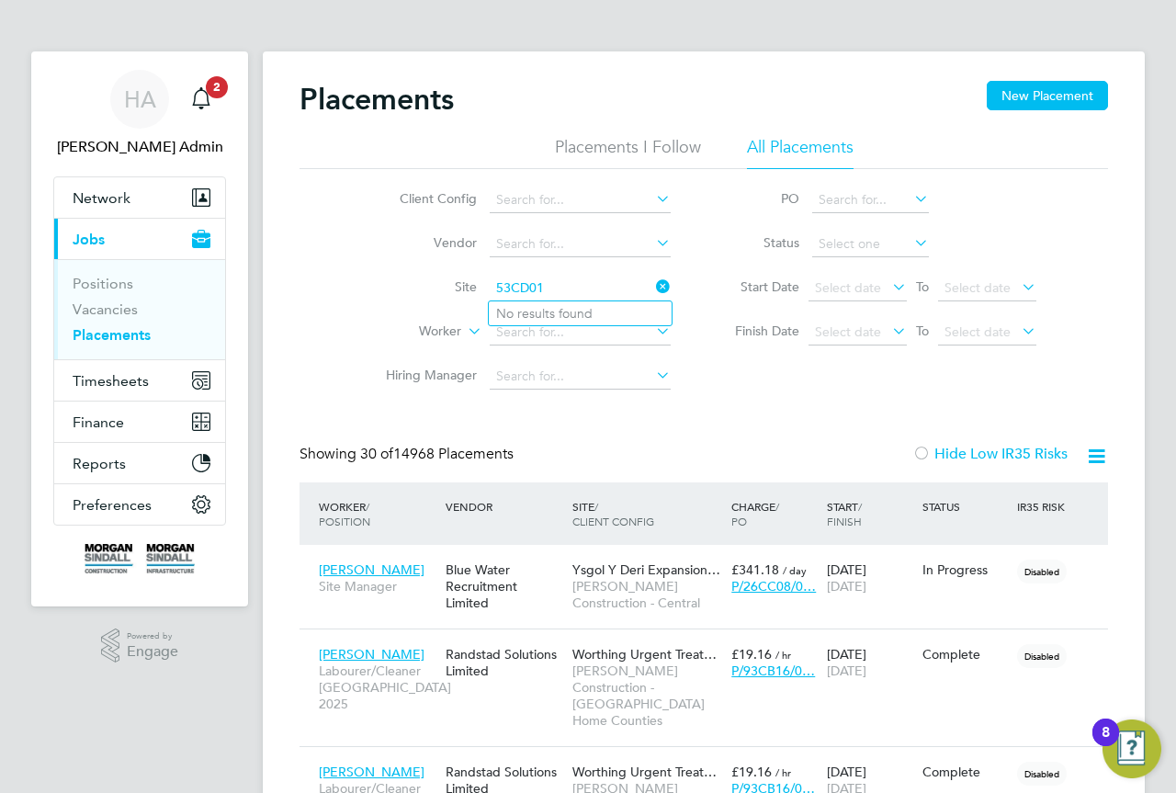
type input "53CD01"
click at [652, 287] on icon at bounding box center [652, 287] width 0 height 26
click at [611, 287] on input at bounding box center [580, 289] width 181 height 26
click at [569, 304] on li "[GEOGRAPHIC_DATA] ( 53CC09 )" at bounding box center [592, 313] width 206 height 25
type input "[GEOGRAPHIC_DATA] (53CC09)"
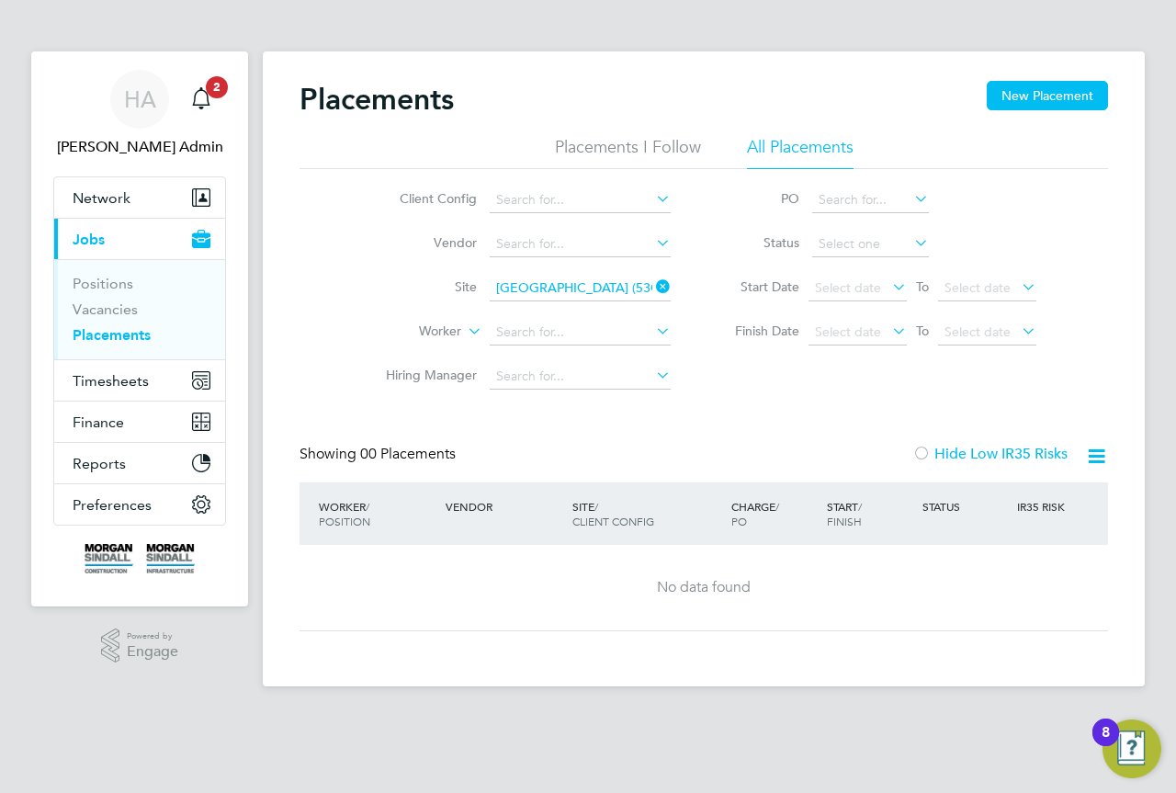
click at [652, 280] on icon at bounding box center [652, 287] width 0 height 26
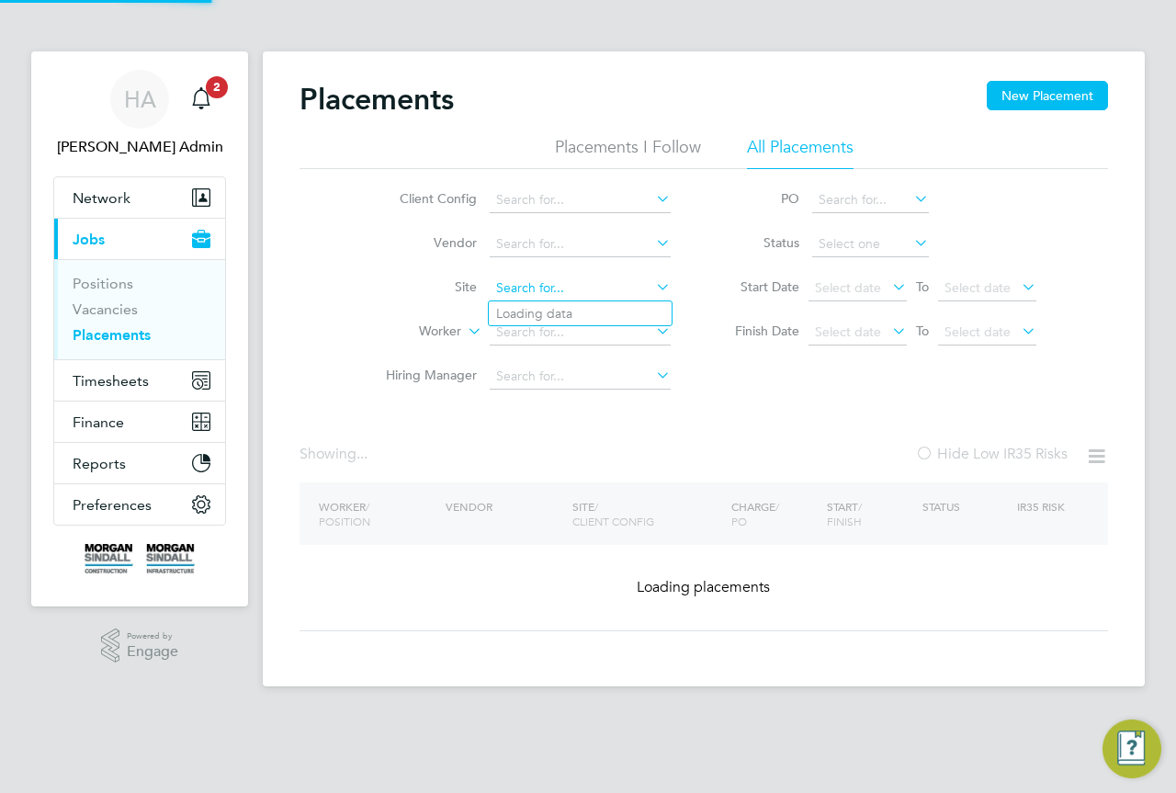
click at [639, 292] on input at bounding box center [580, 289] width 181 height 26
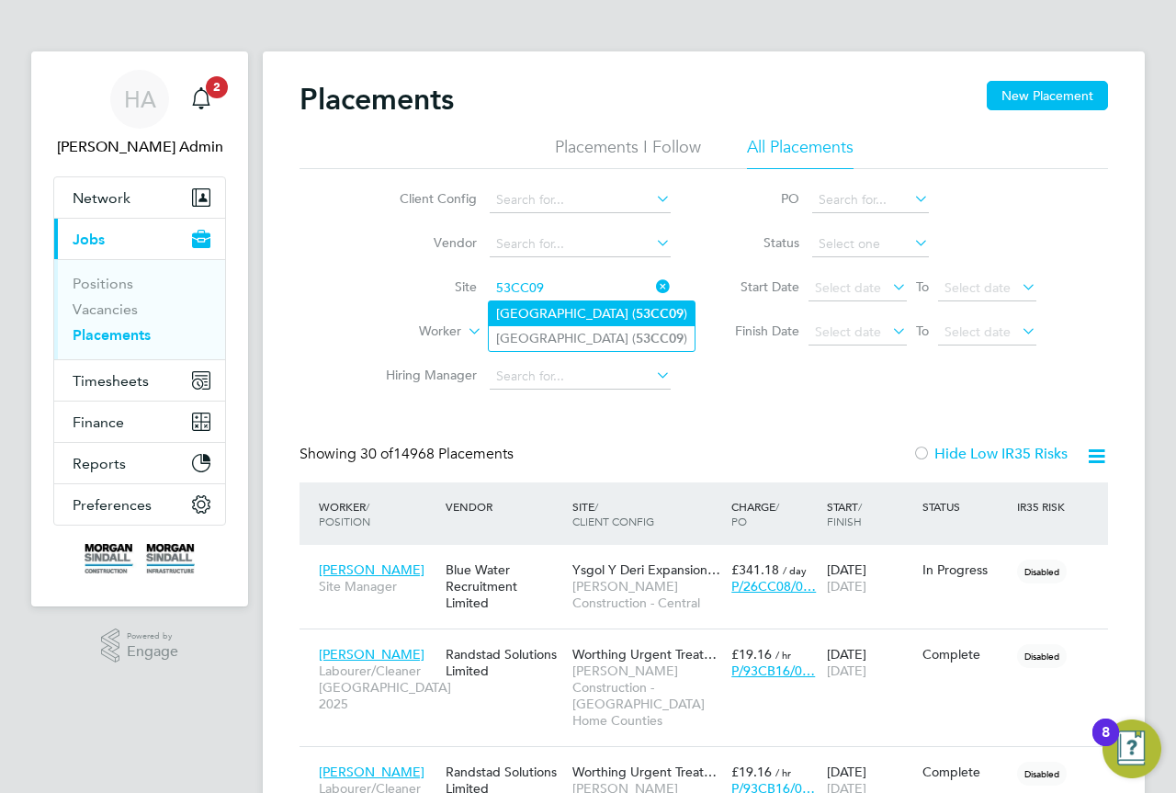
click at [632, 323] on li "[GEOGRAPHIC_DATA] ( 53CC09 )" at bounding box center [592, 313] width 206 height 25
type input "[GEOGRAPHIC_DATA] (53CC09)"
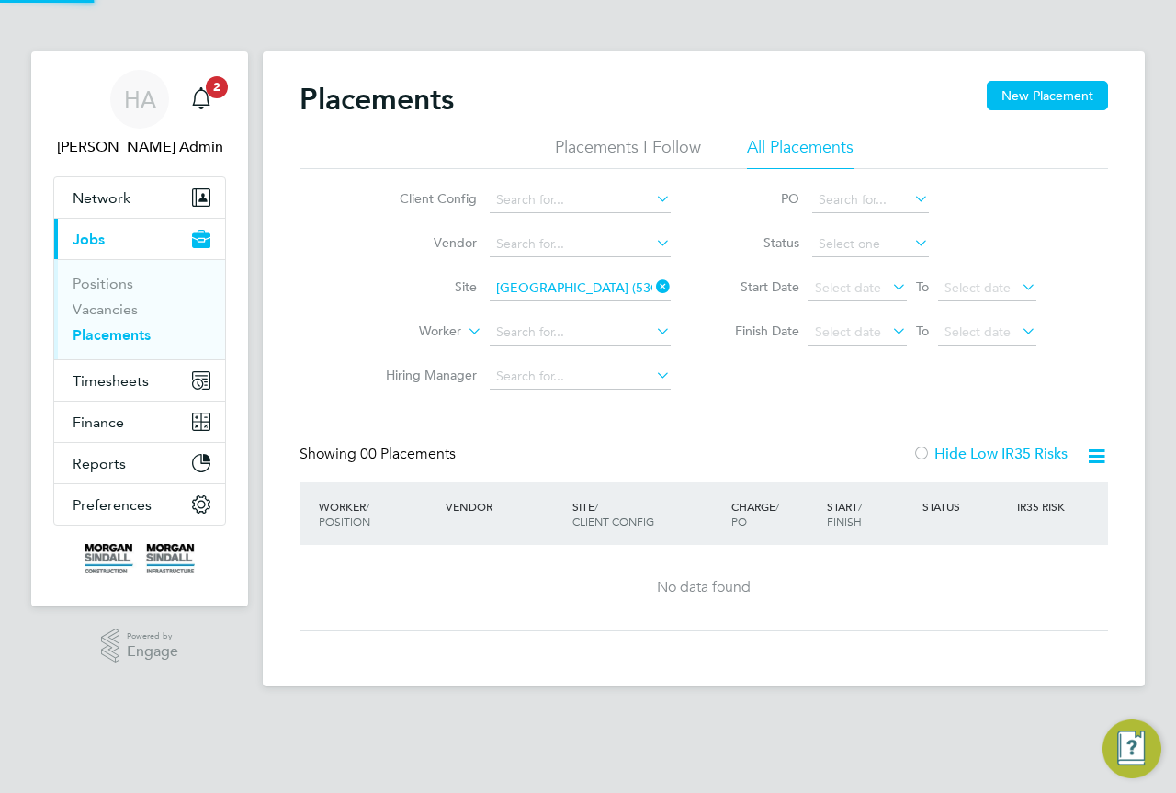
click at [652, 290] on icon at bounding box center [652, 287] width 0 height 26
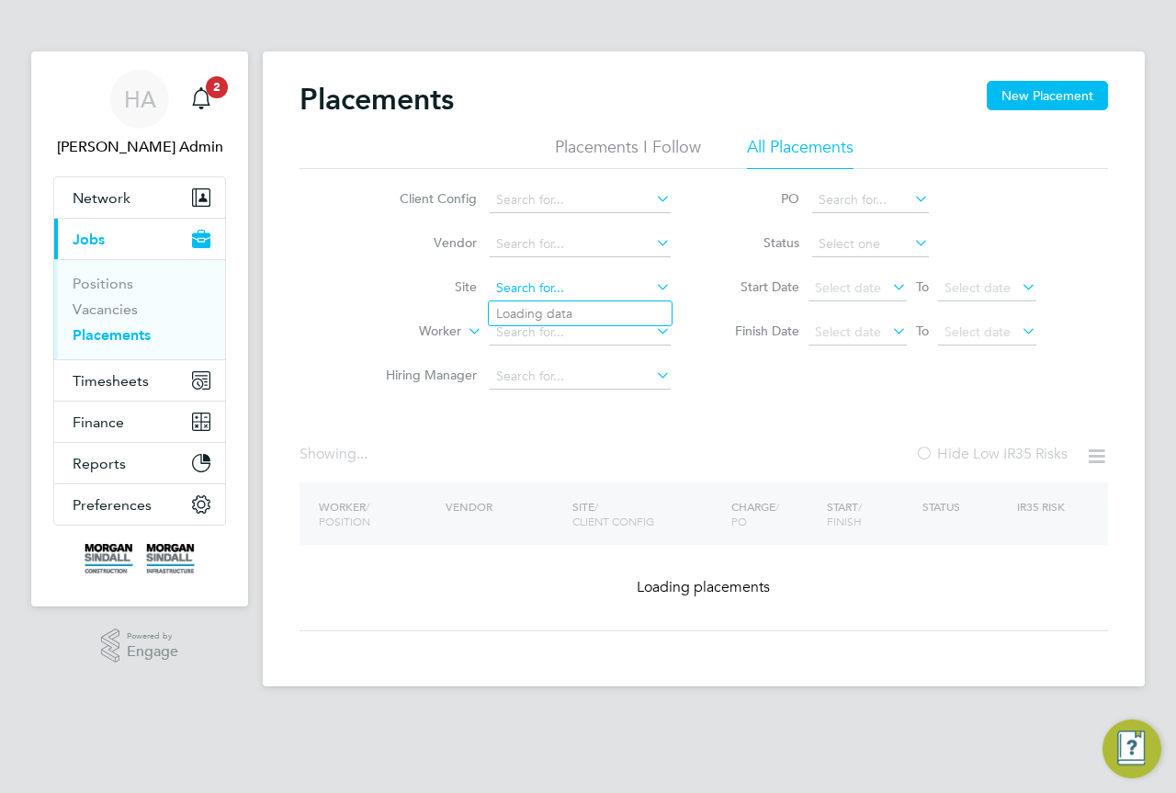
click at [620, 292] on input at bounding box center [580, 289] width 181 height 26
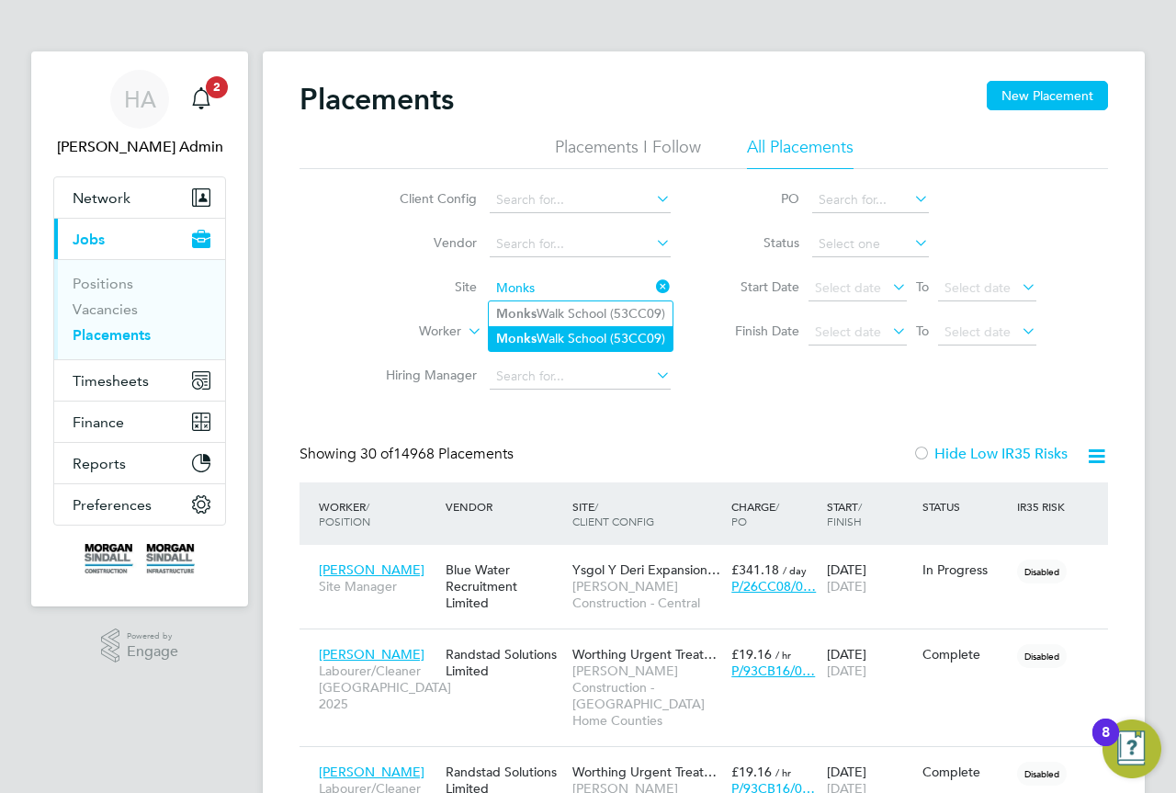
click at [617, 331] on li "[GEOGRAPHIC_DATA] (53CC09)" at bounding box center [581, 338] width 184 height 25
type input "[GEOGRAPHIC_DATA] (53CC09)"
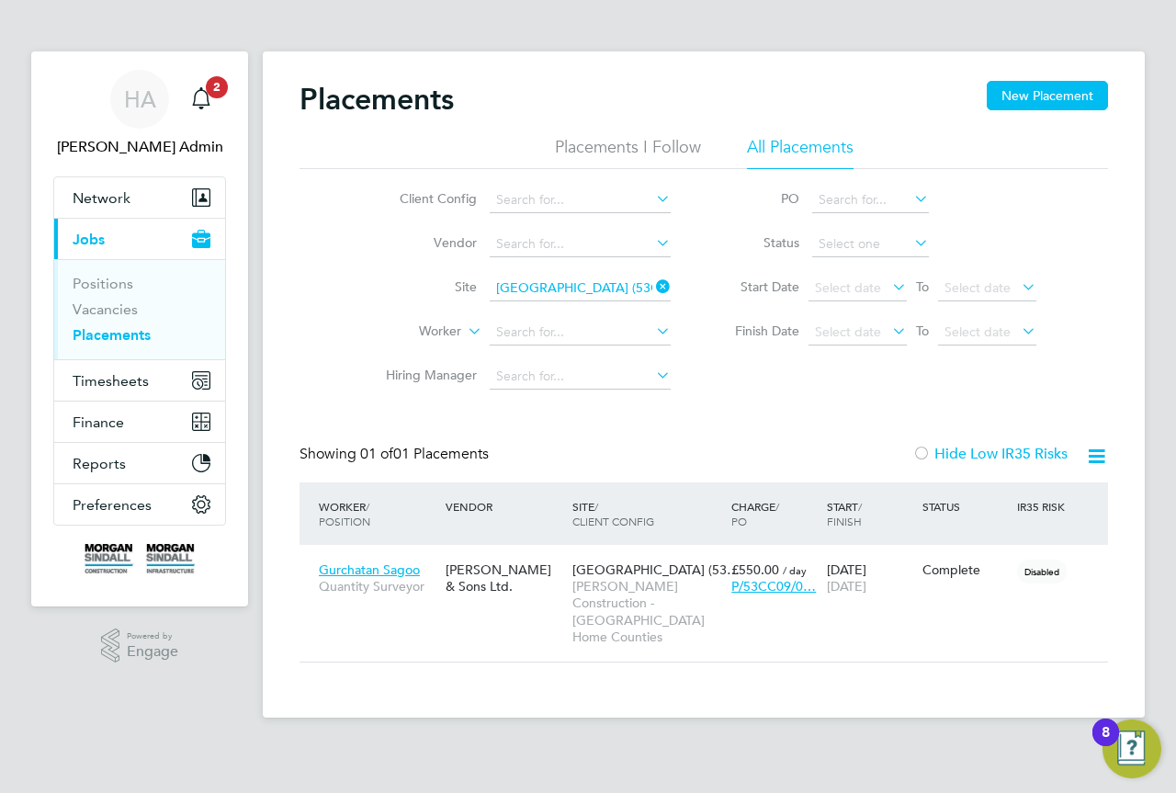
click at [652, 285] on icon at bounding box center [652, 287] width 0 height 26
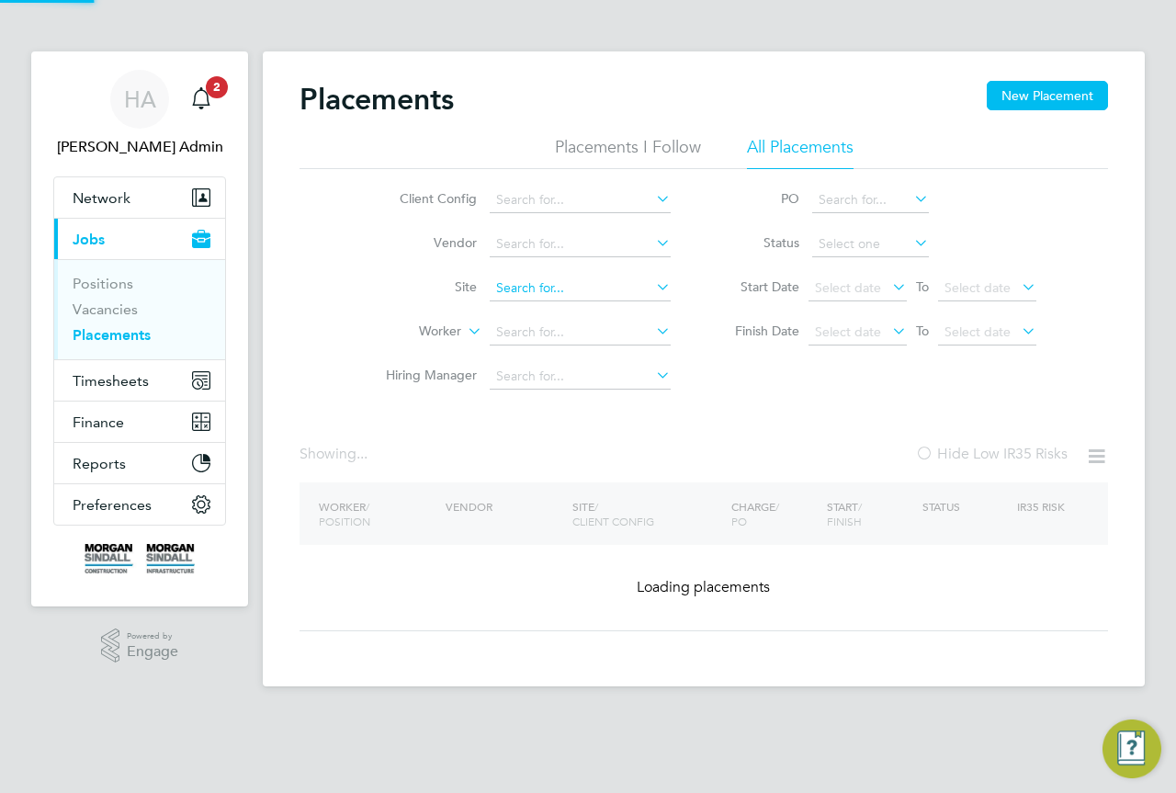
click at [595, 288] on input at bounding box center [580, 289] width 181 height 26
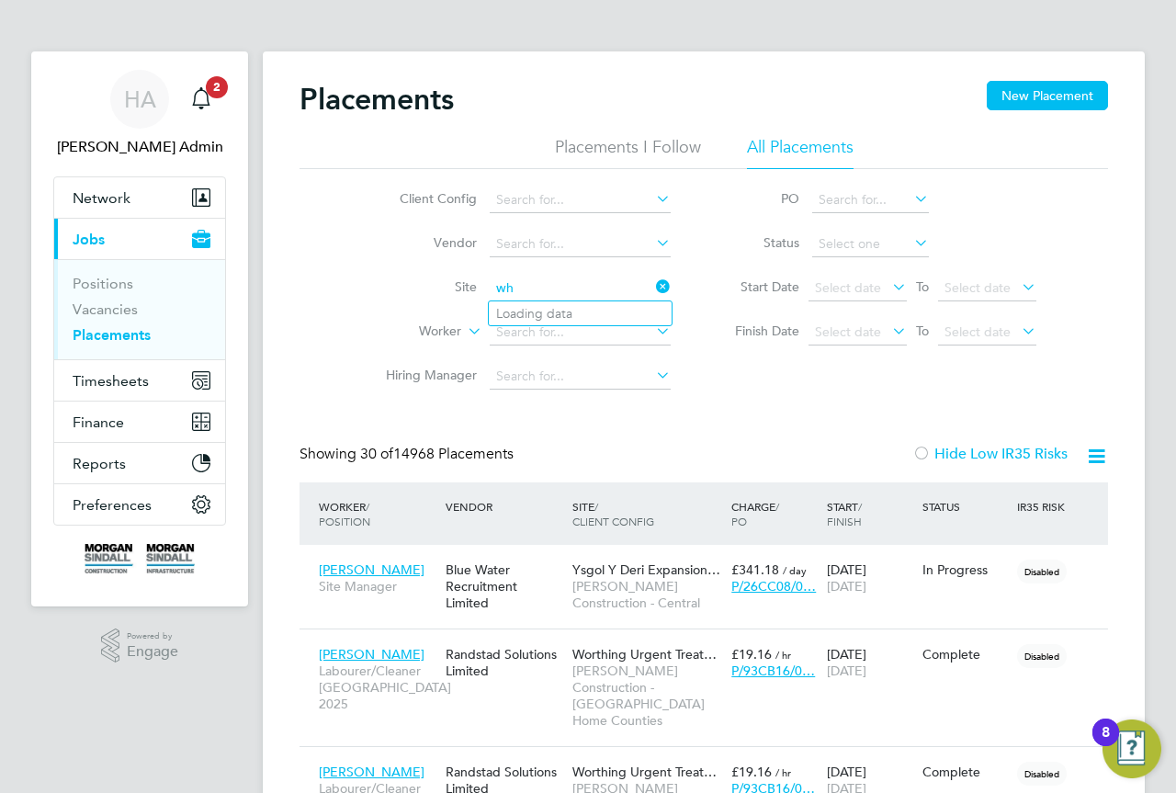
type input "w"
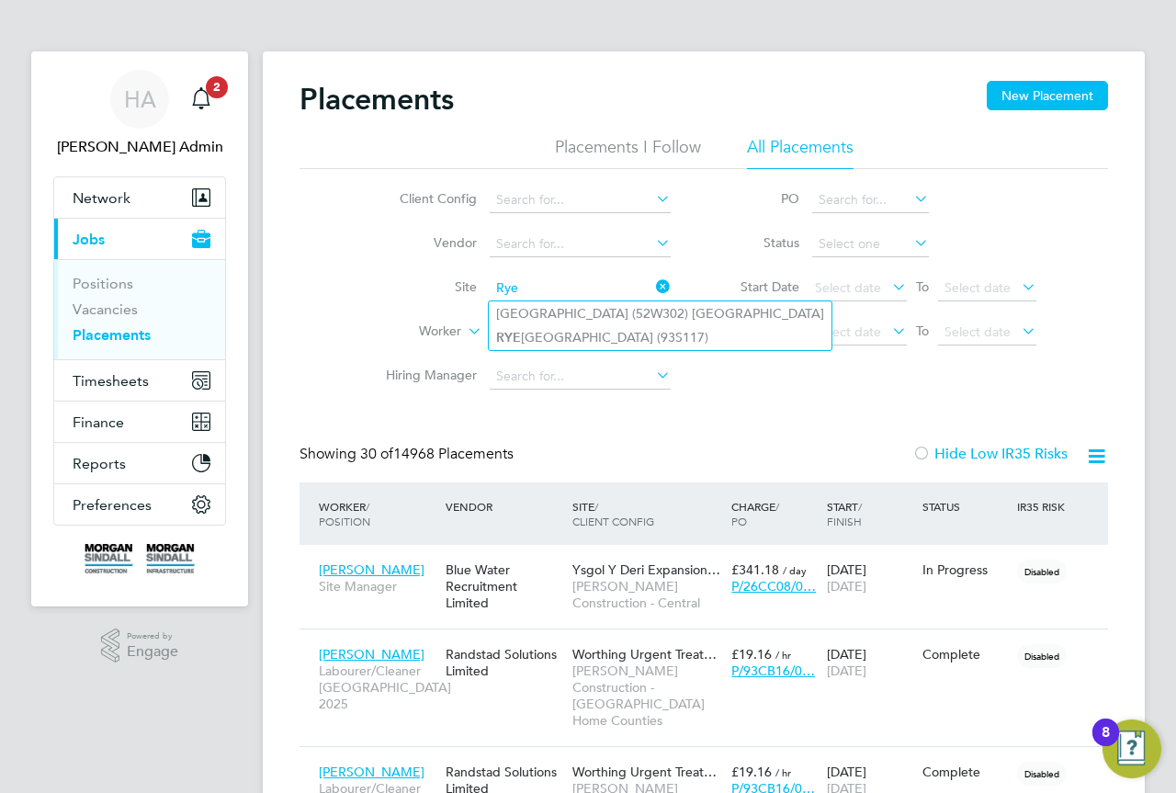
type input "Rye"
click at [652, 287] on icon at bounding box center [652, 287] width 0 height 26
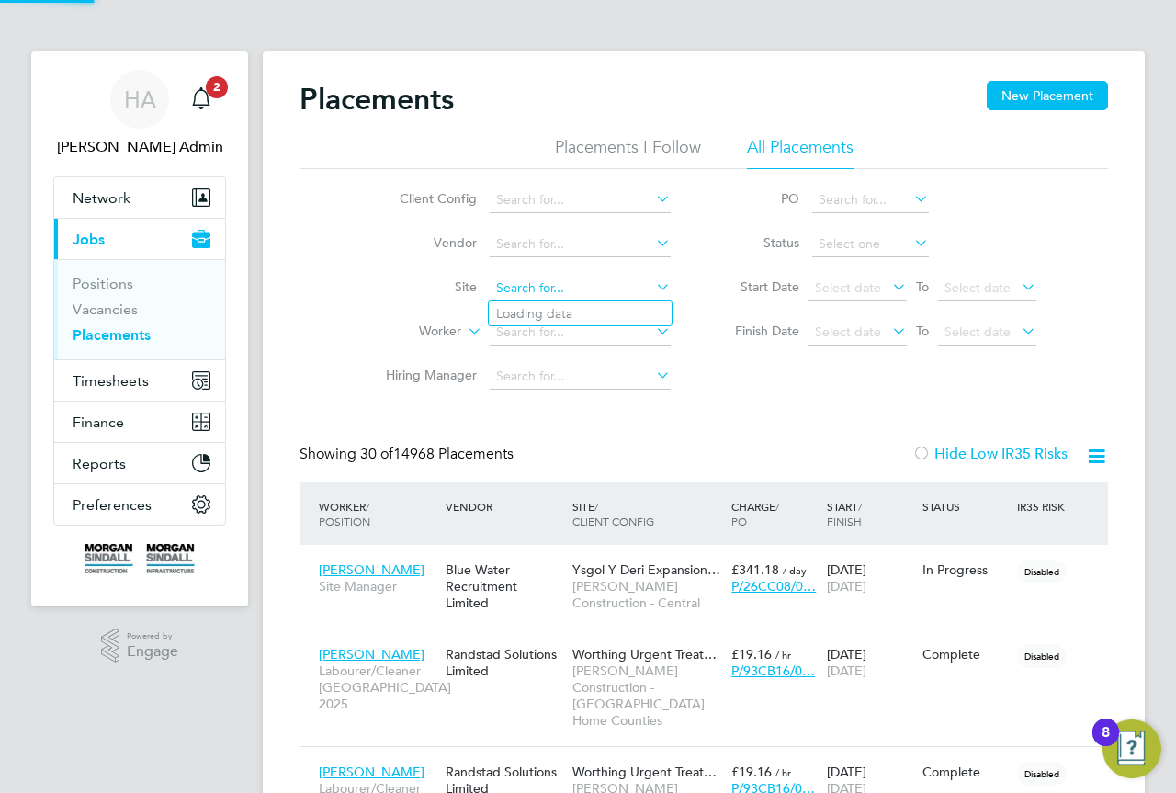
click at [567, 284] on input at bounding box center [580, 289] width 181 height 26
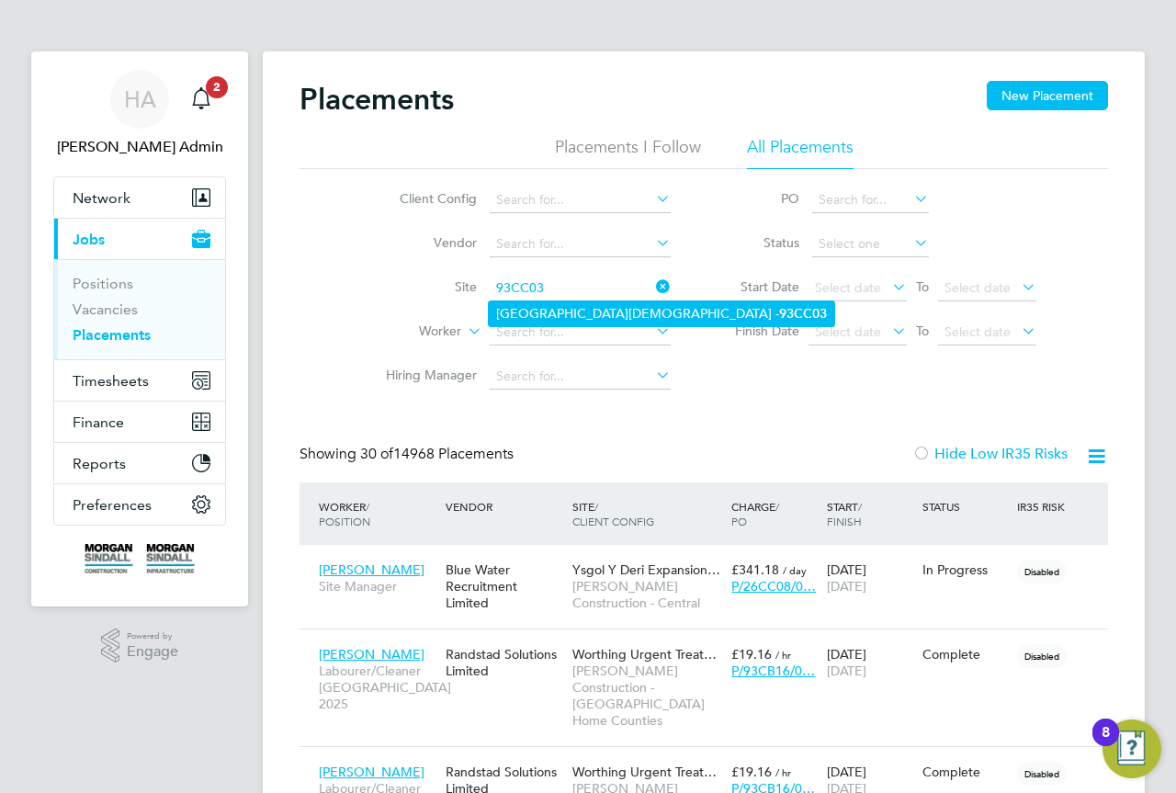
click at [639, 303] on li "[GEOGRAPHIC_DATA][DEMOGRAPHIC_DATA] - 93CC03" at bounding box center [661, 313] width 345 height 25
type input "[GEOGRAPHIC_DATA][DEMOGRAPHIC_DATA] - 93CC03"
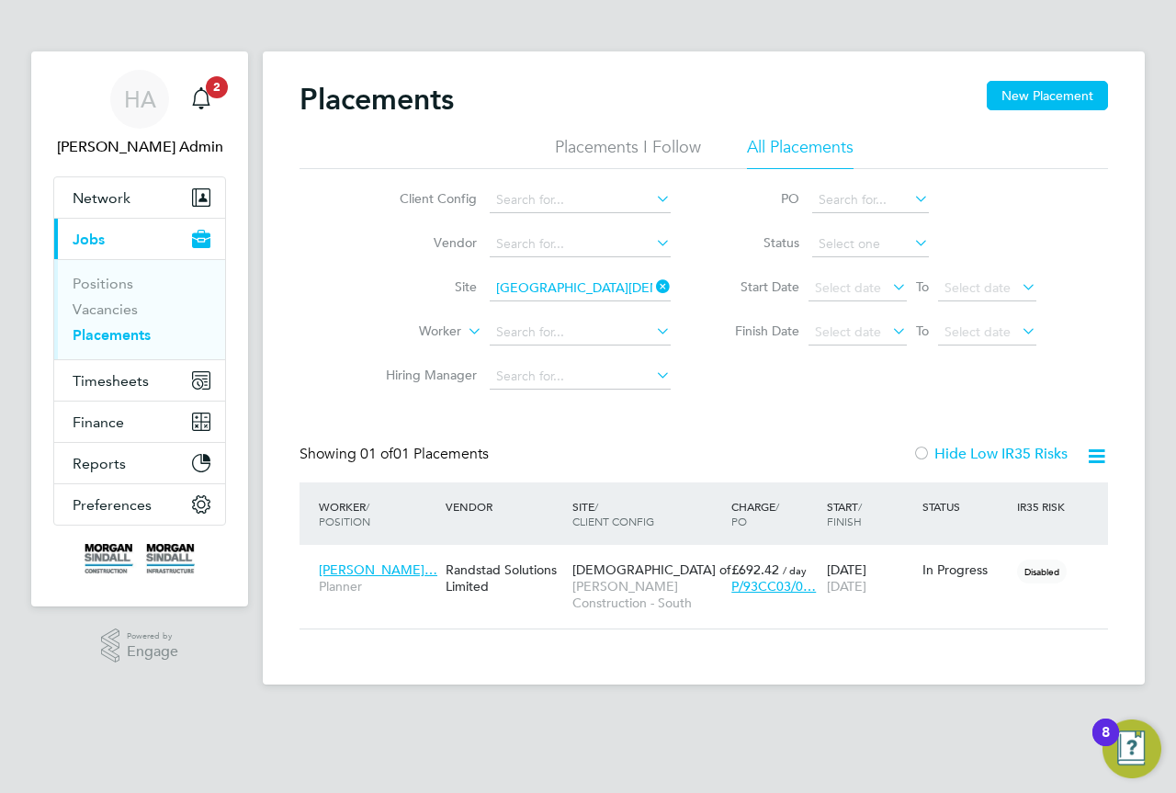
click at [652, 286] on icon at bounding box center [652, 287] width 0 height 26
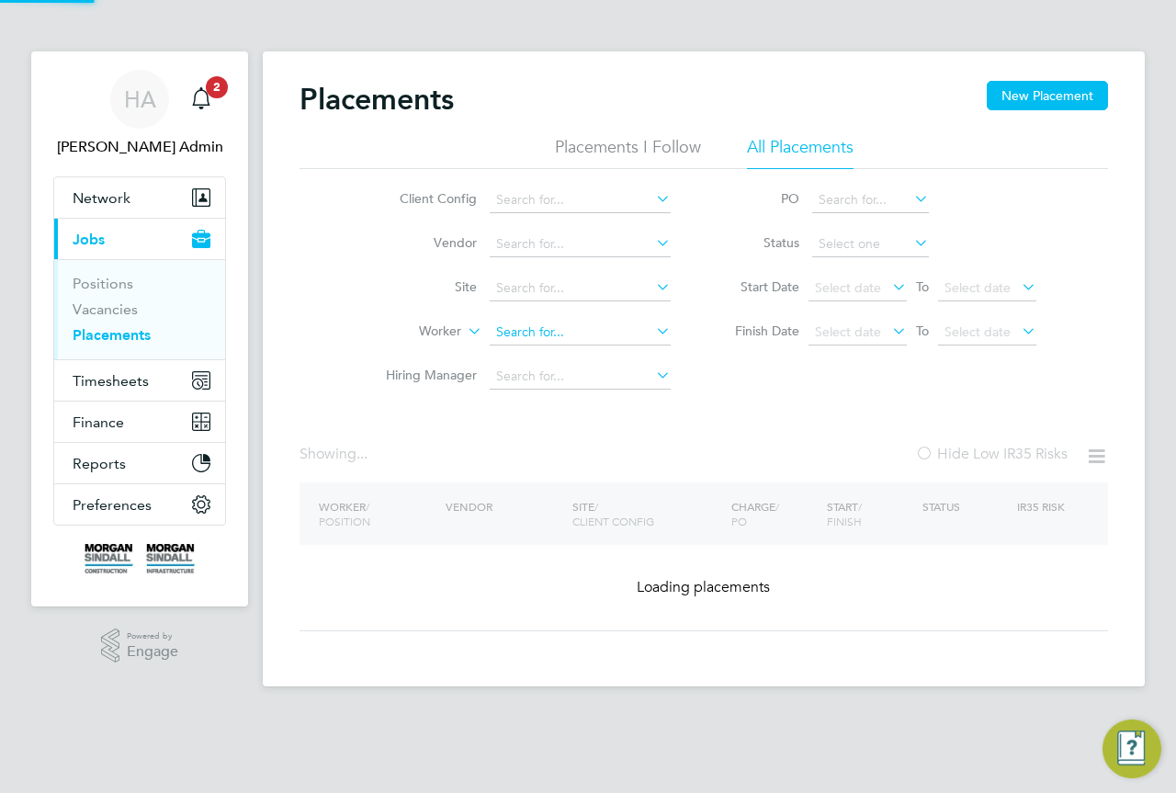
click at [548, 341] on input at bounding box center [580, 333] width 181 height 26
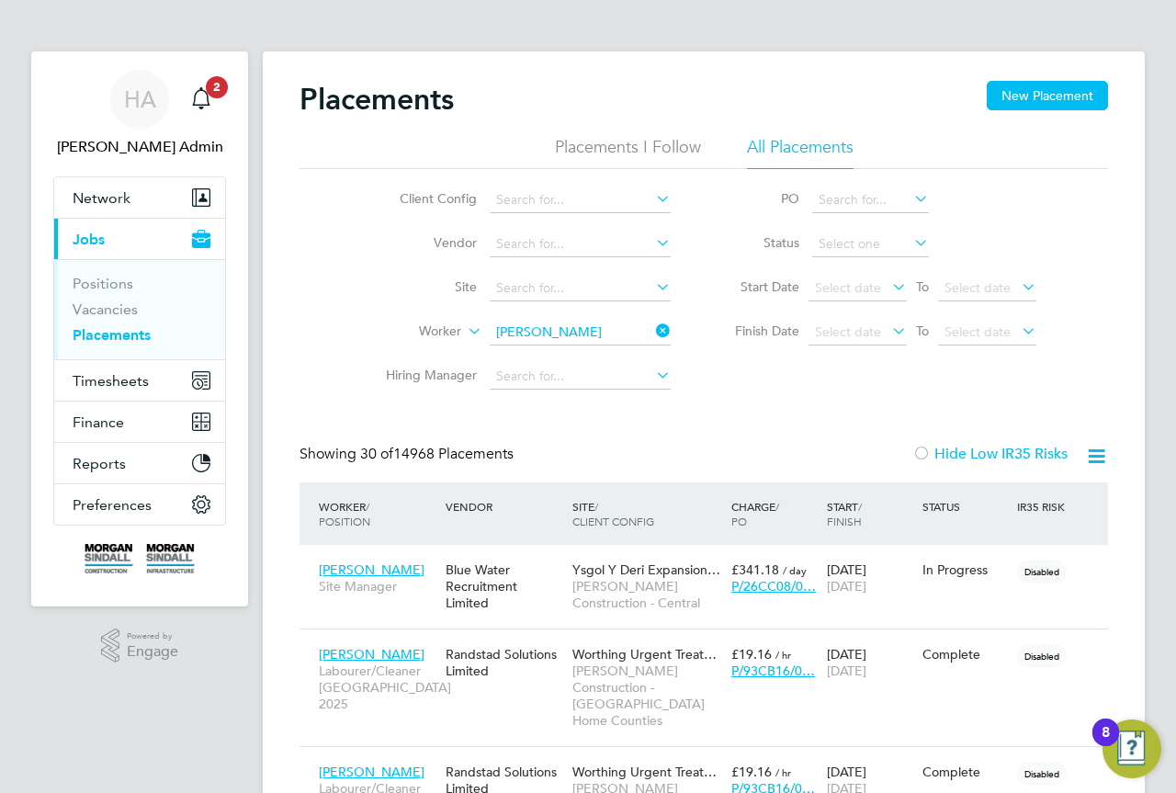
click at [652, 379] on li "[DEMOGRAPHIC_DATA] st opher [PERSON_NAME]" at bounding box center [584, 382] width 191 height 25
type input "[PERSON_NAME]"
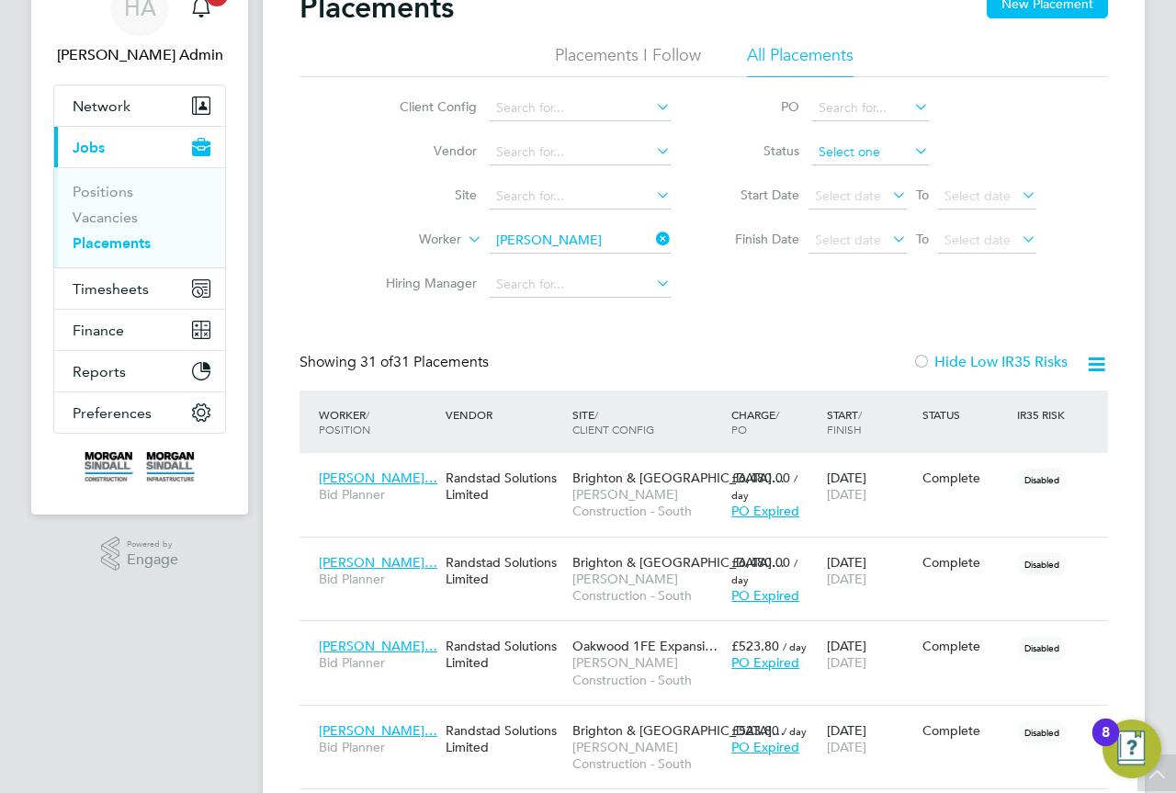
click at [839, 151] on input at bounding box center [870, 153] width 117 height 26
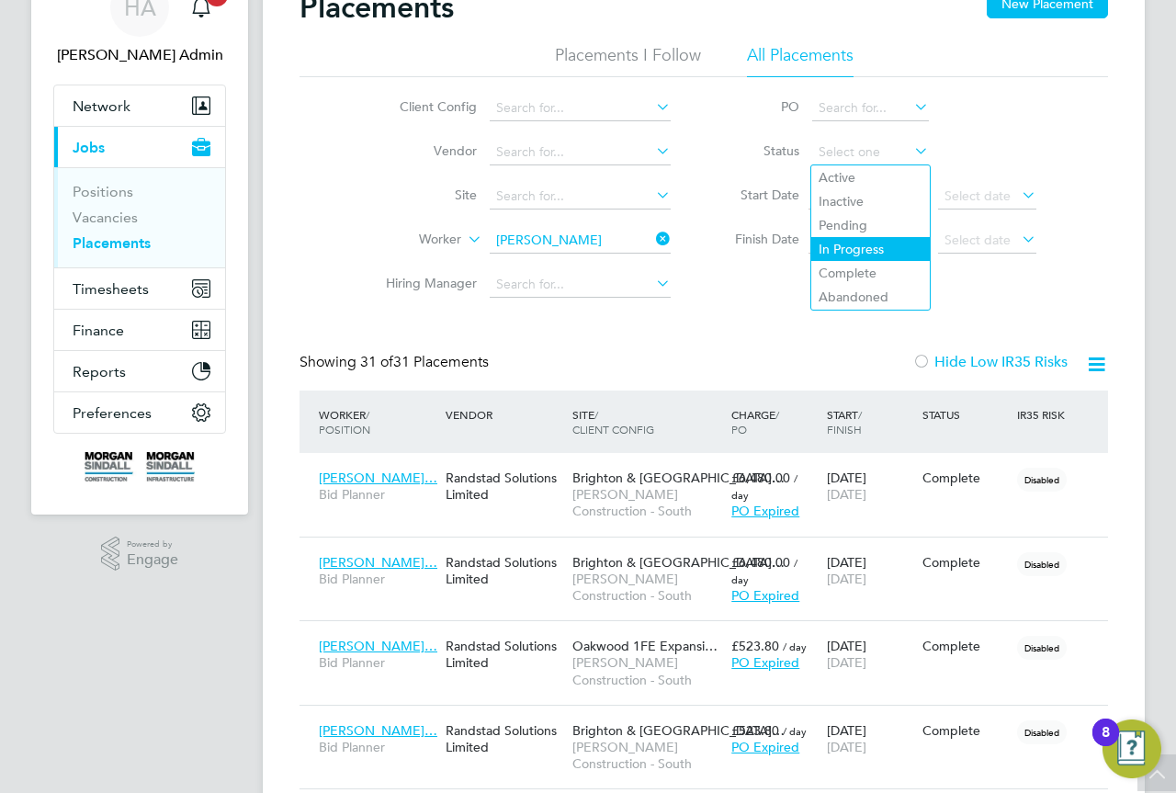
click at [860, 240] on li "In Progress" at bounding box center [870, 249] width 119 height 24
type input "In Progress"
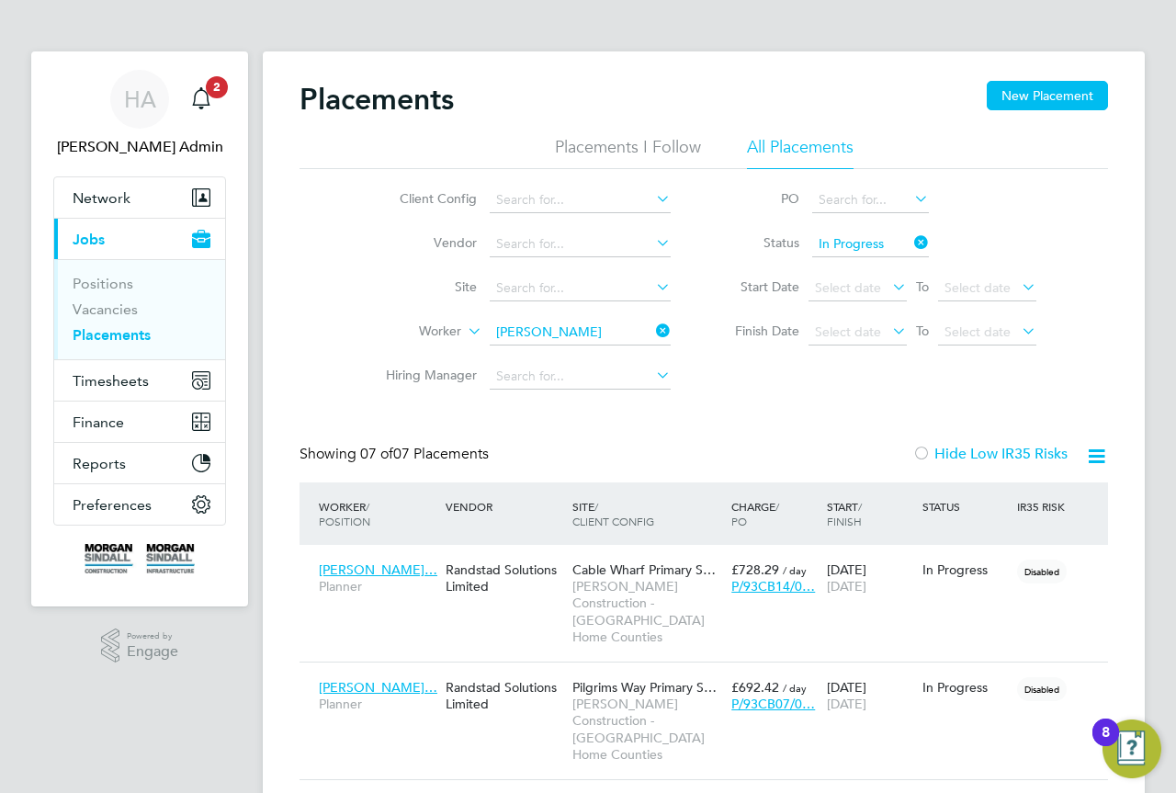
click at [910, 241] on icon at bounding box center [910, 243] width 0 height 26
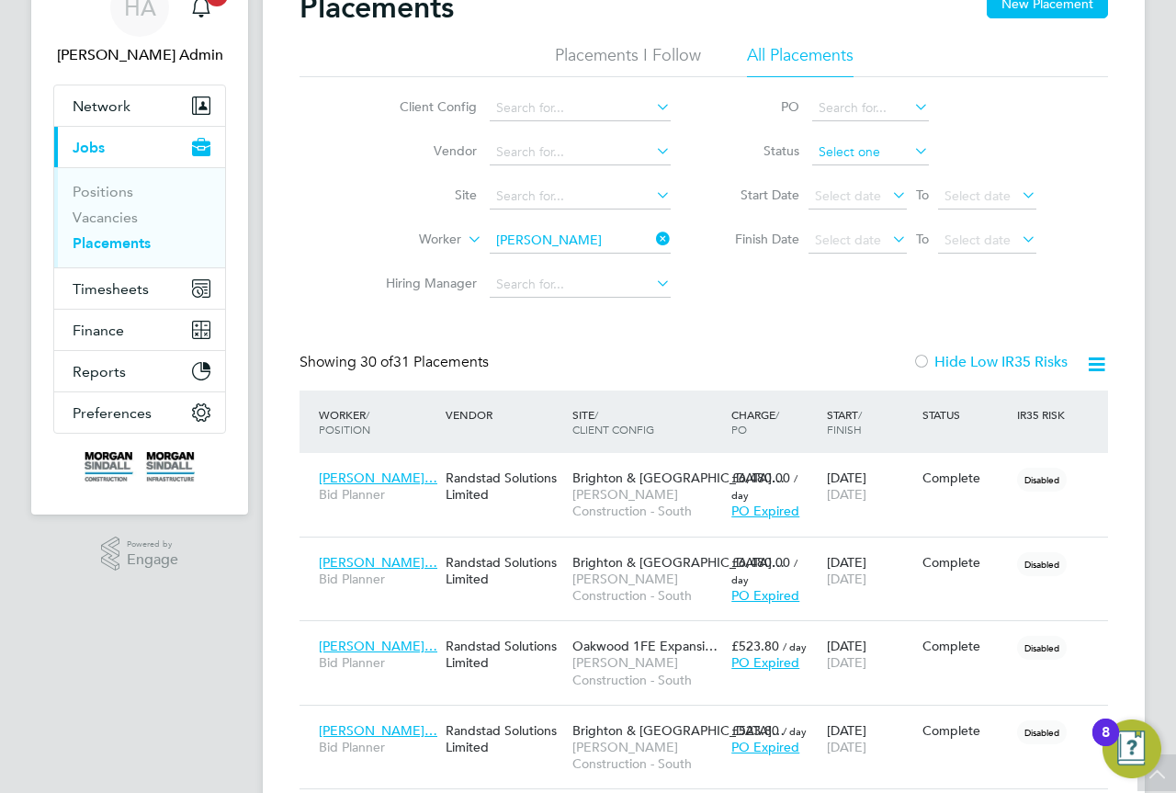
drag, startPoint x: 894, startPoint y: 151, endPoint x: 890, endPoint y: 161, distance: 10.8
click at [893, 151] on input at bounding box center [870, 153] width 117 height 26
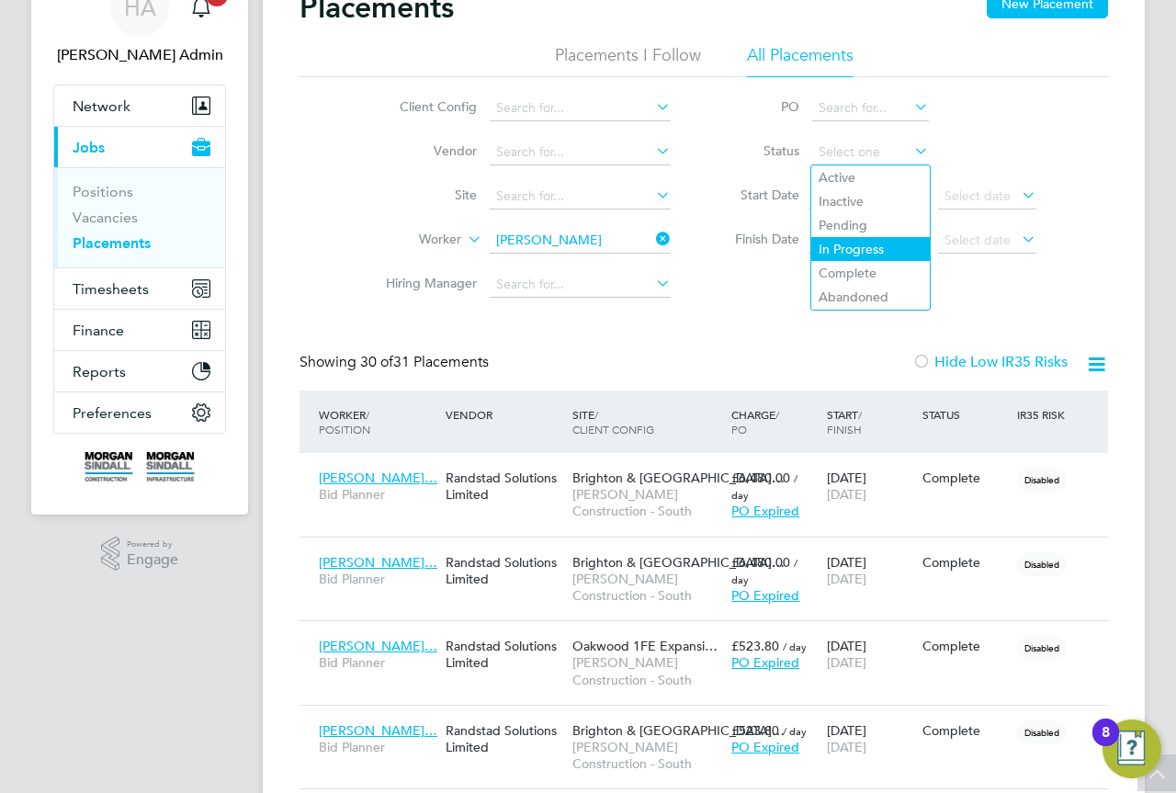
click at [876, 240] on li "In Progress" at bounding box center [870, 249] width 119 height 24
type input "In Progress"
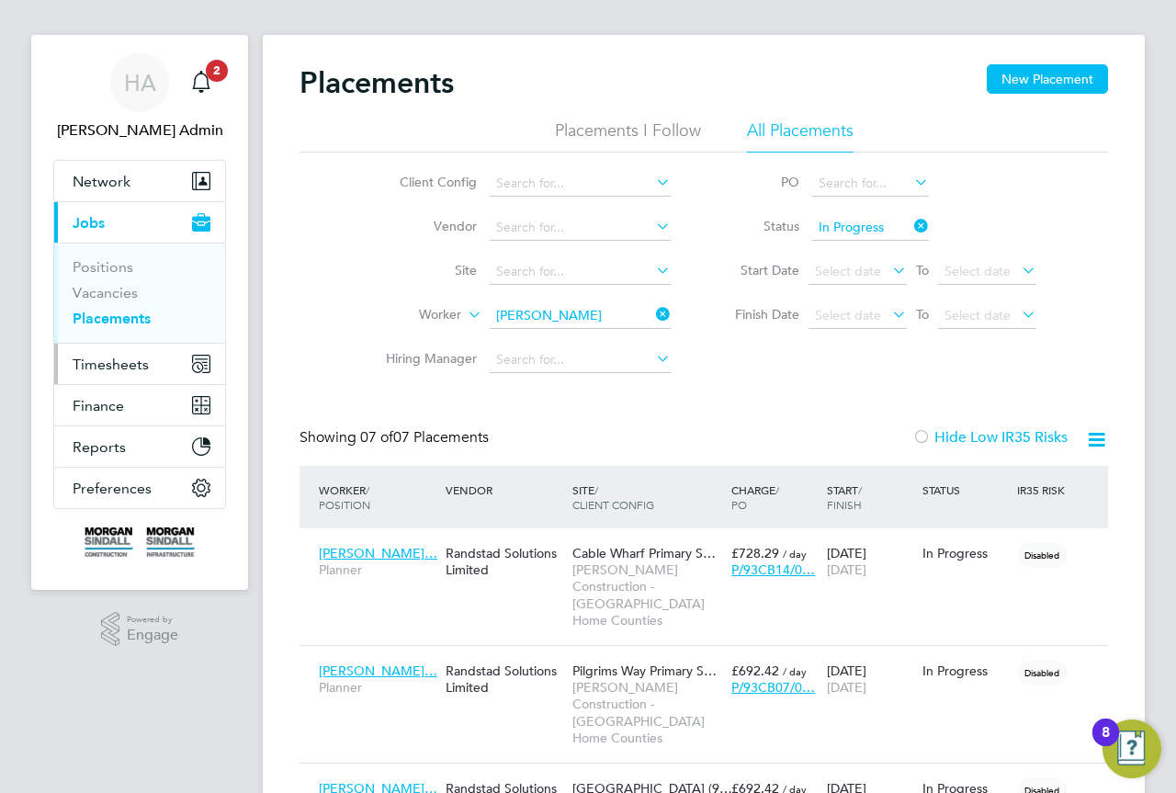
click at [116, 356] on span "Timesheets" at bounding box center [111, 364] width 76 height 17
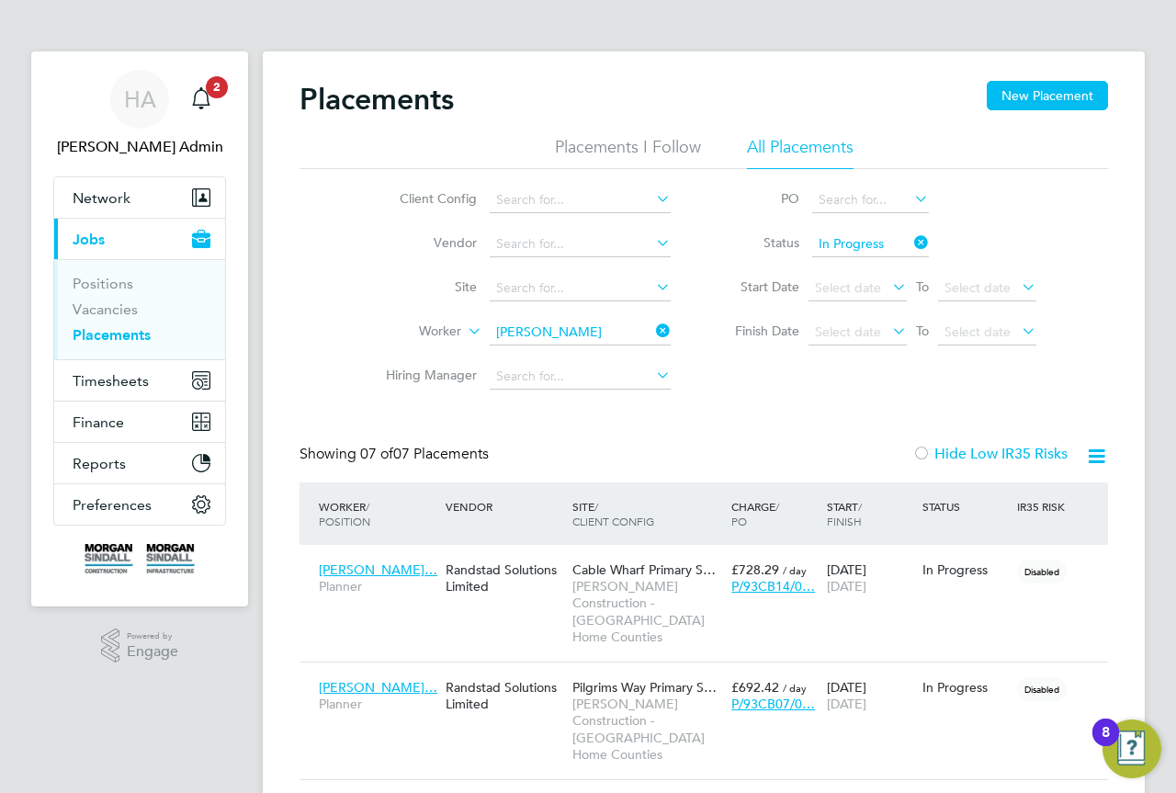
click at [910, 245] on icon at bounding box center [910, 243] width 0 height 26
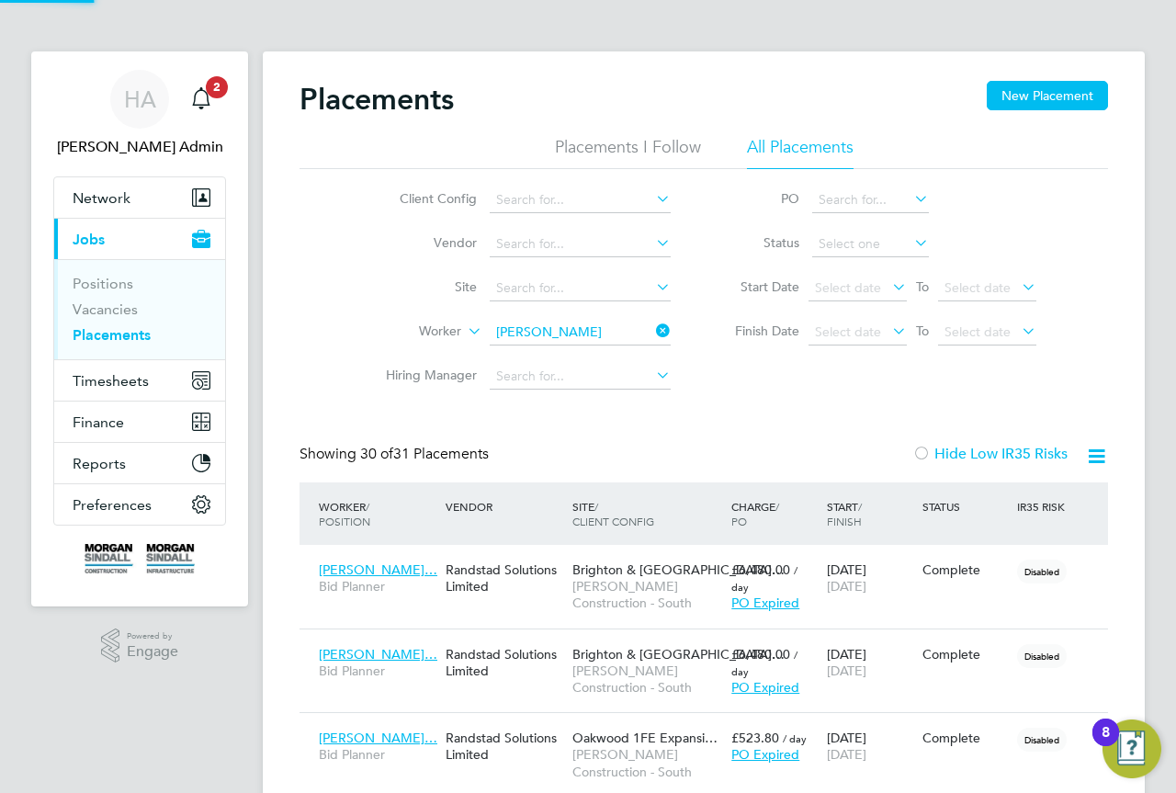
click at [652, 333] on icon at bounding box center [652, 331] width 0 height 26
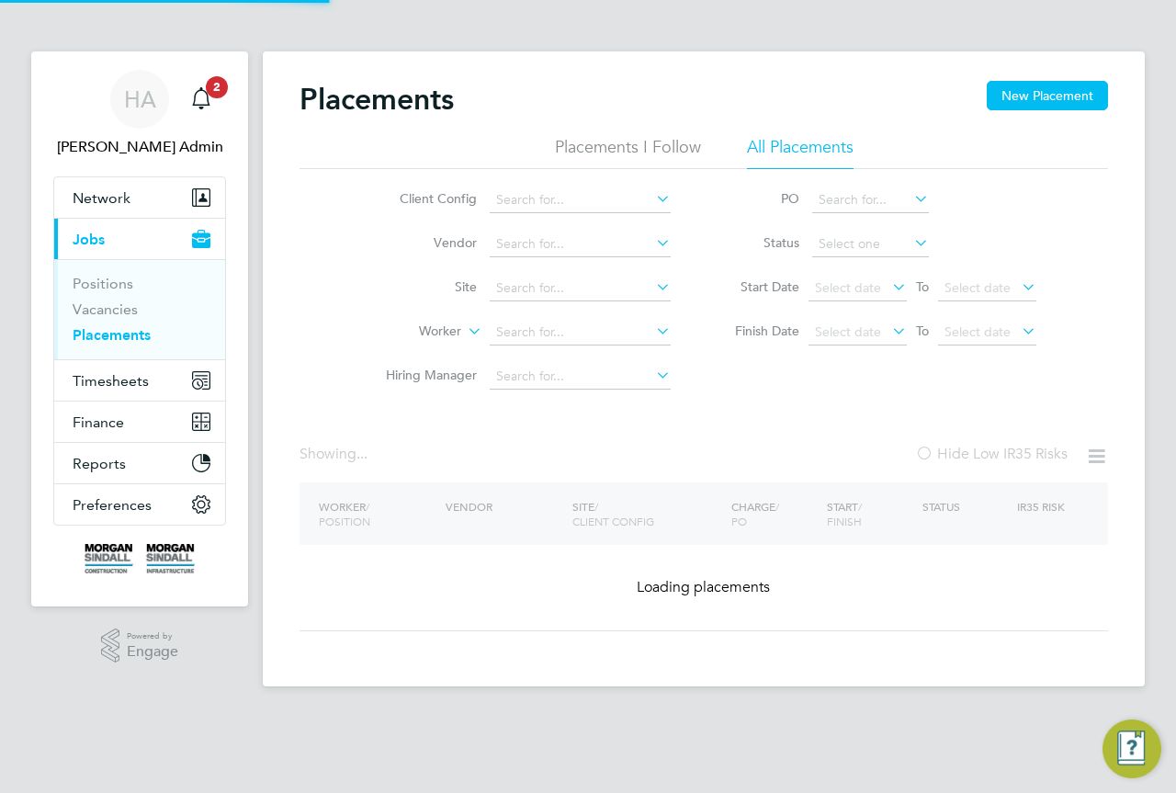
click at [464, 333] on icon at bounding box center [464, 326] width 0 height 17
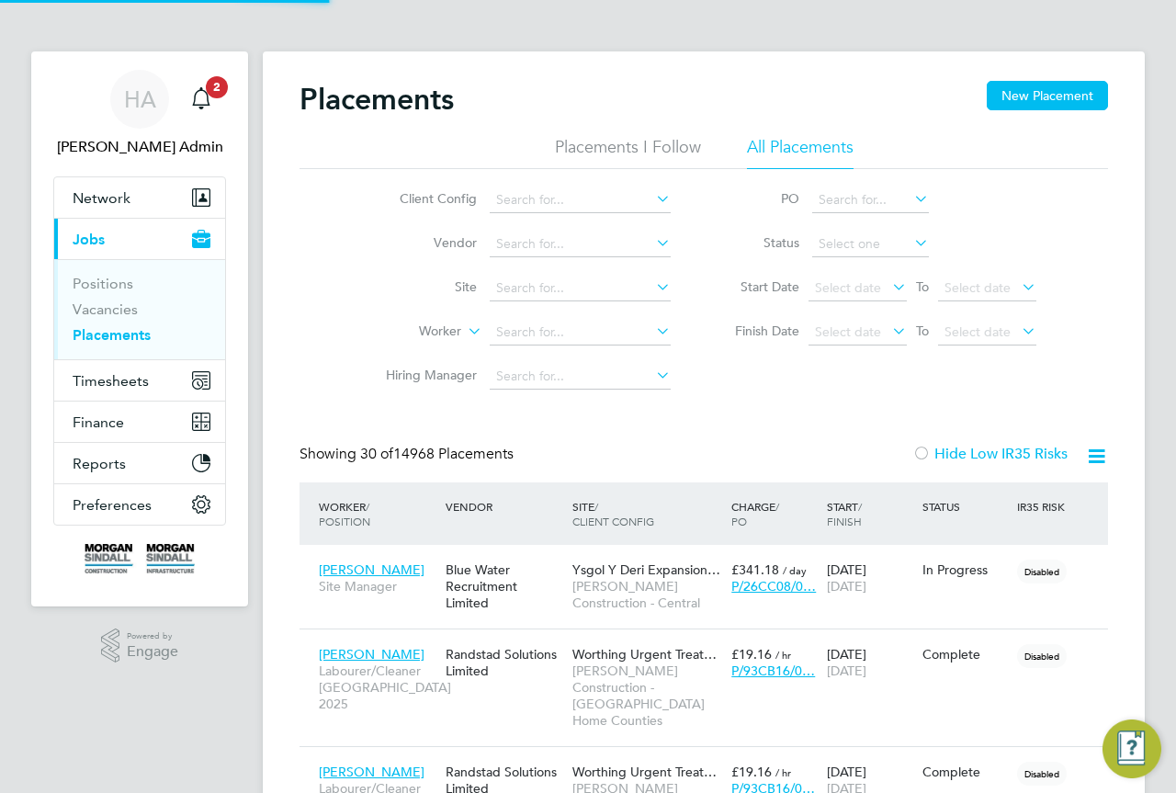
scroll to position [86, 160]
click at [352, 311] on li "Worker" at bounding box center [520, 333] width 345 height 44
click at [552, 292] on input at bounding box center [580, 289] width 181 height 26
click at [540, 285] on input at bounding box center [580, 289] width 181 height 26
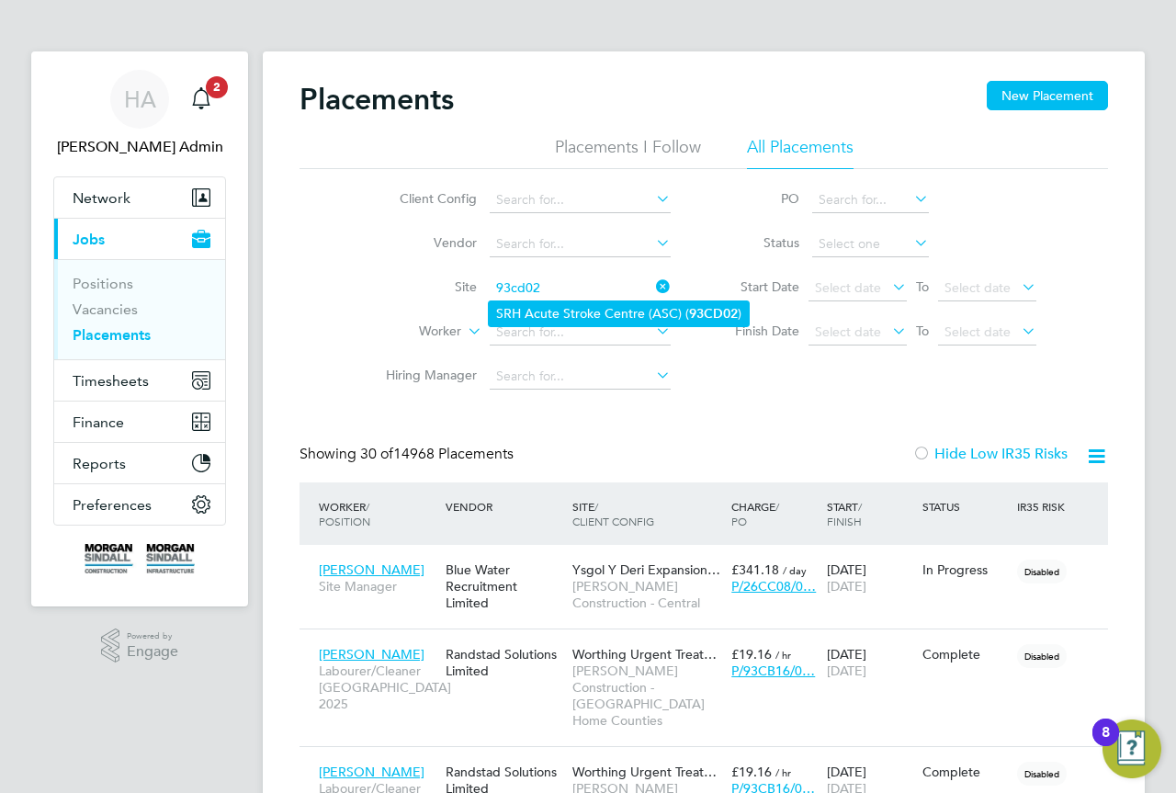
click at [629, 316] on li "SRH Acute Stroke Centre (ASC) ( 93CD02 )" at bounding box center [619, 313] width 260 height 25
type input "SRH Acute Stroke Centre (ASC) (93CD02)"
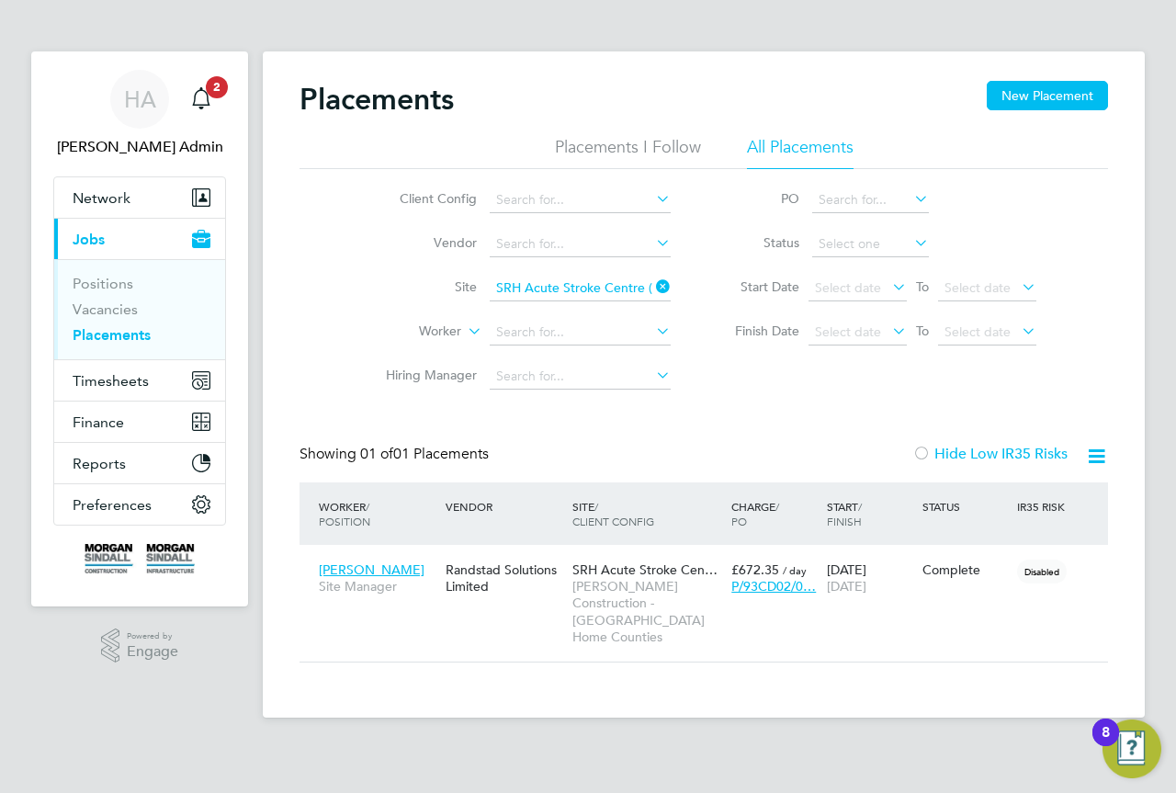
click at [652, 281] on icon at bounding box center [652, 287] width 0 height 26
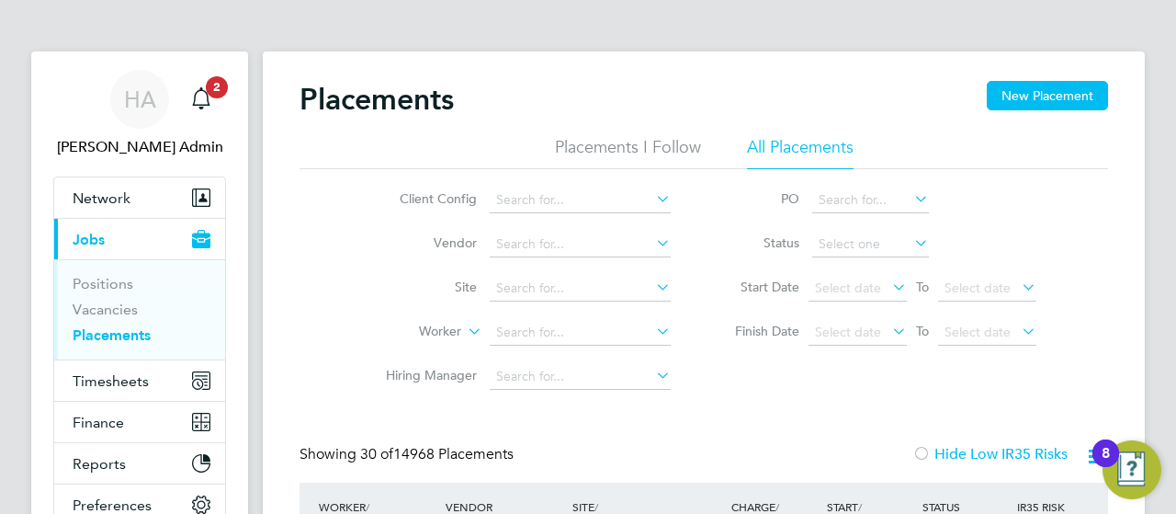
scroll to position [70, 128]
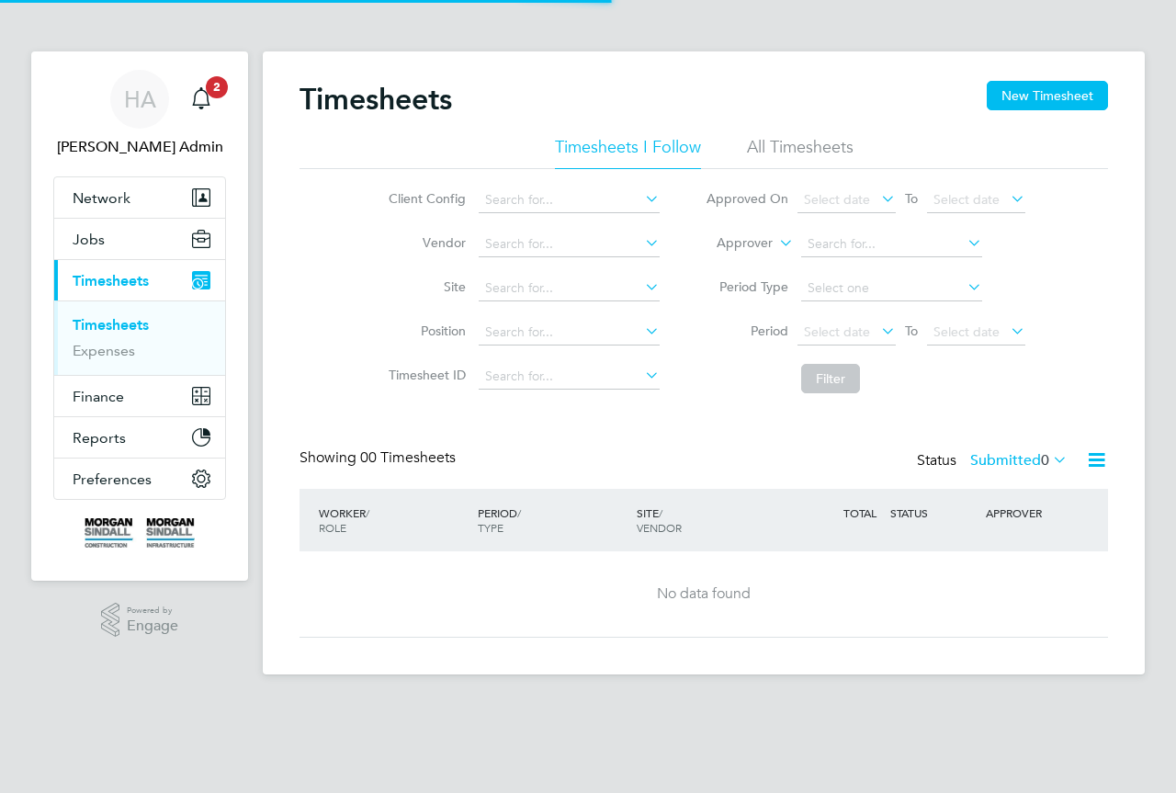
click at [806, 148] on li "All Timesheets" at bounding box center [800, 152] width 107 height 33
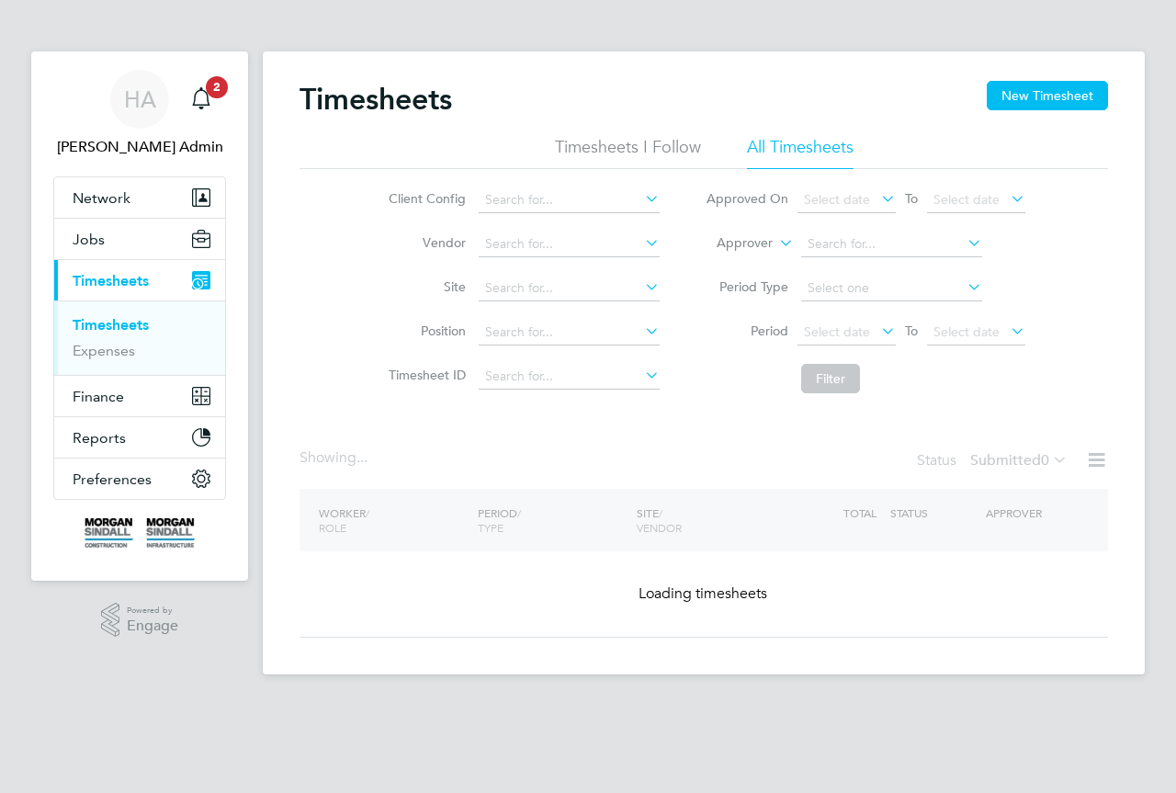
click at [775, 243] on icon at bounding box center [775, 238] width 0 height 17
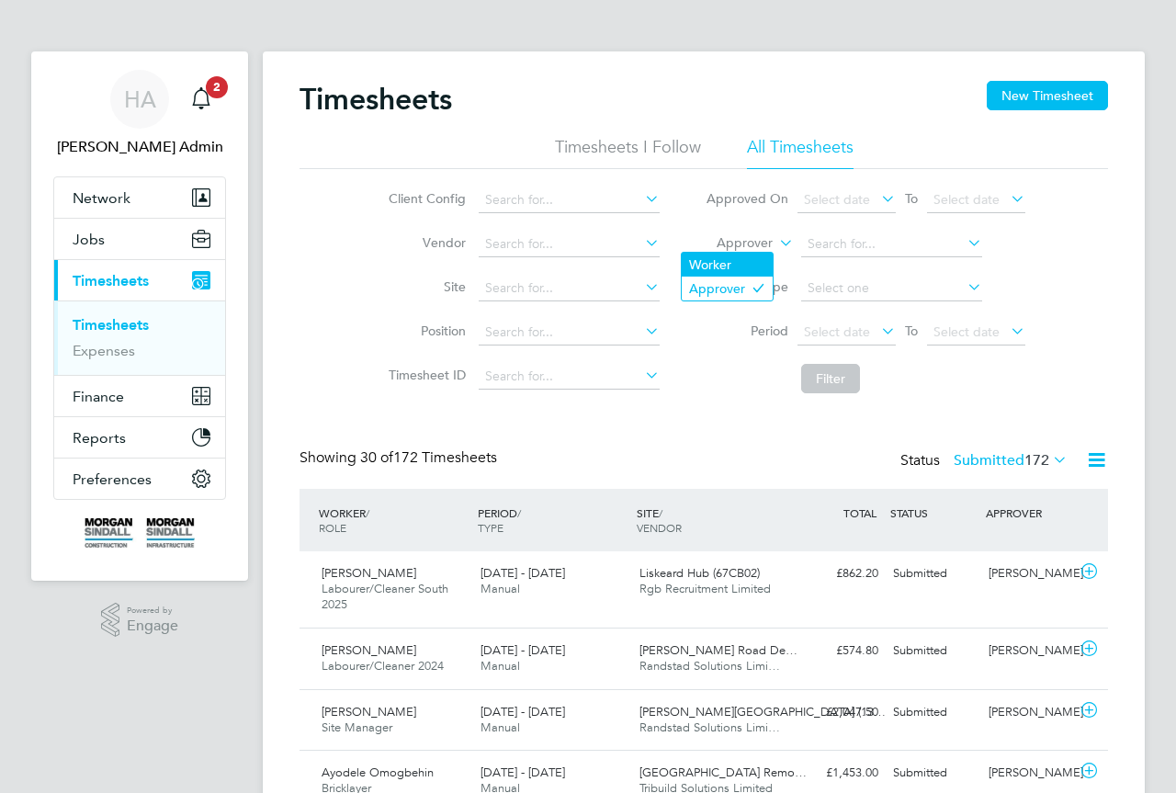
click at [748, 254] on li "Worker" at bounding box center [727, 265] width 91 height 24
click at [820, 243] on input at bounding box center [891, 245] width 181 height 26
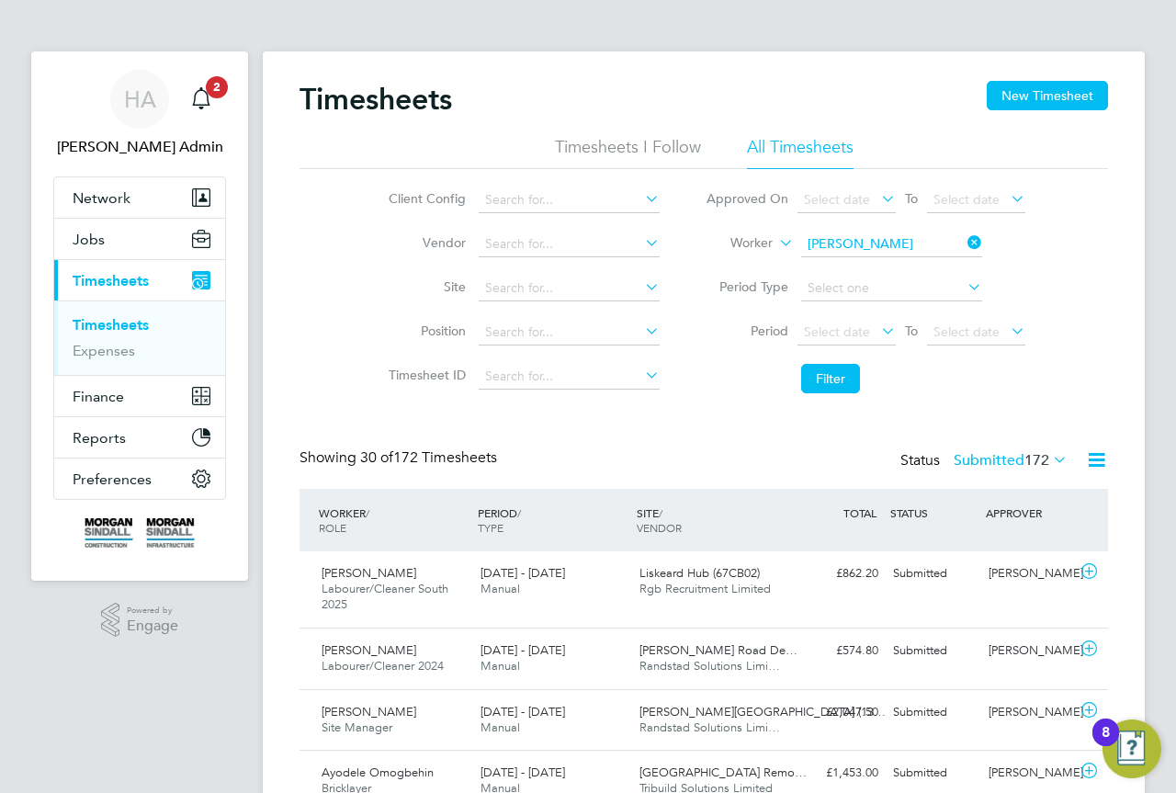
click at [885, 287] on li "Christopher Stuart Needham" at bounding box center [912, 294] width 227 height 25
type input "Christopher Stuart Needham"
click at [837, 377] on button "Filter" at bounding box center [830, 378] width 59 height 29
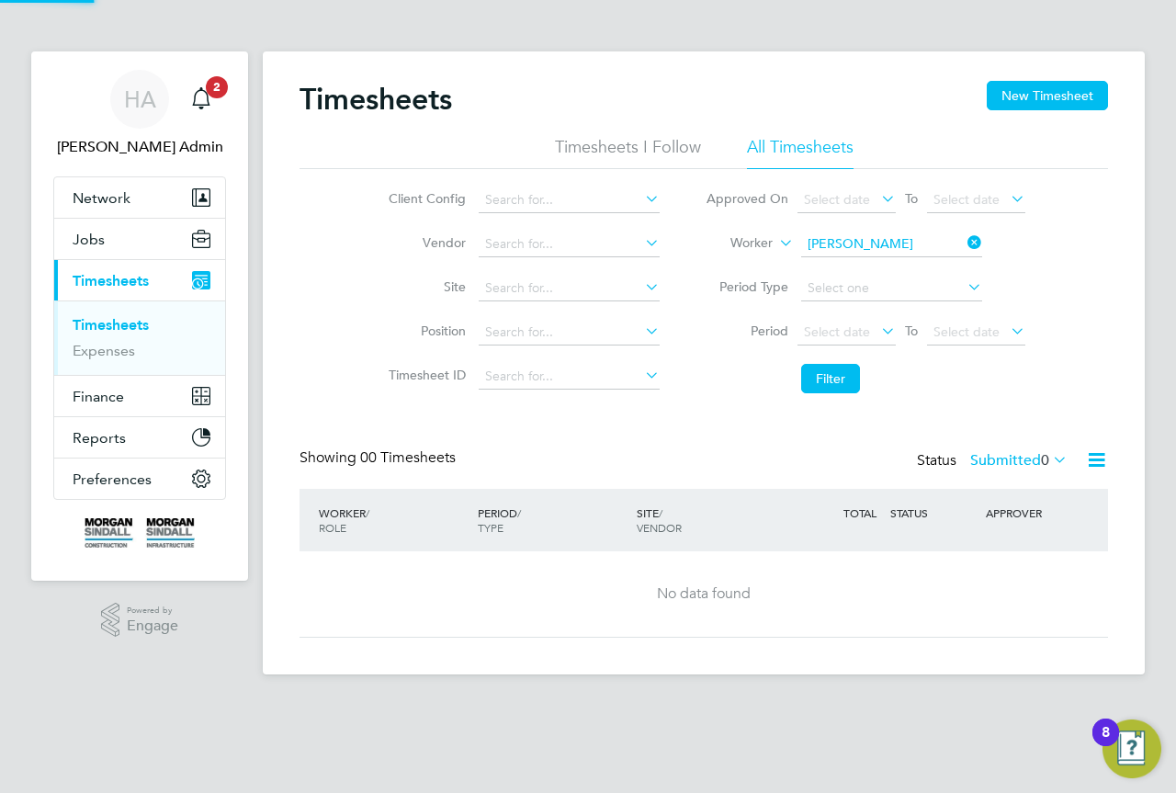
click at [1010, 461] on label "Submitted 0" at bounding box center [1018, 460] width 97 height 18
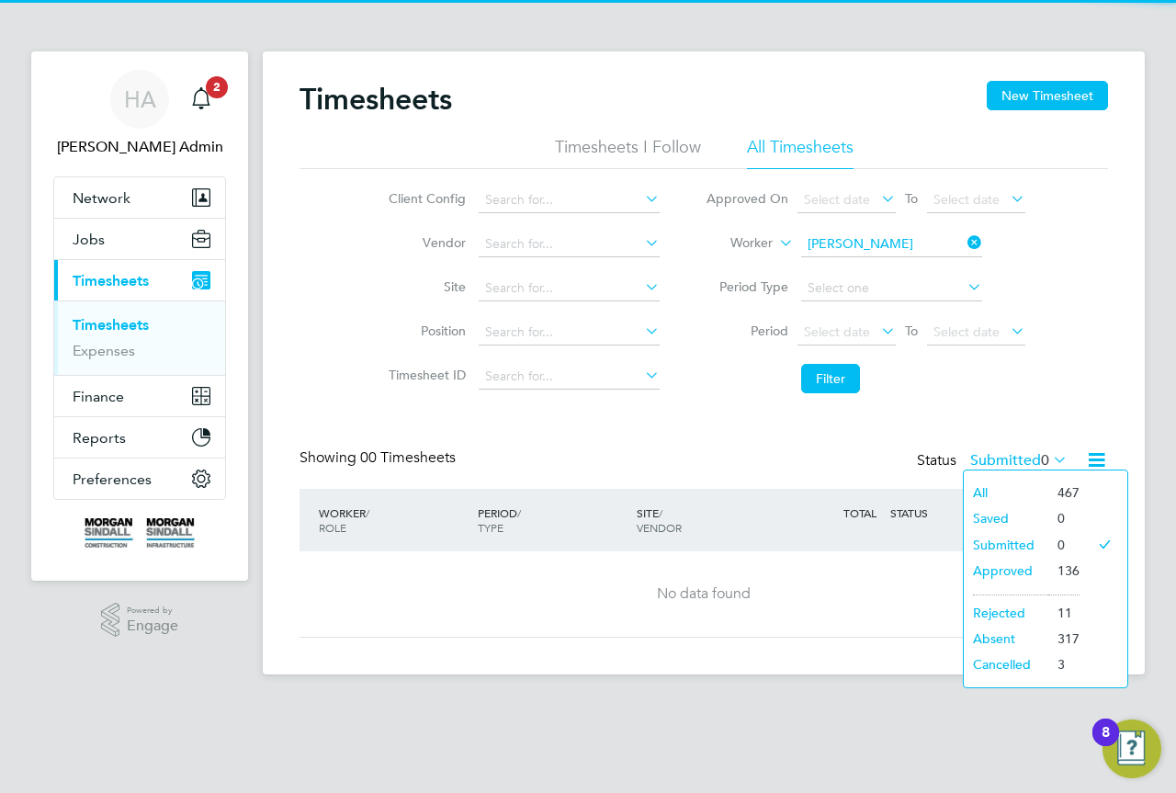
click at [1010, 484] on li "All" at bounding box center [1006, 493] width 85 height 26
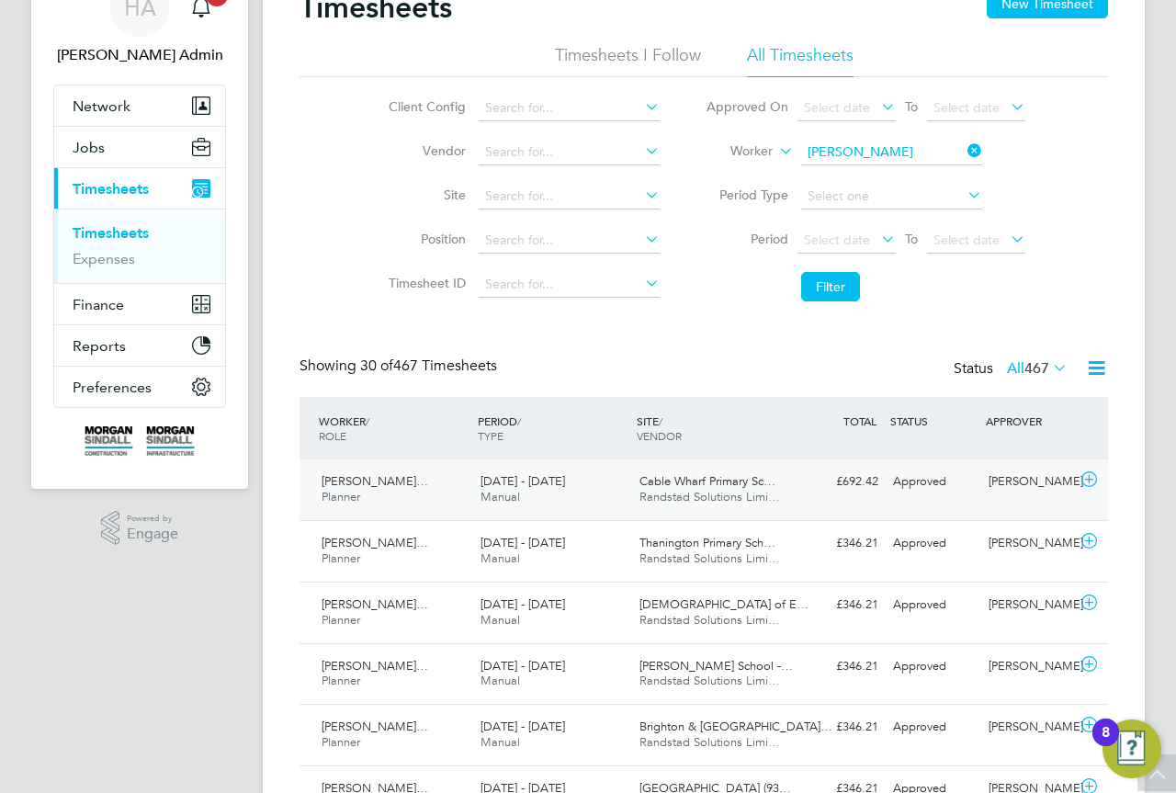
click at [624, 491] on div "26 Jul - 1 Aug 2025 Manual" at bounding box center [552, 490] width 159 height 46
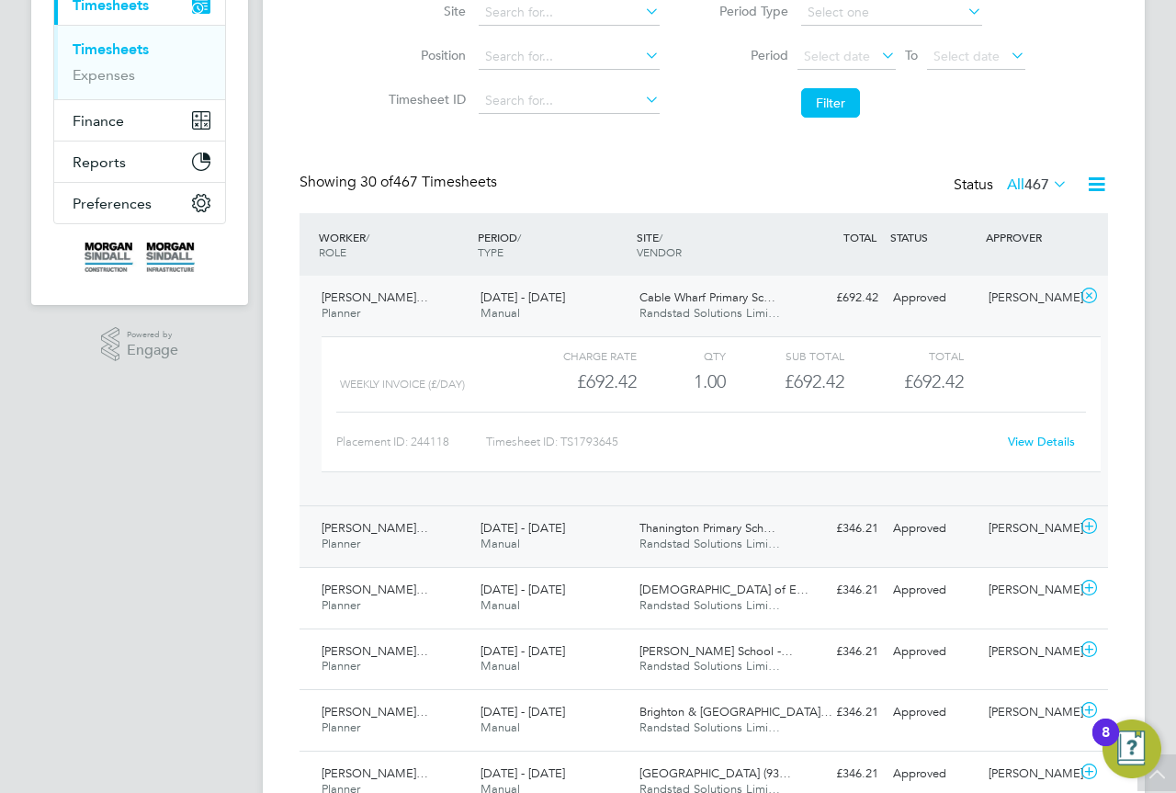
click at [583, 536] on div "26 Jul - 1 Aug 2025 Manual" at bounding box center [552, 537] width 159 height 46
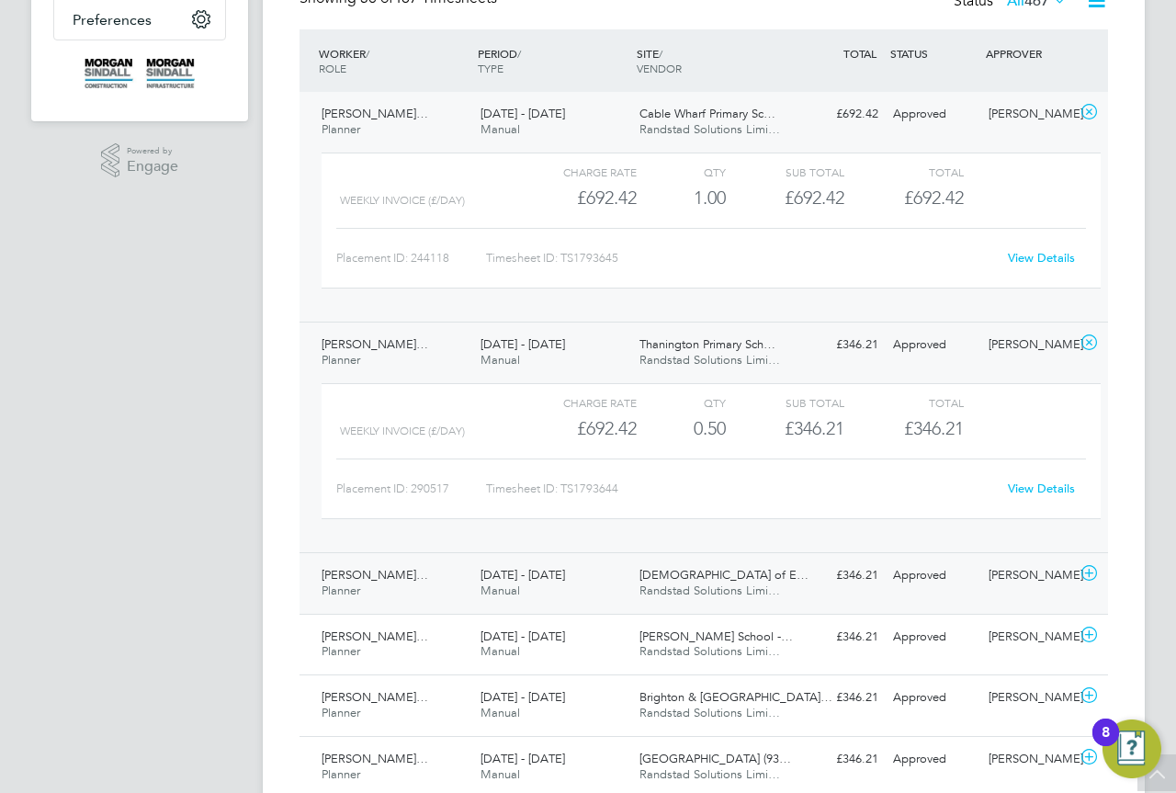
click at [626, 576] on div "26 Jul - 1 Aug 2025 Manual" at bounding box center [552, 583] width 159 height 46
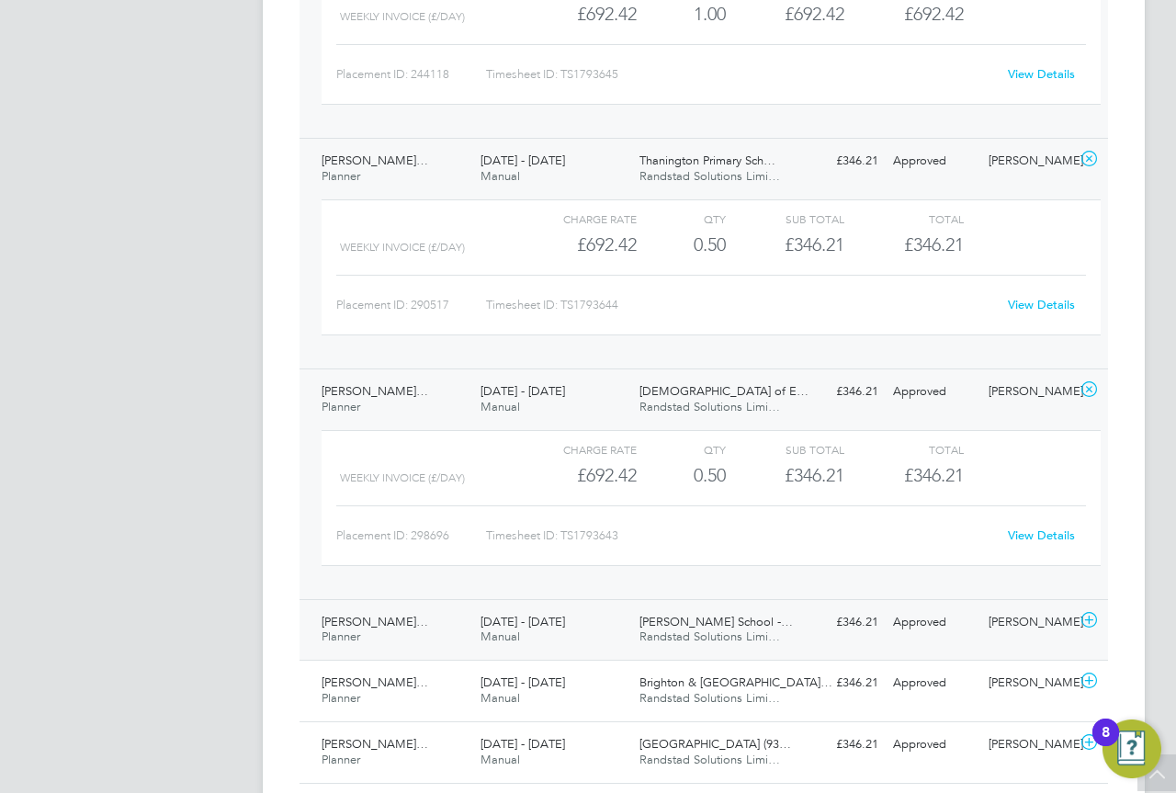
click at [627, 616] on div "26 Jul - 1 Aug 2025 Manual" at bounding box center [552, 630] width 159 height 46
